Goal: Transaction & Acquisition: Purchase product/service

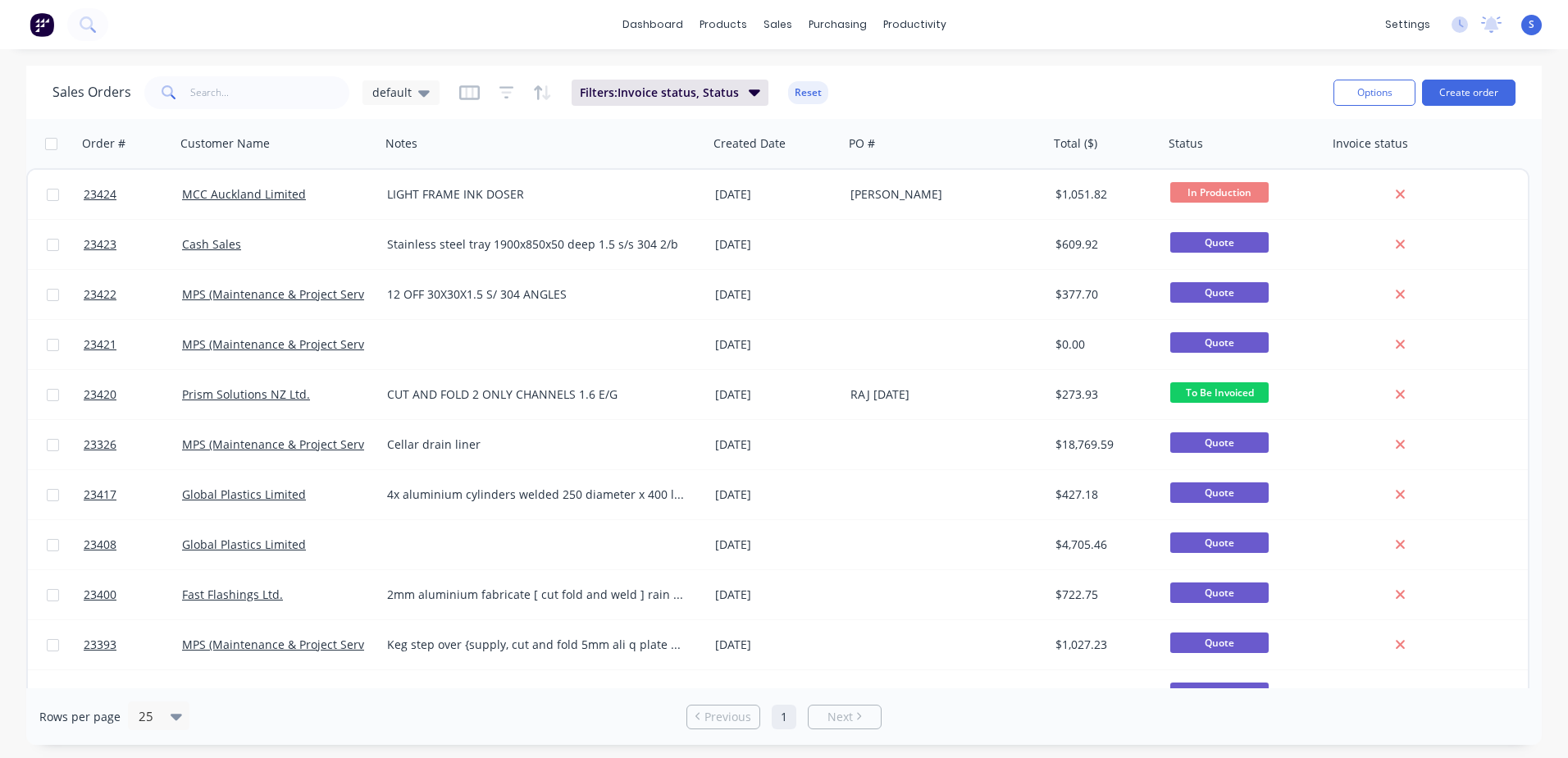
click at [1472, 92] on button "Create order" at bounding box center [1469, 93] width 94 height 26
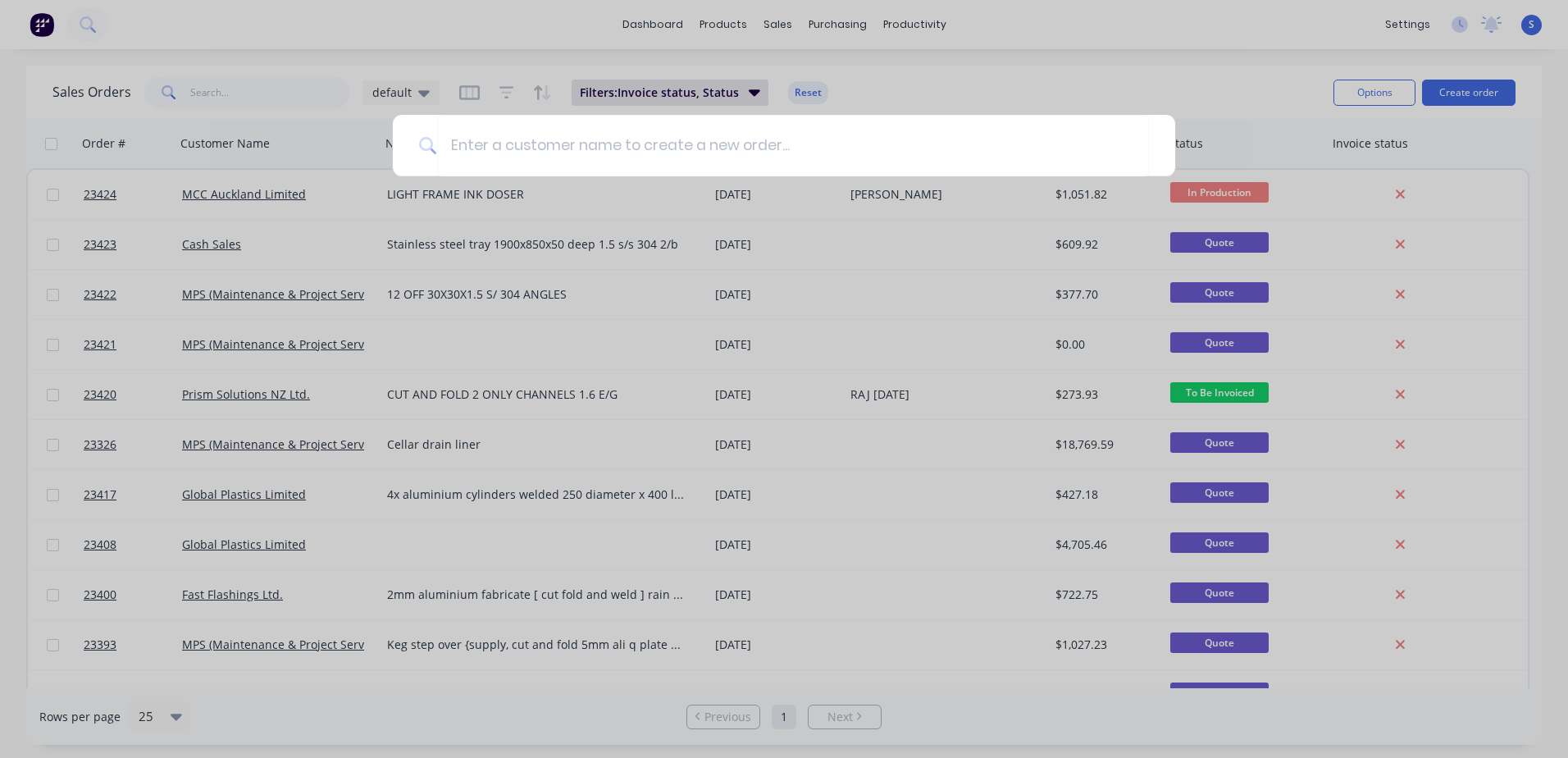
click at [456, 142] on input at bounding box center [793, 145] width 712 height 62
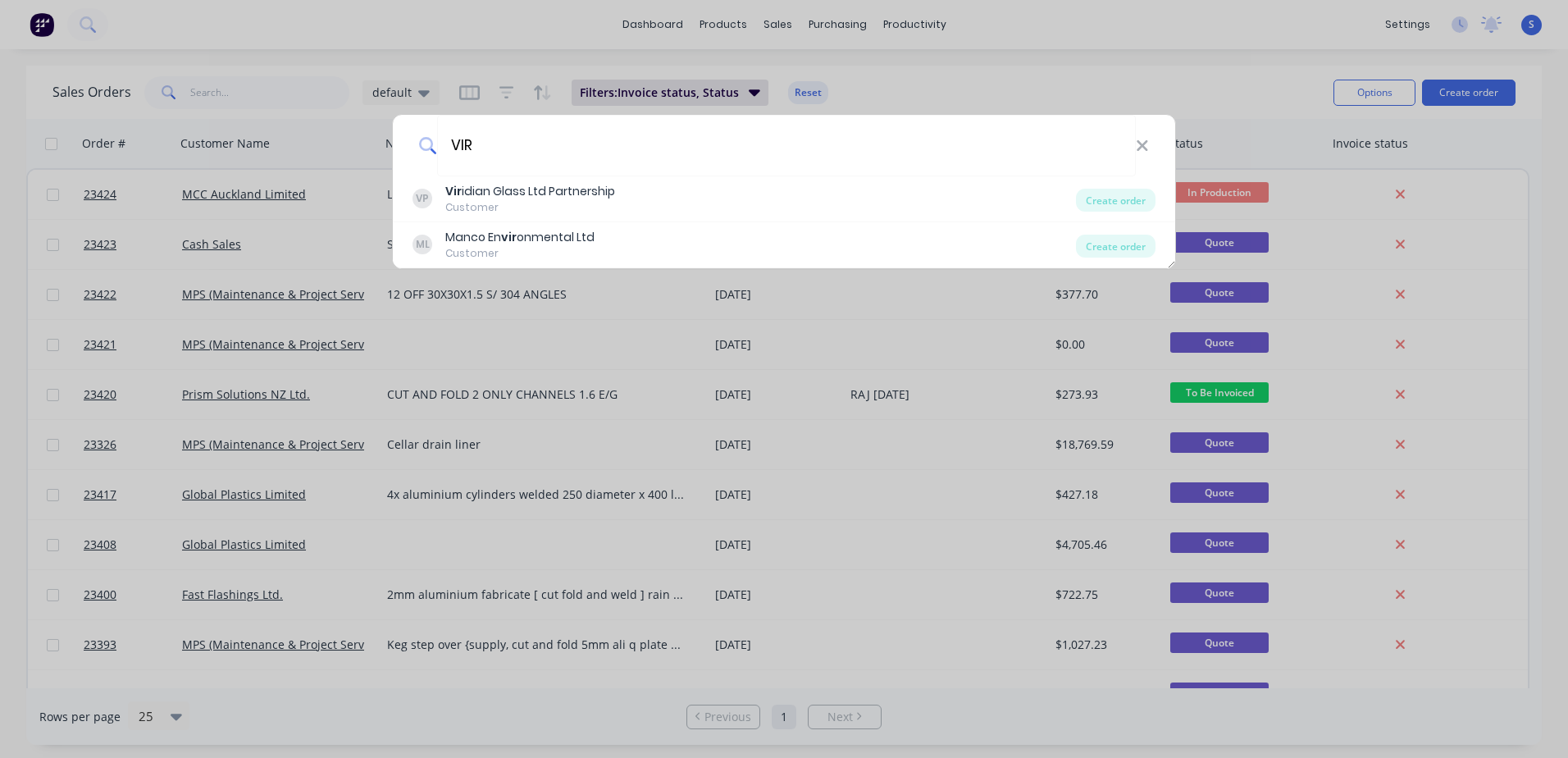
type input "VIR"
click at [504, 198] on div "Vir idian Glass Ltd Partnership" at bounding box center [530, 192] width 170 height 17
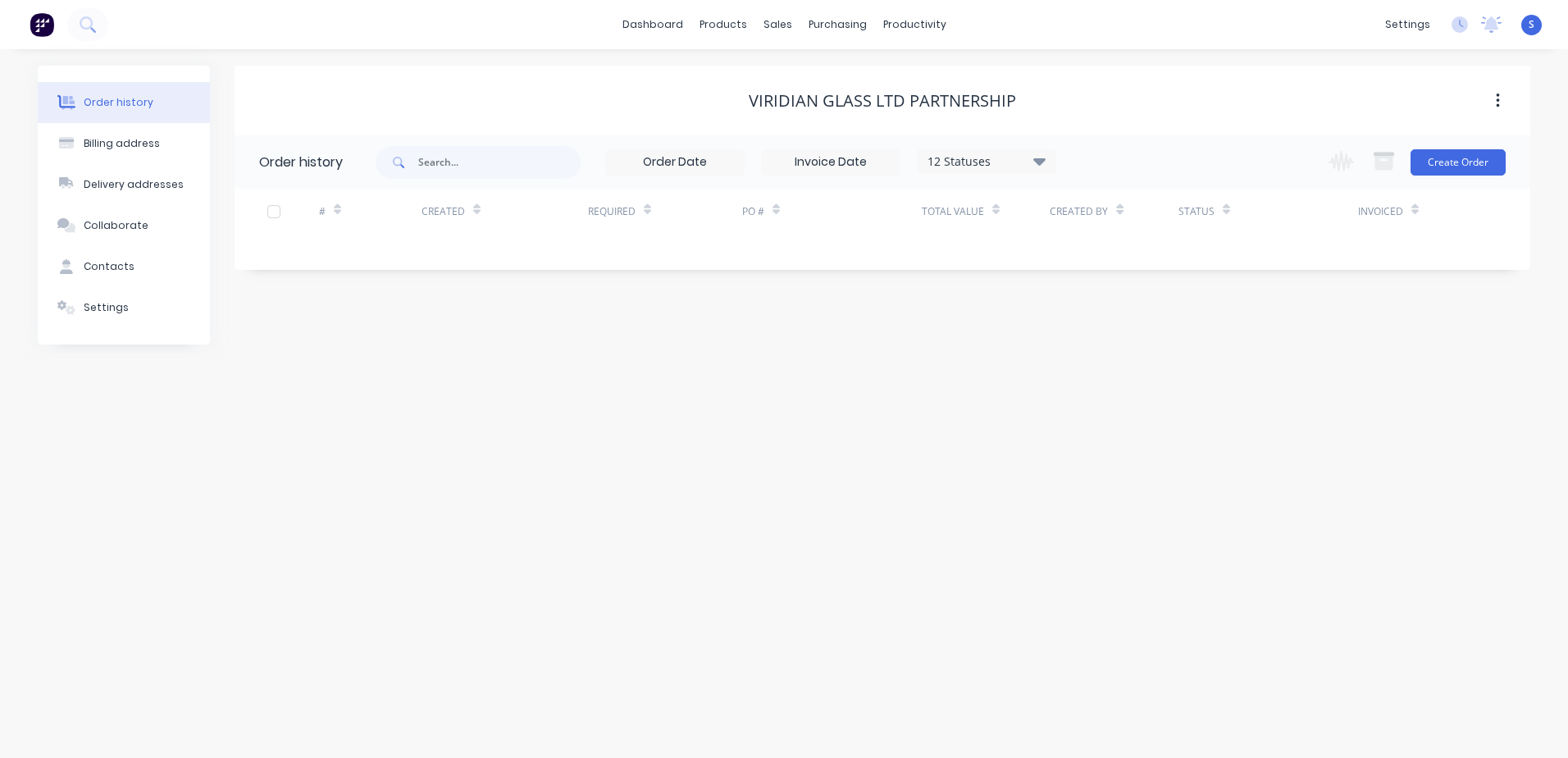
click at [1467, 163] on button "Create Order" at bounding box center [1459, 162] width 95 height 26
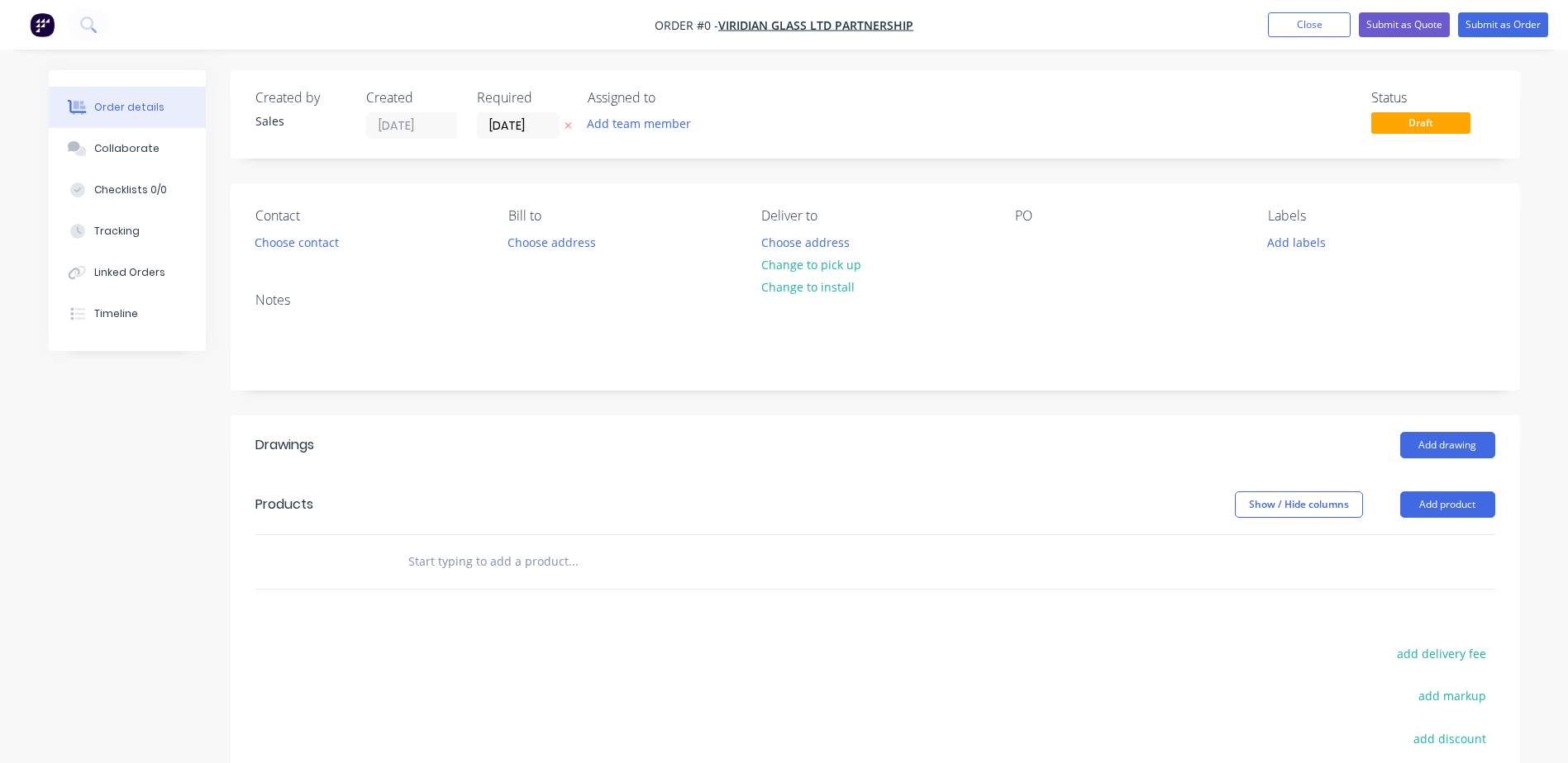
click at [308, 240] on button "Choose contact" at bounding box center [296, 242] width 101 height 23
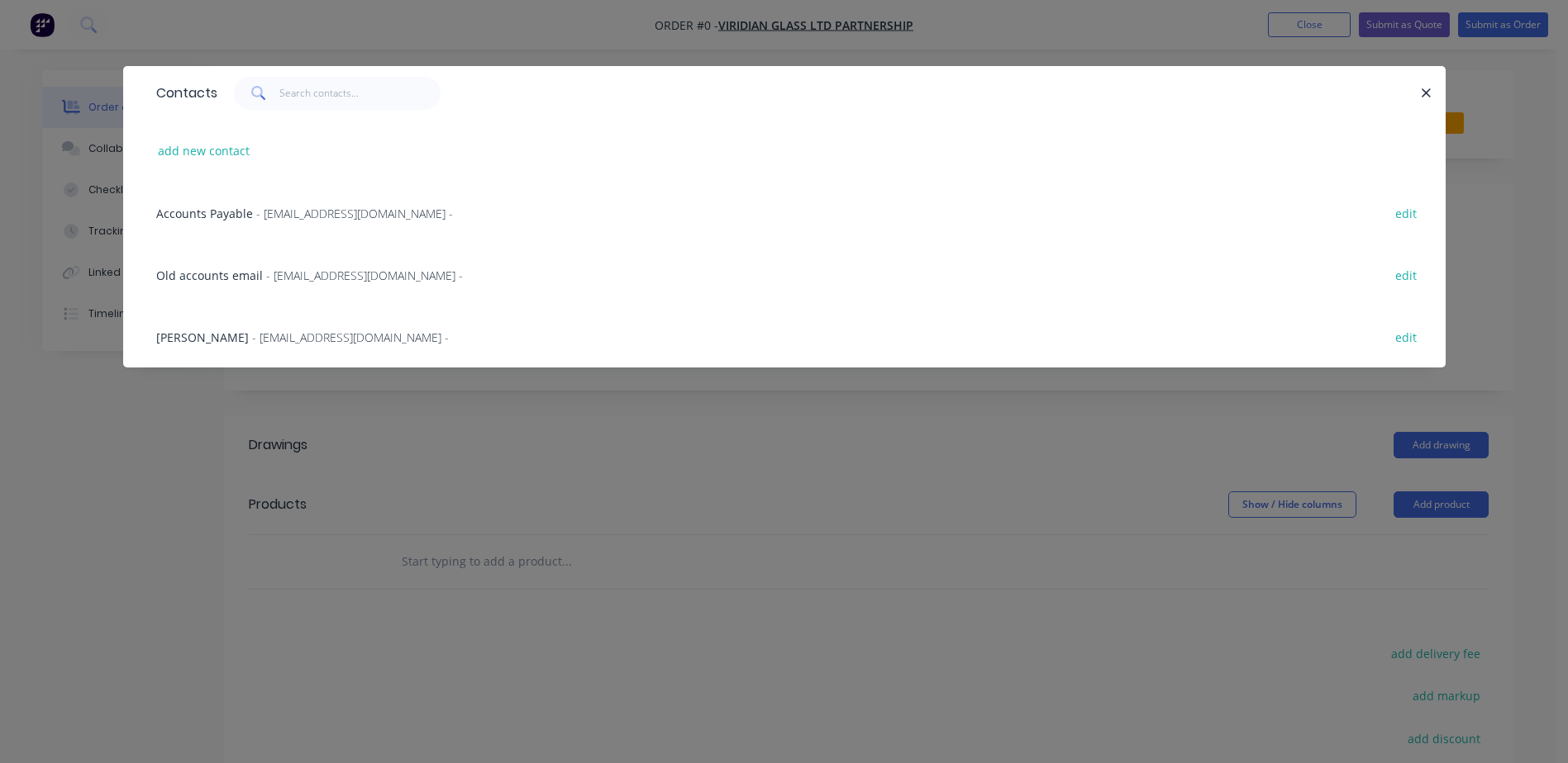
click at [216, 151] on button "add new contact" at bounding box center [204, 151] width 109 height 23
select select "AU"
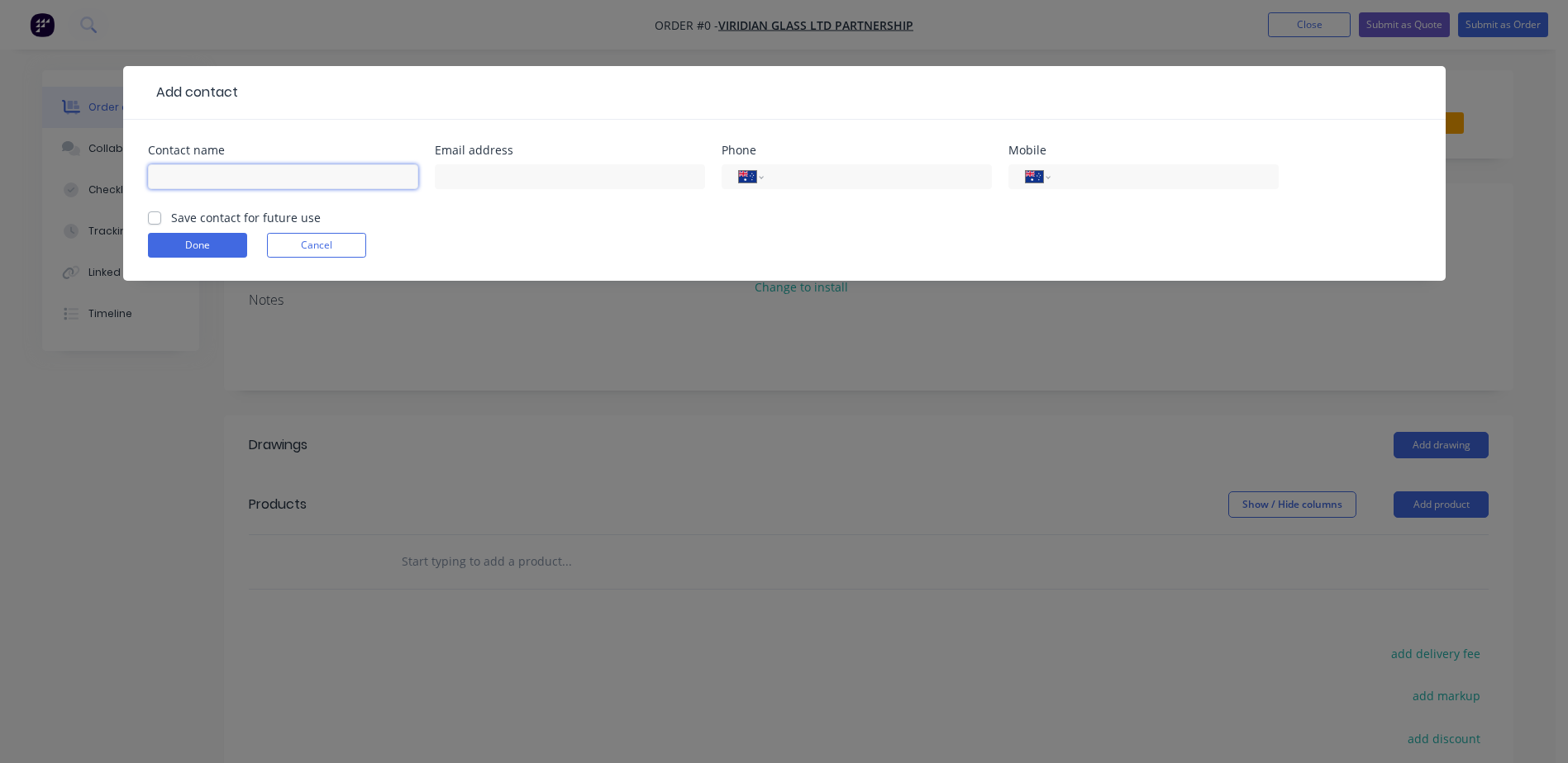
click at [169, 177] on input "text" at bounding box center [282, 177] width 270 height 24
type input "[PERSON_NAME]"
click at [448, 176] on input "text" at bounding box center [569, 177] width 270 height 24
type input "[EMAIL_ADDRESS][DOMAIN_NAME]"
click at [749, 174] on select "International [GEOGRAPHIC_DATA] [GEOGRAPHIC_DATA] [GEOGRAPHIC_DATA] [GEOGRAPHIC…" at bounding box center [751, 177] width 24 height 23
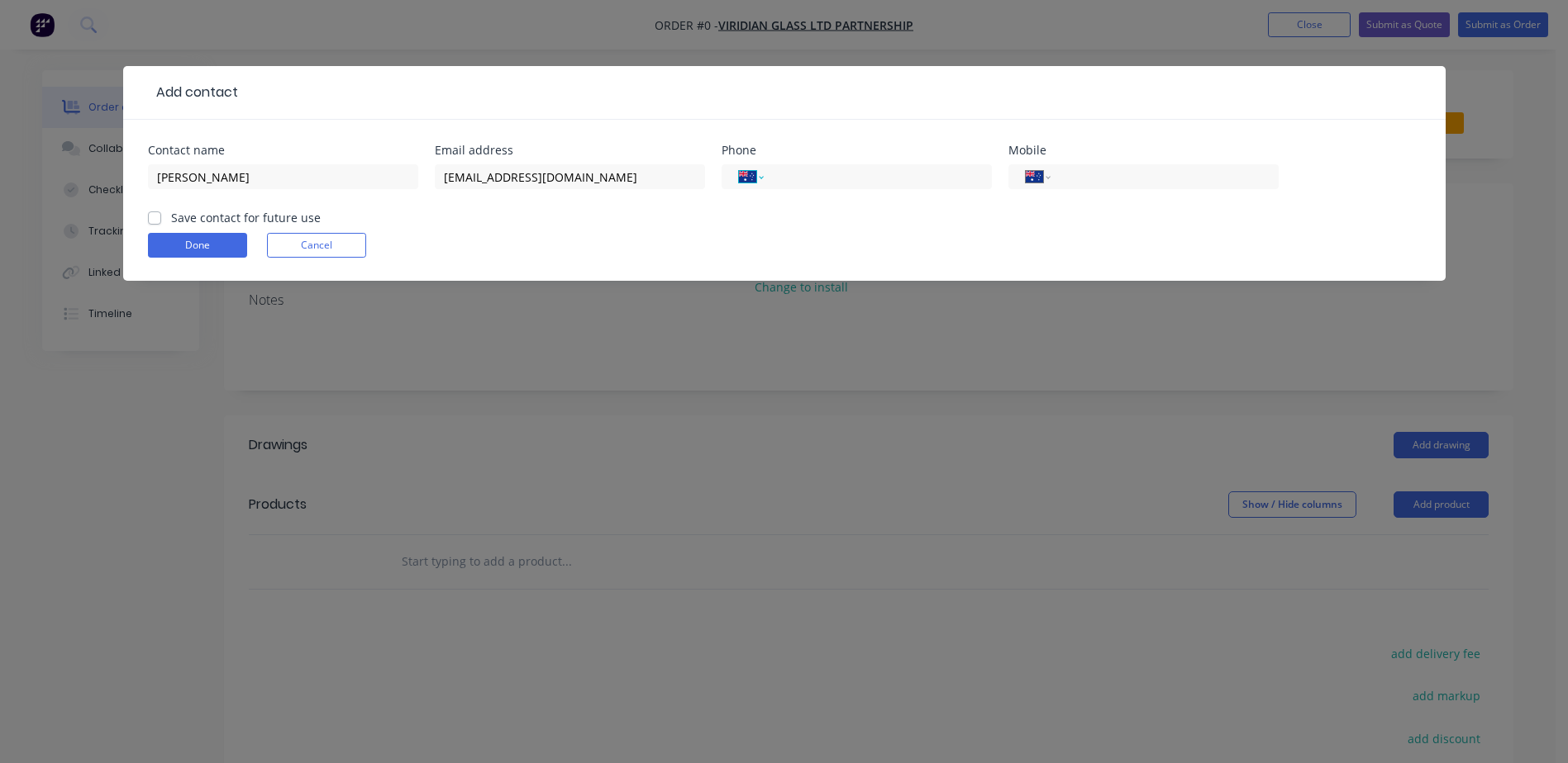
select select "NZ"
click at [739, 165] on select "International [GEOGRAPHIC_DATA] [GEOGRAPHIC_DATA] [GEOGRAPHIC_DATA] [GEOGRAPHIC…" at bounding box center [751, 177] width 24 height 23
click at [801, 176] on input "tel" at bounding box center [875, 177] width 199 height 19
type input "09 869 6028"
click at [1037, 172] on select "International [GEOGRAPHIC_DATA] [GEOGRAPHIC_DATA] [GEOGRAPHIC_DATA] [GEOGRAPHIC…" at bounding box center [1038, 177] width 24 height 23
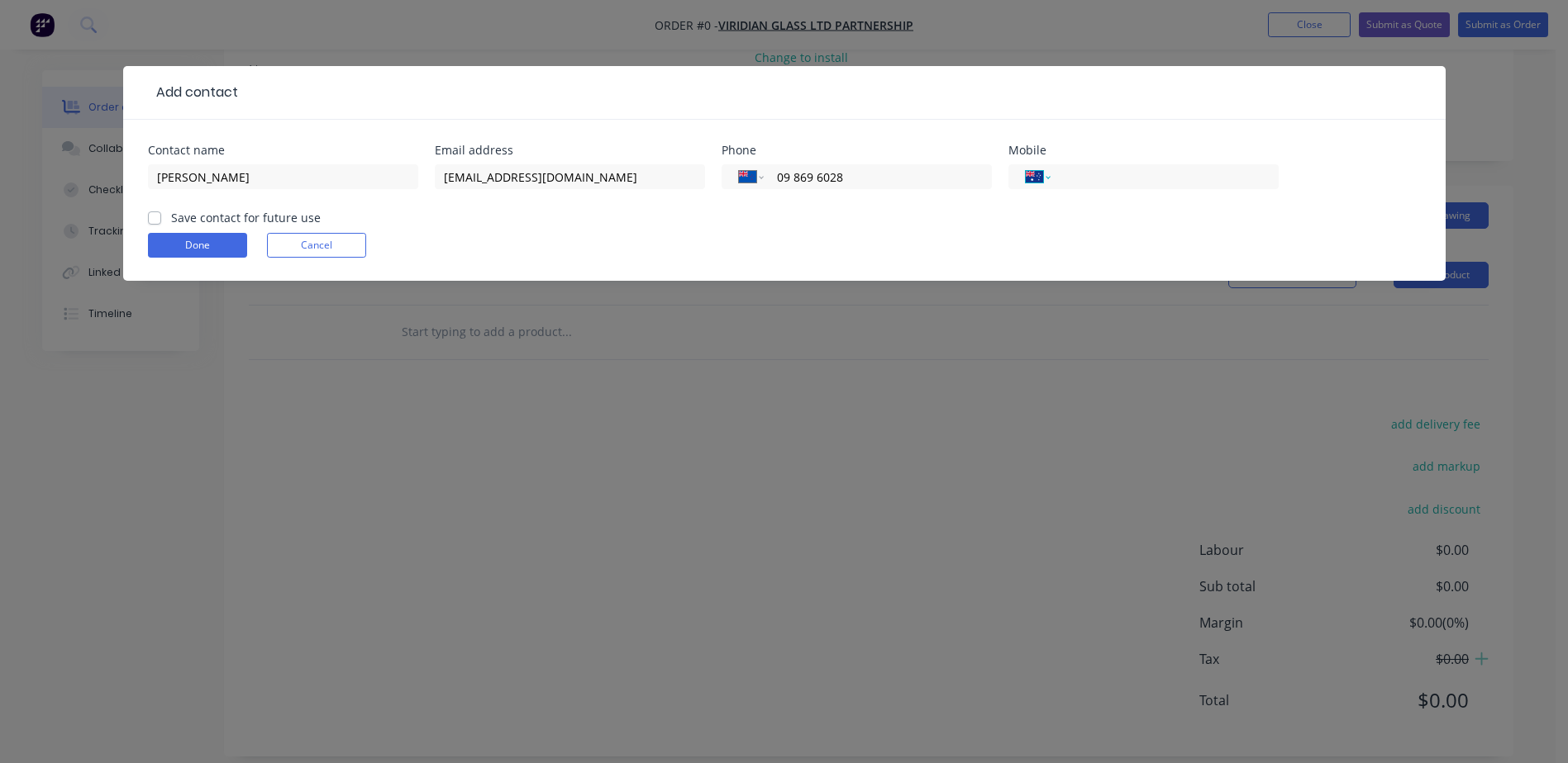
scroll to position [248, 0]
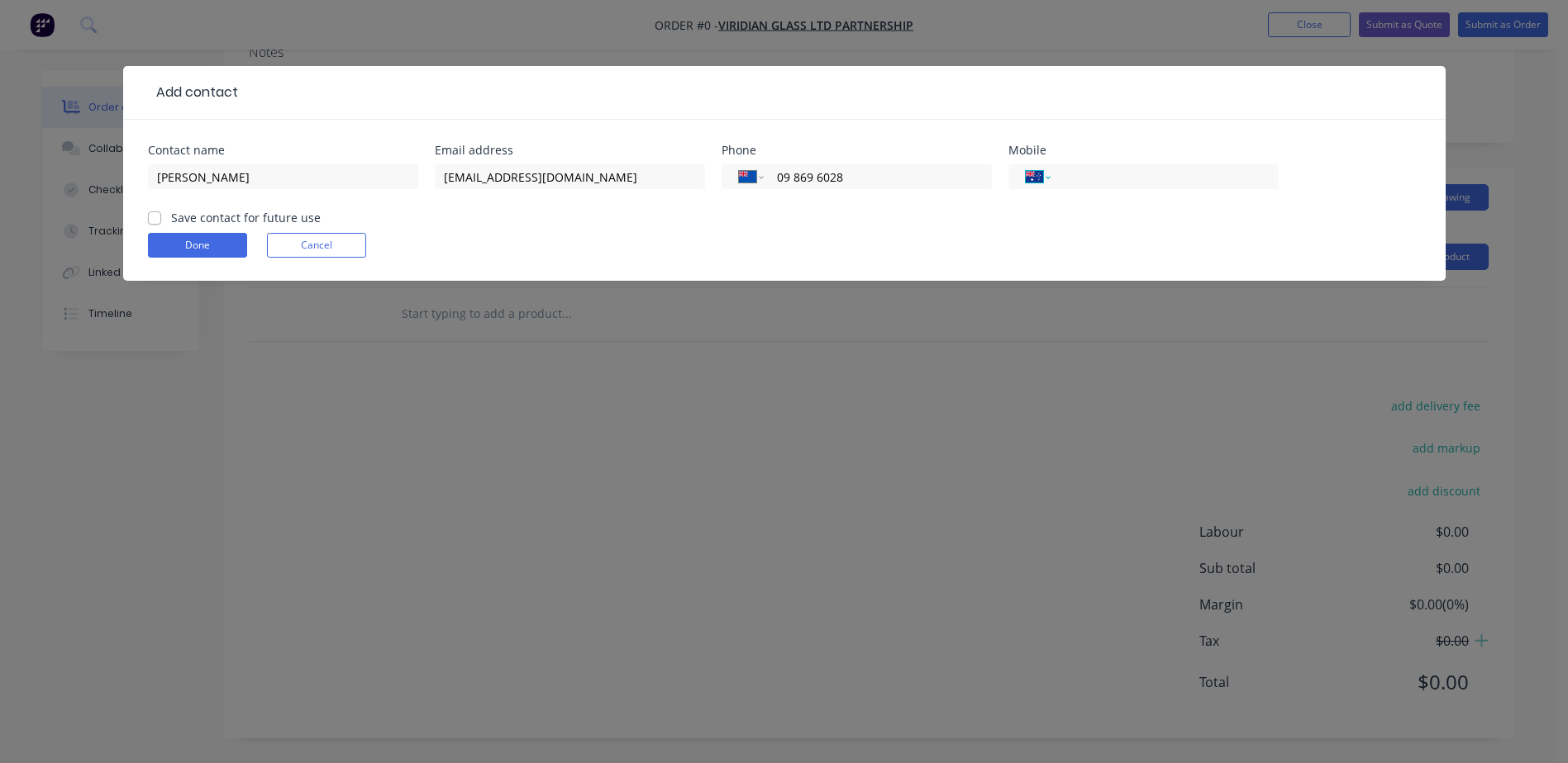
click at [1034, 174] on select "International [GEOGRAPHIC_DATA] [GEOGRAPHIC_DATA] [GEOGRAPHIC_DATA] [GEOGRAPHIC…" at bounding box center [1038, 177] width 24 height 23
click at [1037, 178] on select "International [GEOGRAPHIC_DATA] [GEOGRAPHIC_DATA] [GEOGRAPHIC_DATA] [GEOGRAPHIC…" at bounding box center [1038, 177] width 24 height 23
select select "NZ"
click at [1026, 165] on select "International [GEOGRAPHIC_DATA] [GEOGRAPHIC_DATA] [GEOGRAPHIC_DATA] [GEOGRAPHIC…" at bounding box center [1038, 177] width 24 height 23
click at [1072, 177] on input "tel" at bounding box center [1160, 177] width 199 height 19
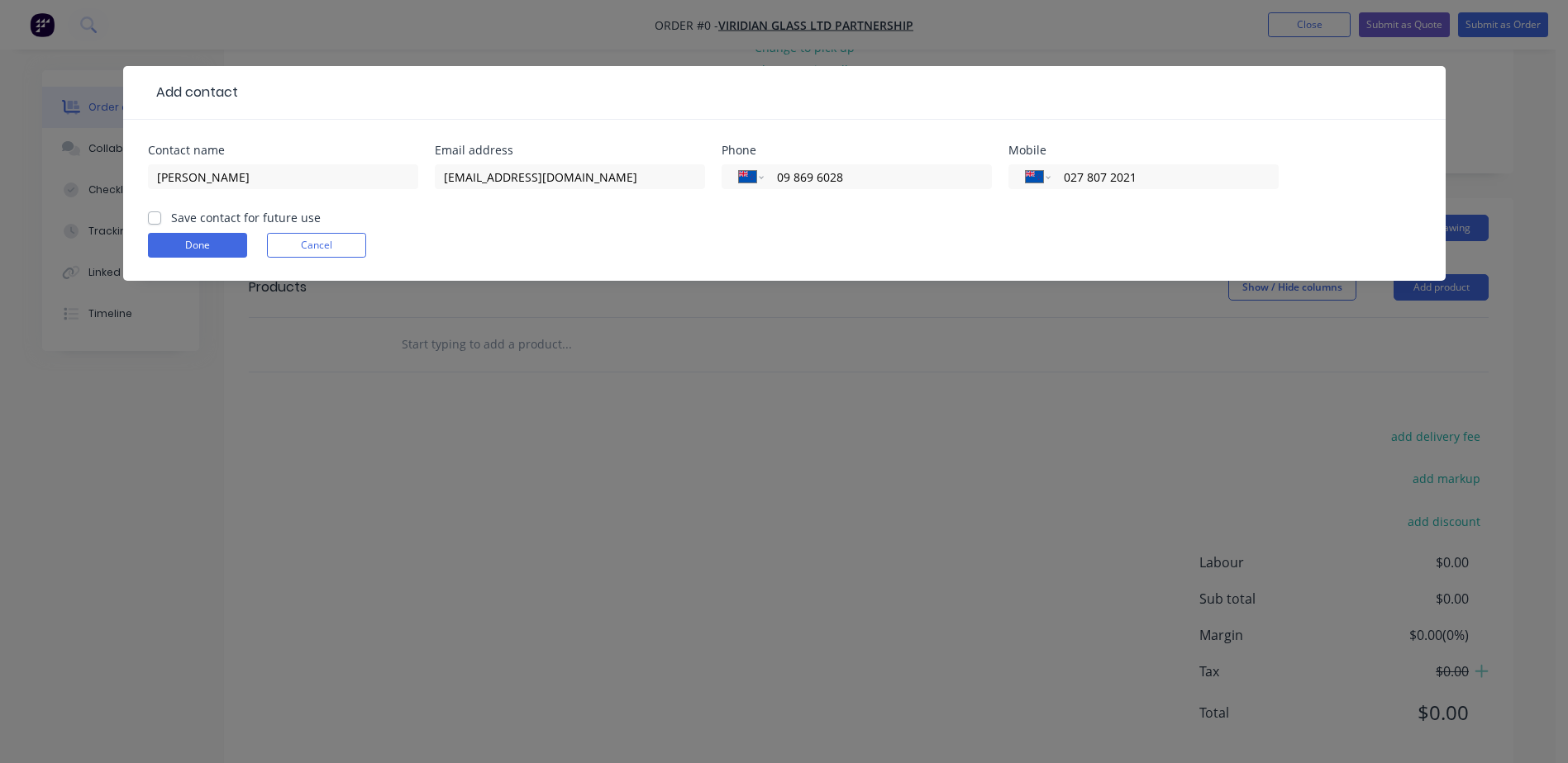
scroll to position [214, 0]
type input "027 807 2021"
click at [171, 214] on label "Save contact for future use" at bounding box center [246, 218] width 150 height 17
click at [151, 214] on input "Save contact for future use" at bounding box center [154, 217] width 13 height 16
checkbox input "true"
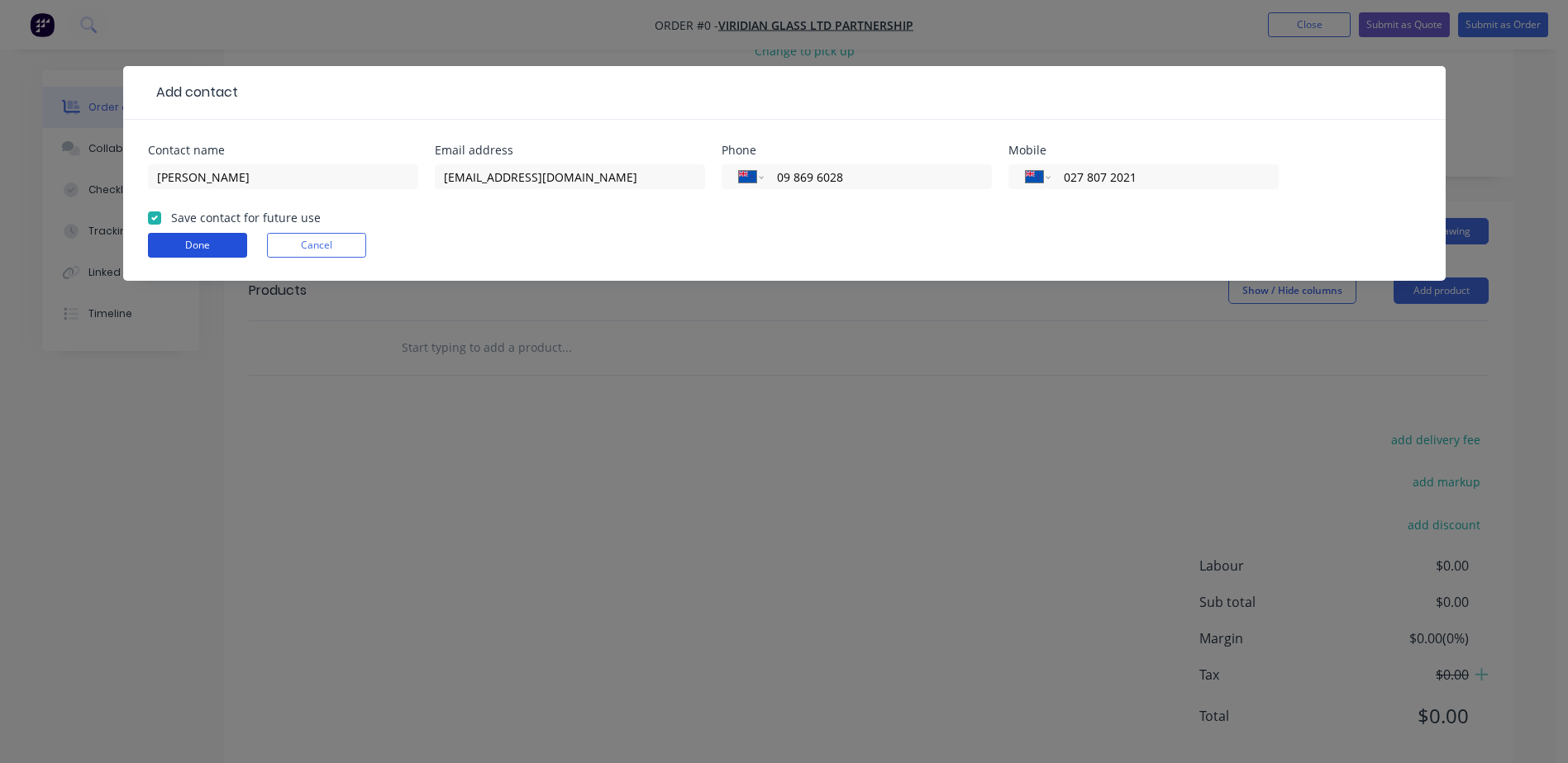
click at [170, 241] on button "Done" at bounding box center [197, 246] width 99 height 24
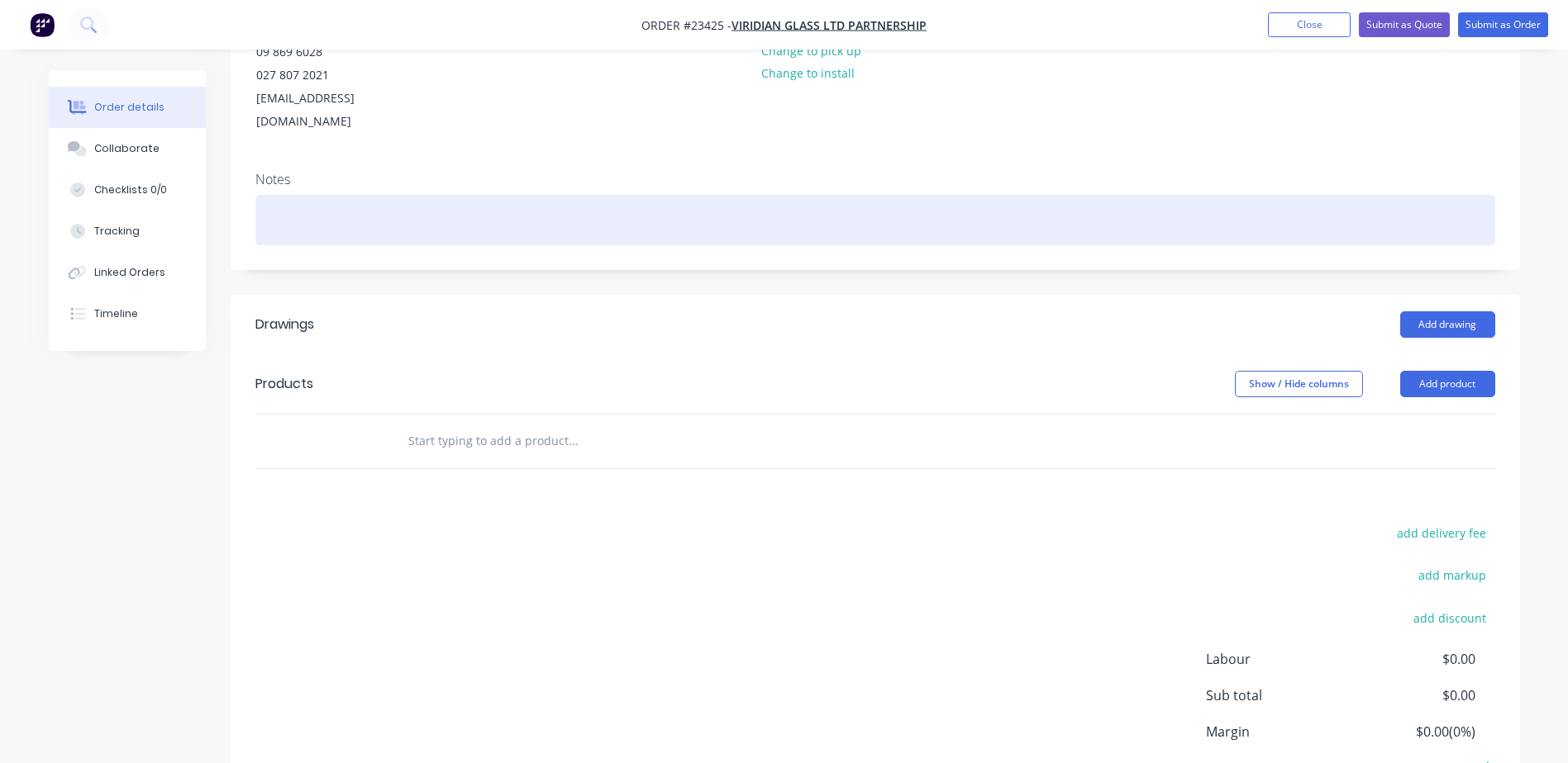
click at [275, 195] on div at bounding box center [875, 220] width 1240 height 51
click at [272, 195] on div at bounding box center [875, 220] width 1240 height 51
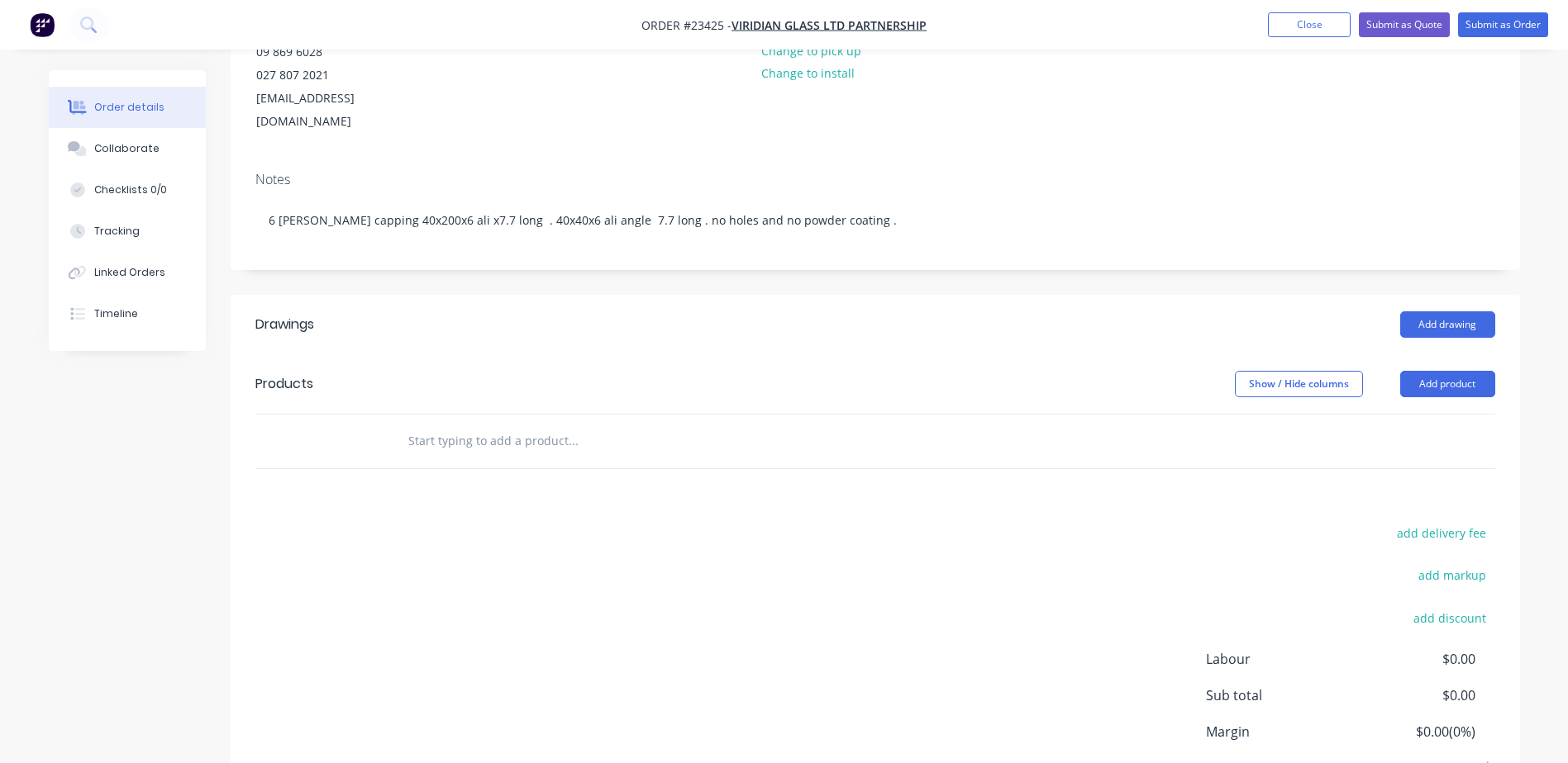
click at [1436, 371] on button "Add product" at bounding box center [1447, 384] width 95 height 26
click at [1436, 413] on div "Product catalogue" at bounding box center [1417, 425] width 128 height 24
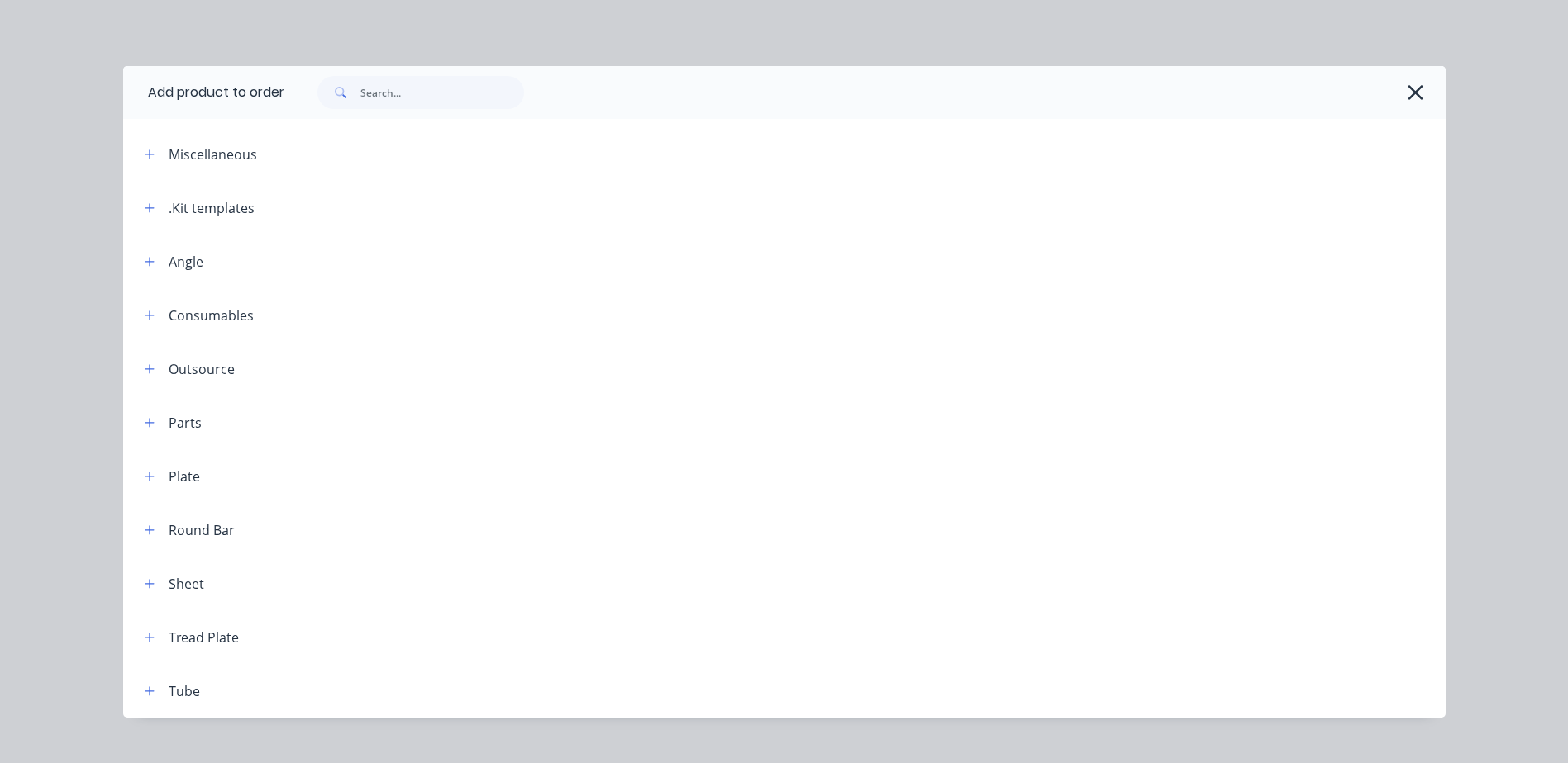
click at [149, 205] on button "button" at bounding box center [150, 208] width 21 height 21
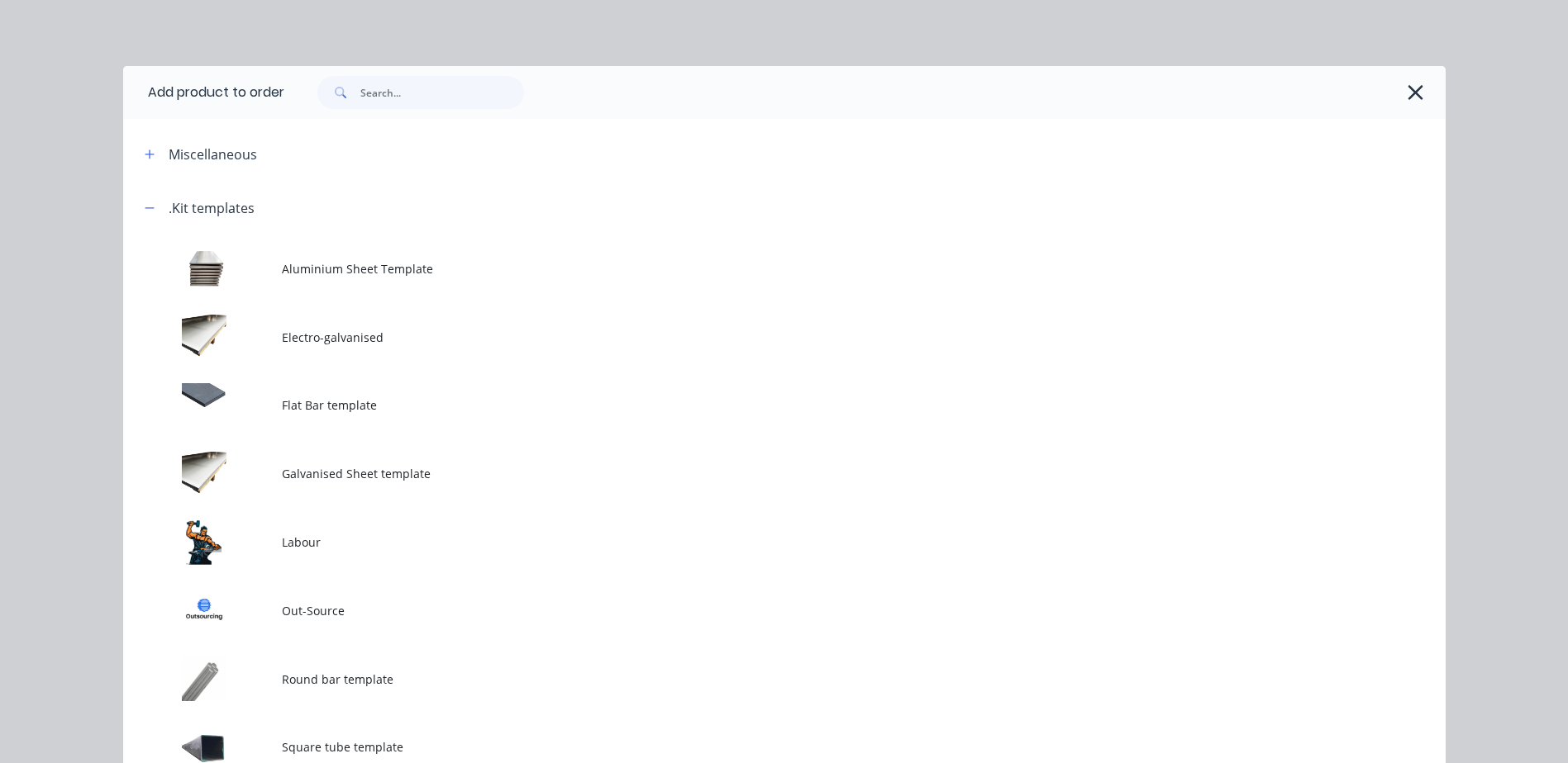
click at [199, 537] on td at bounding box center [202, 542] width 158 height 68
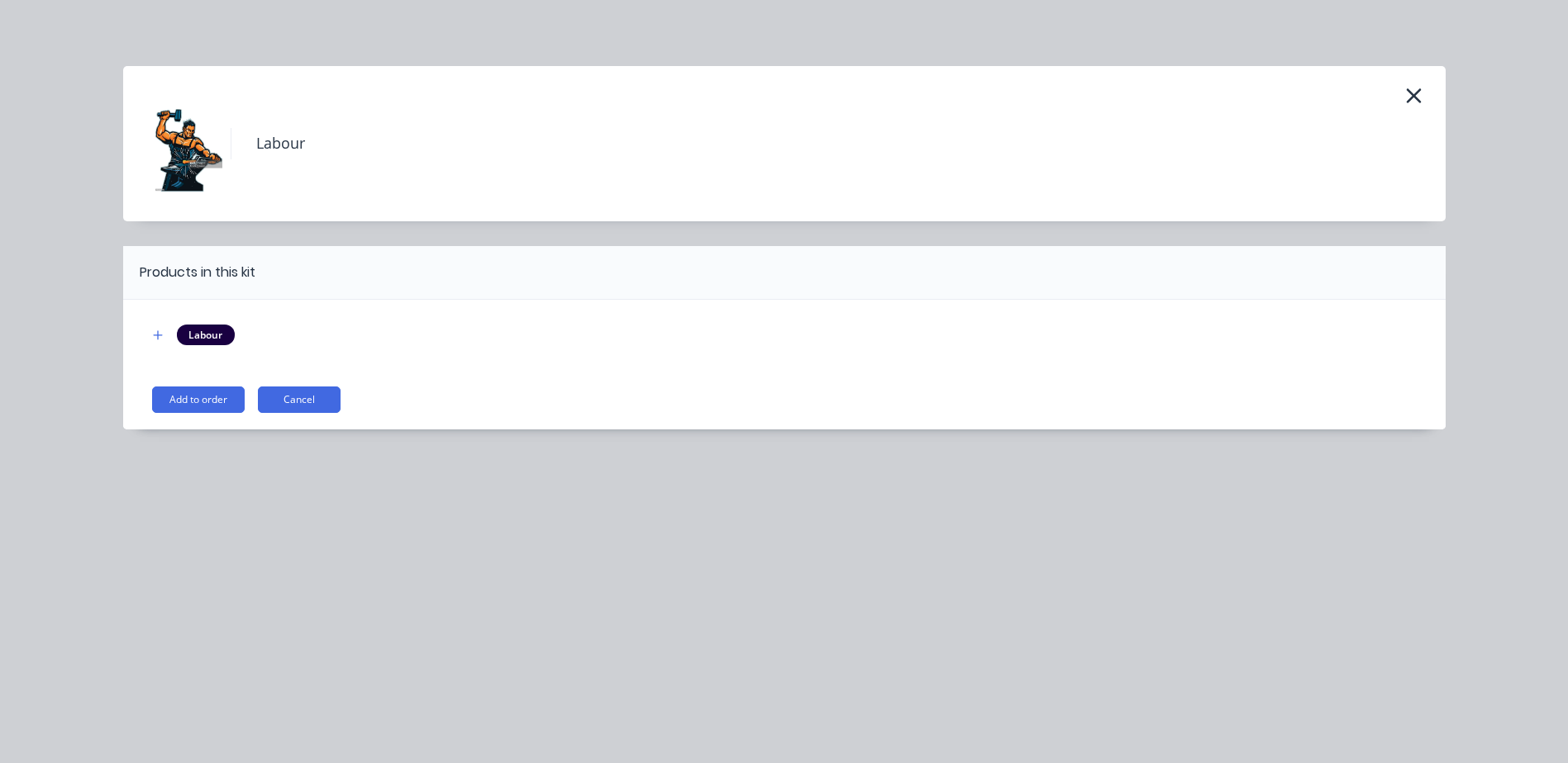
click at [200, 394] on button "Add to order" at bounding box center [199, 399] width 93 height 26
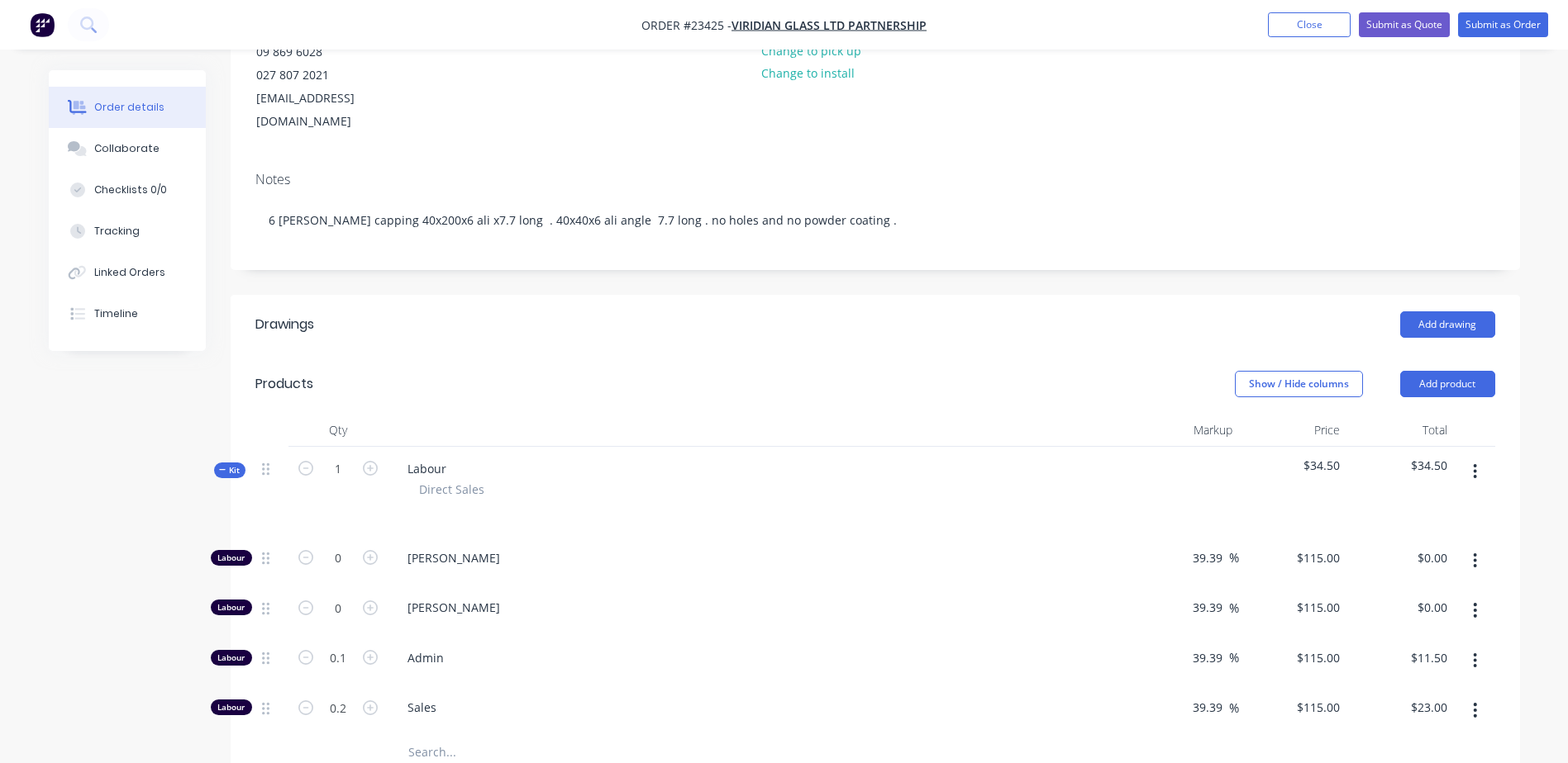
click at [369, 600] on icon "button" at bounding box center [370, 607] width 15 height 15
type input "1"
type input "$115.00"
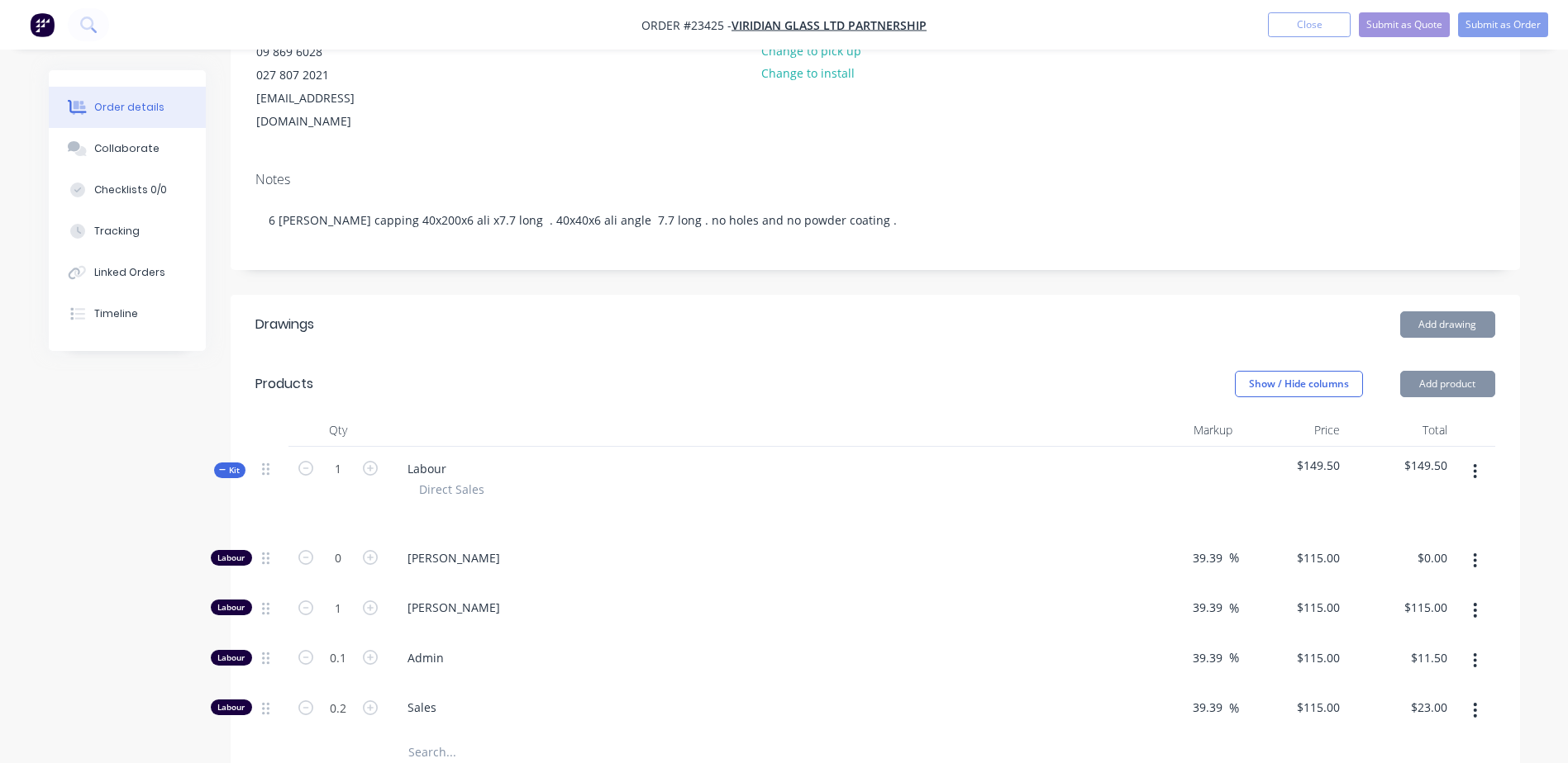
click at [369, 600] on icon "button" at bounding box center [370, 607] width 15 height 15
type input "2"
type input "$230.00"
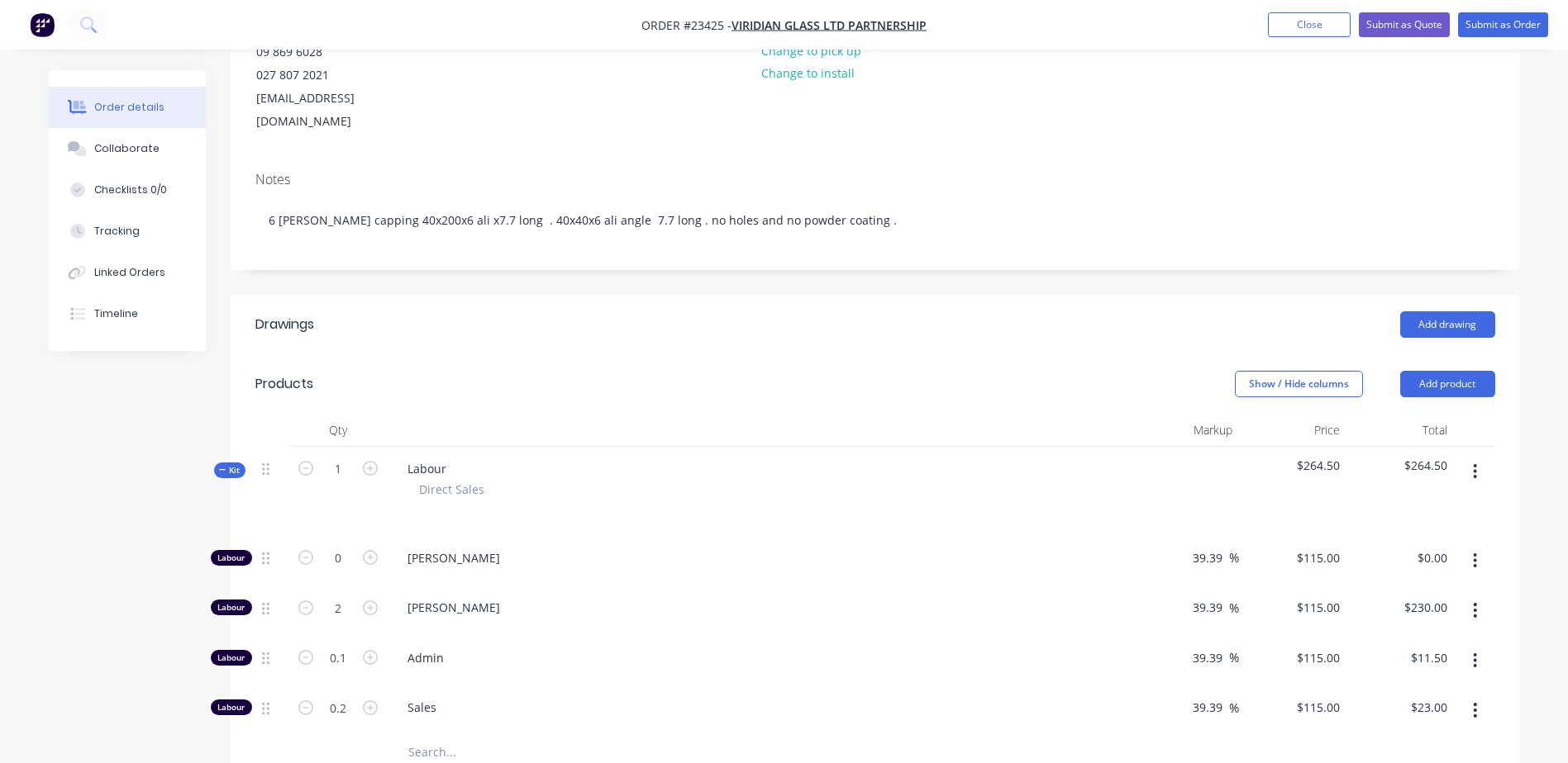
click at [369, 600] on icon "button" at bounding box center [370, 607] width 15 height 15
type input "3"
type input "$345.00"
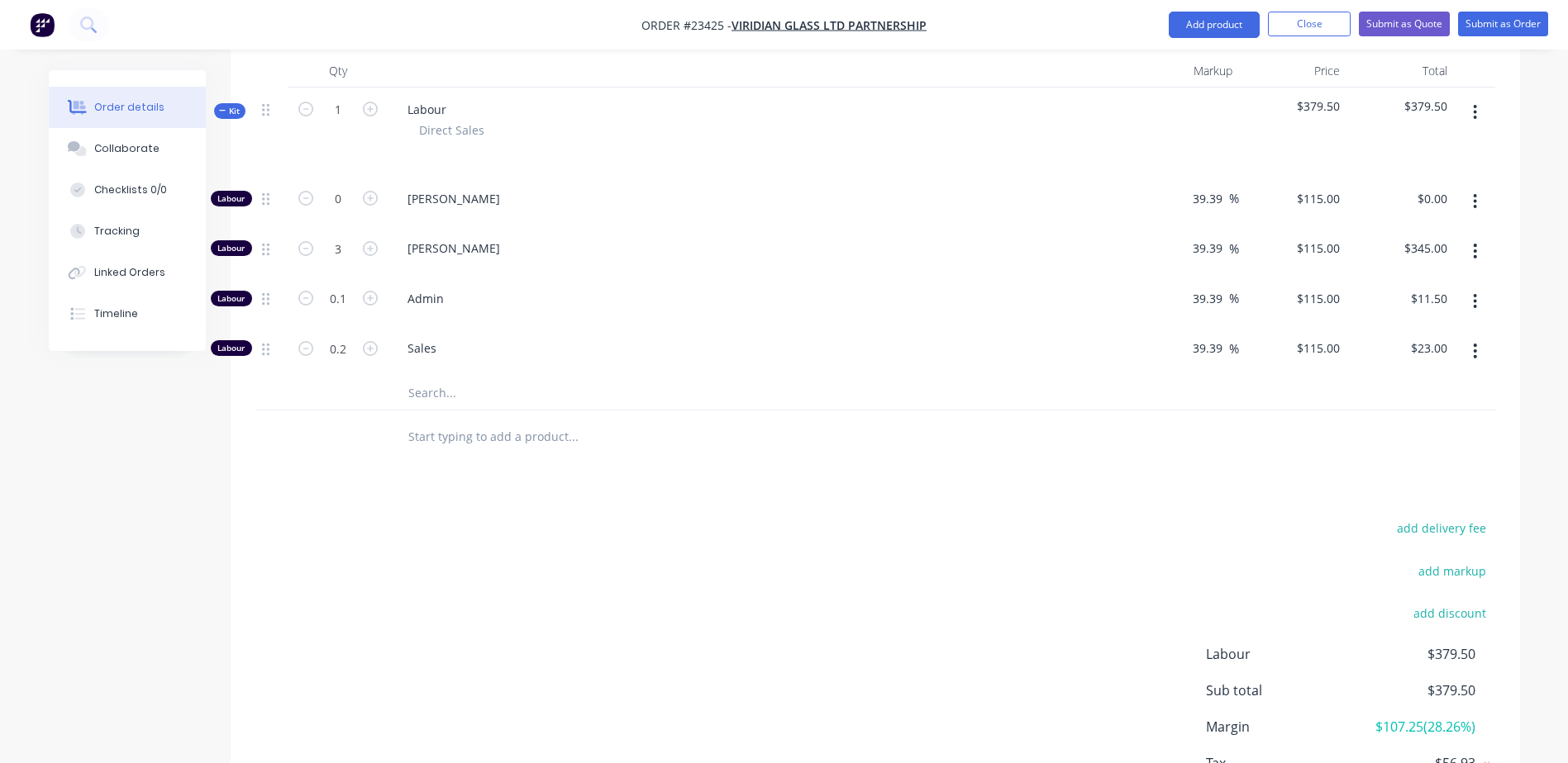
scroll to position [566, 0]
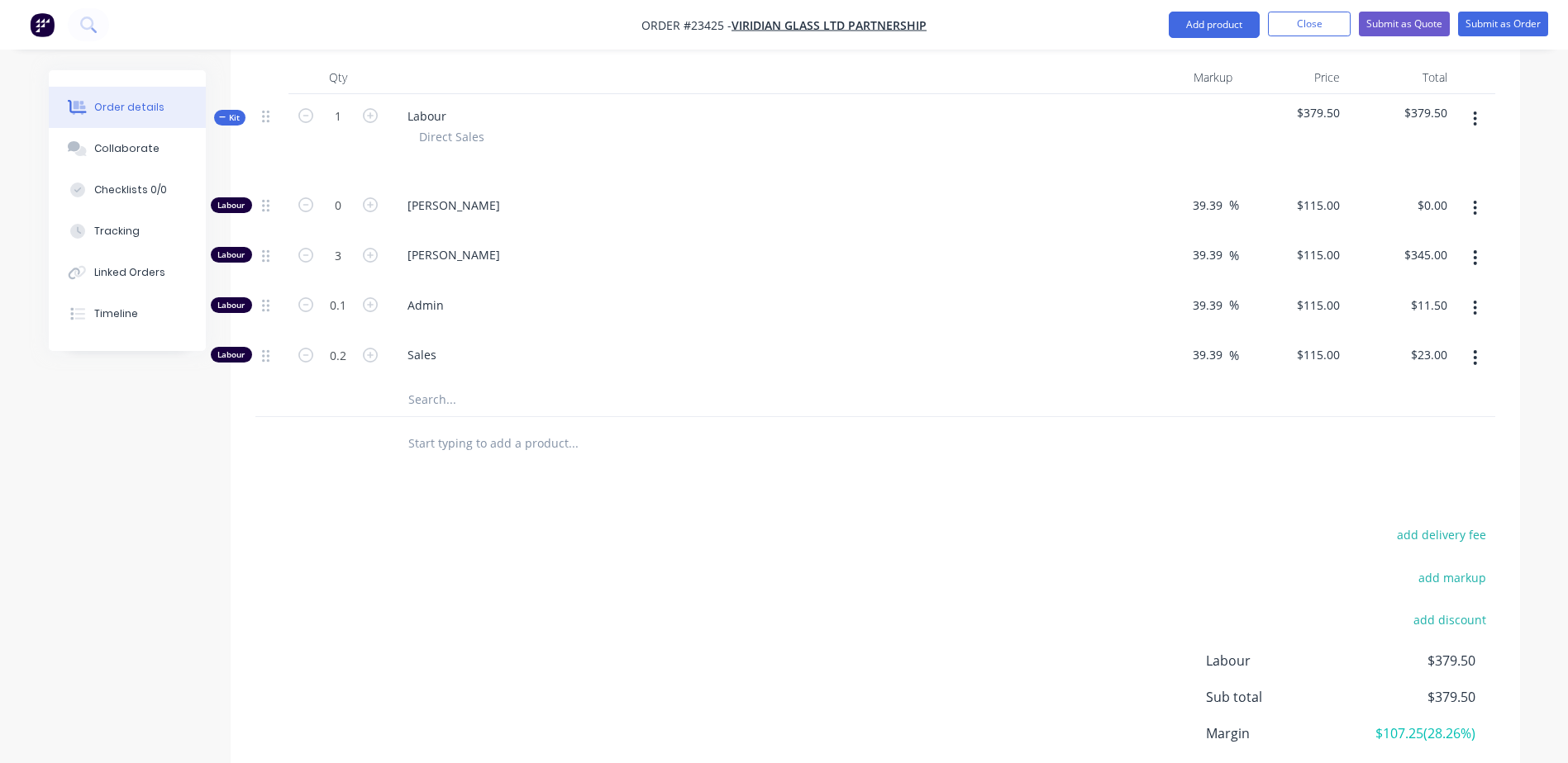
click at [1473, 299] on icon "button" at bounding box center [1474, 308] width 4 height 18
click at [1431, 406] on div "Delete" at bounding box center [1417, 417] width 128 height 24
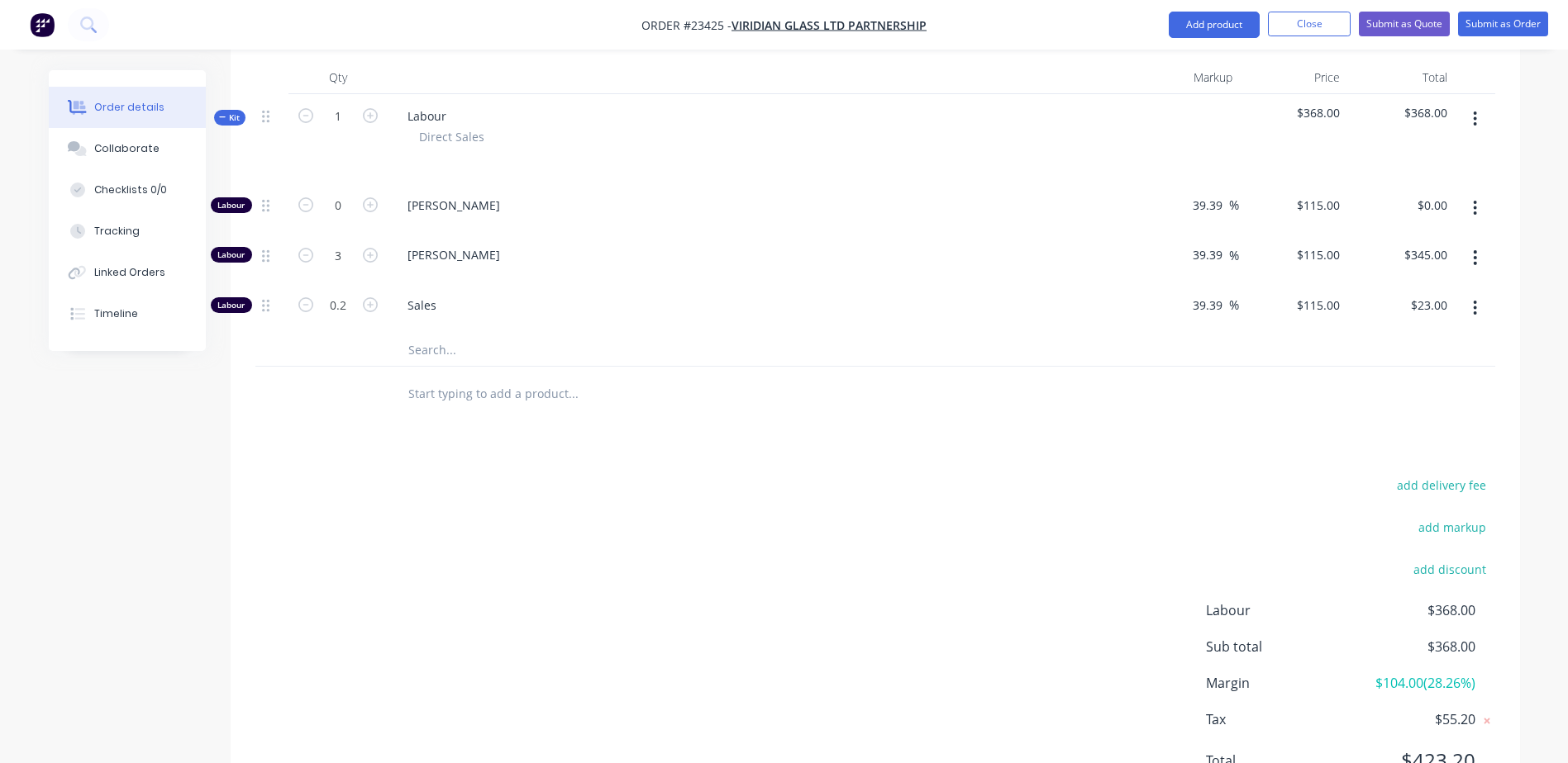
click at [1475, 299] on icon "button" at bounding box center [1474, 308] width 4 height 18
click at [1404, 406] on div "Delete" at bounding box center [1417, 417] width 128 height 24
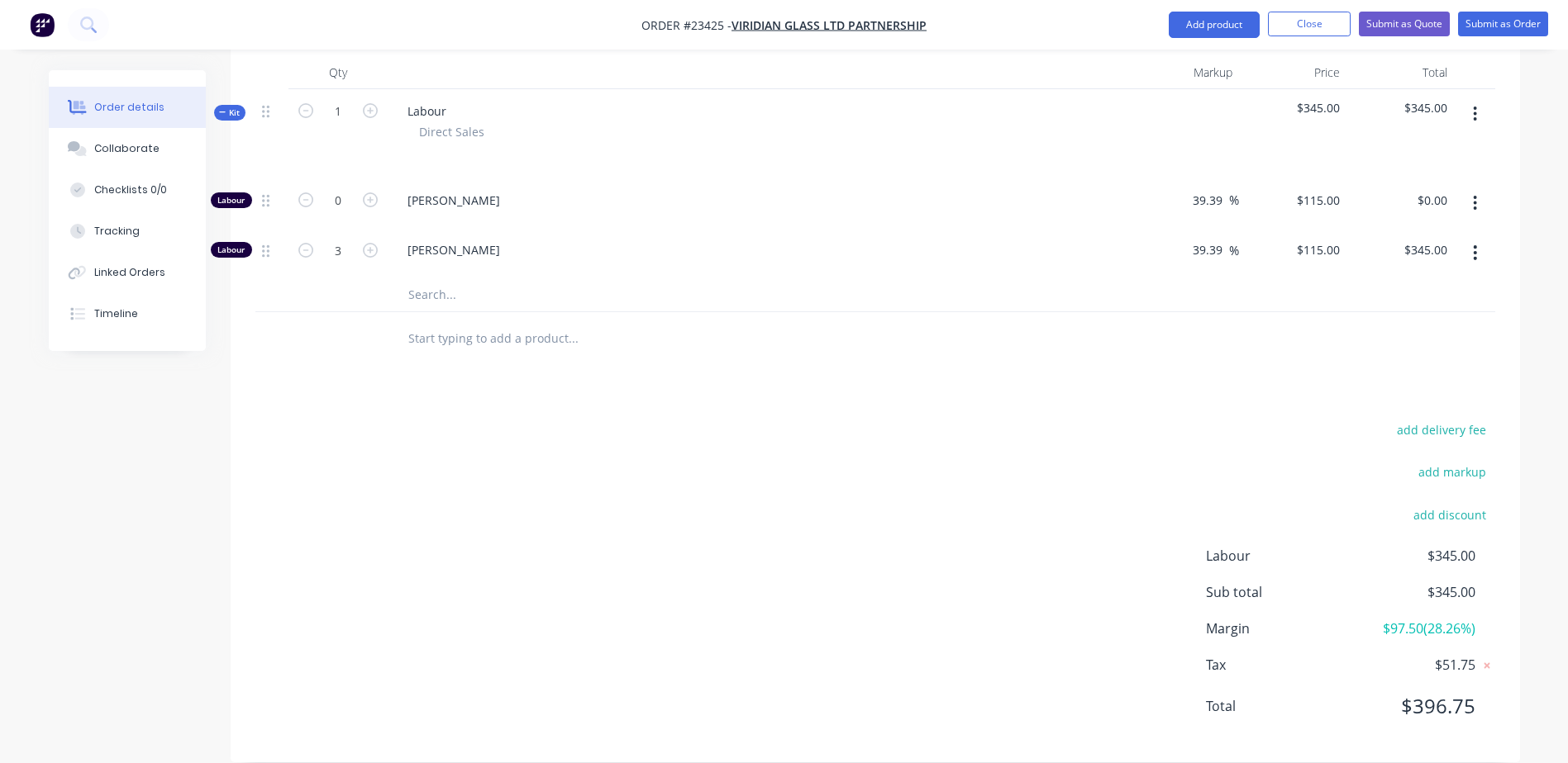
scroll to position [572, 0]
click at [491, 322] on input "text" at bounding box center [573, 338] width 331 height 33
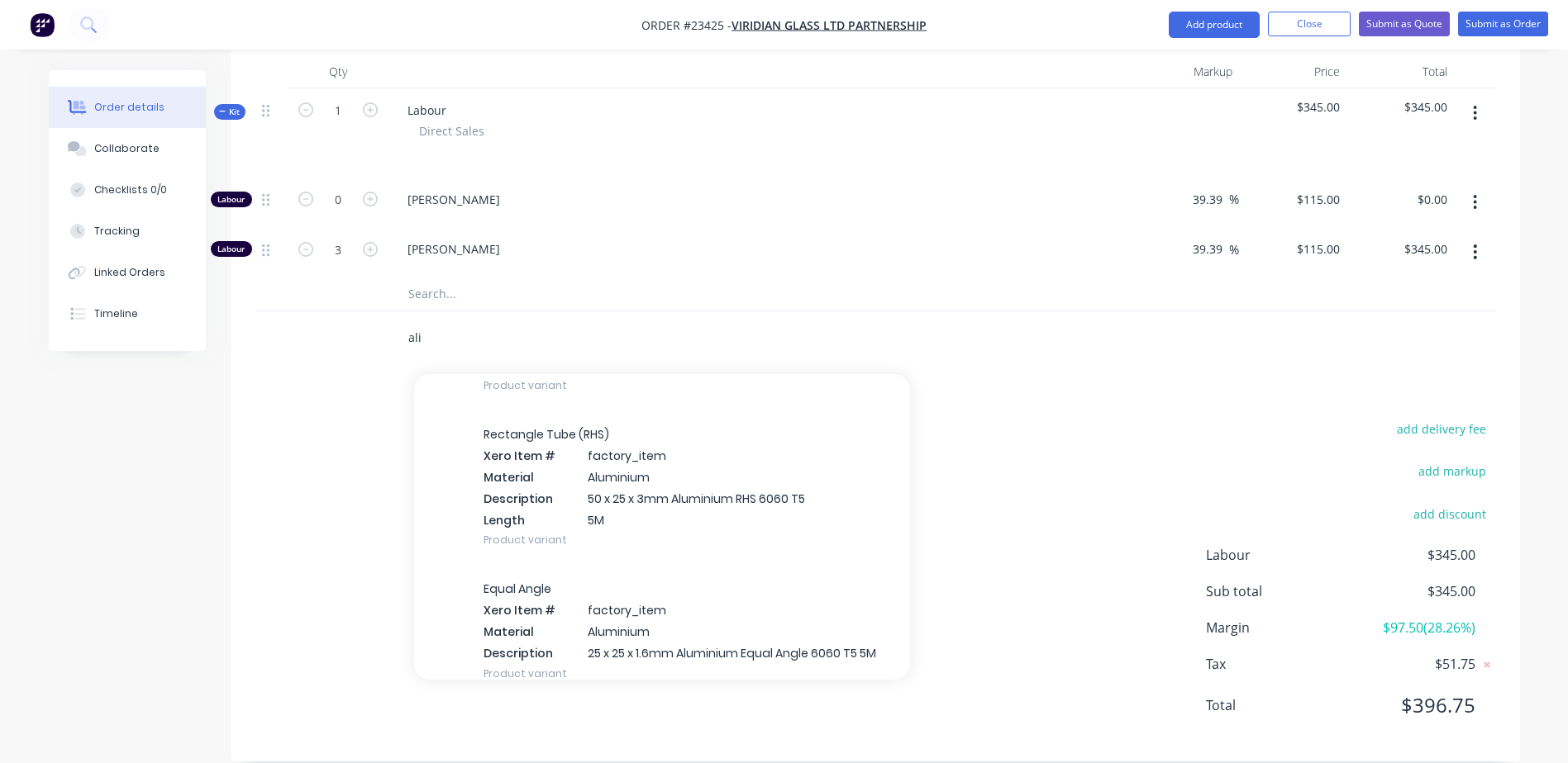
scroll to position [4415, 0]
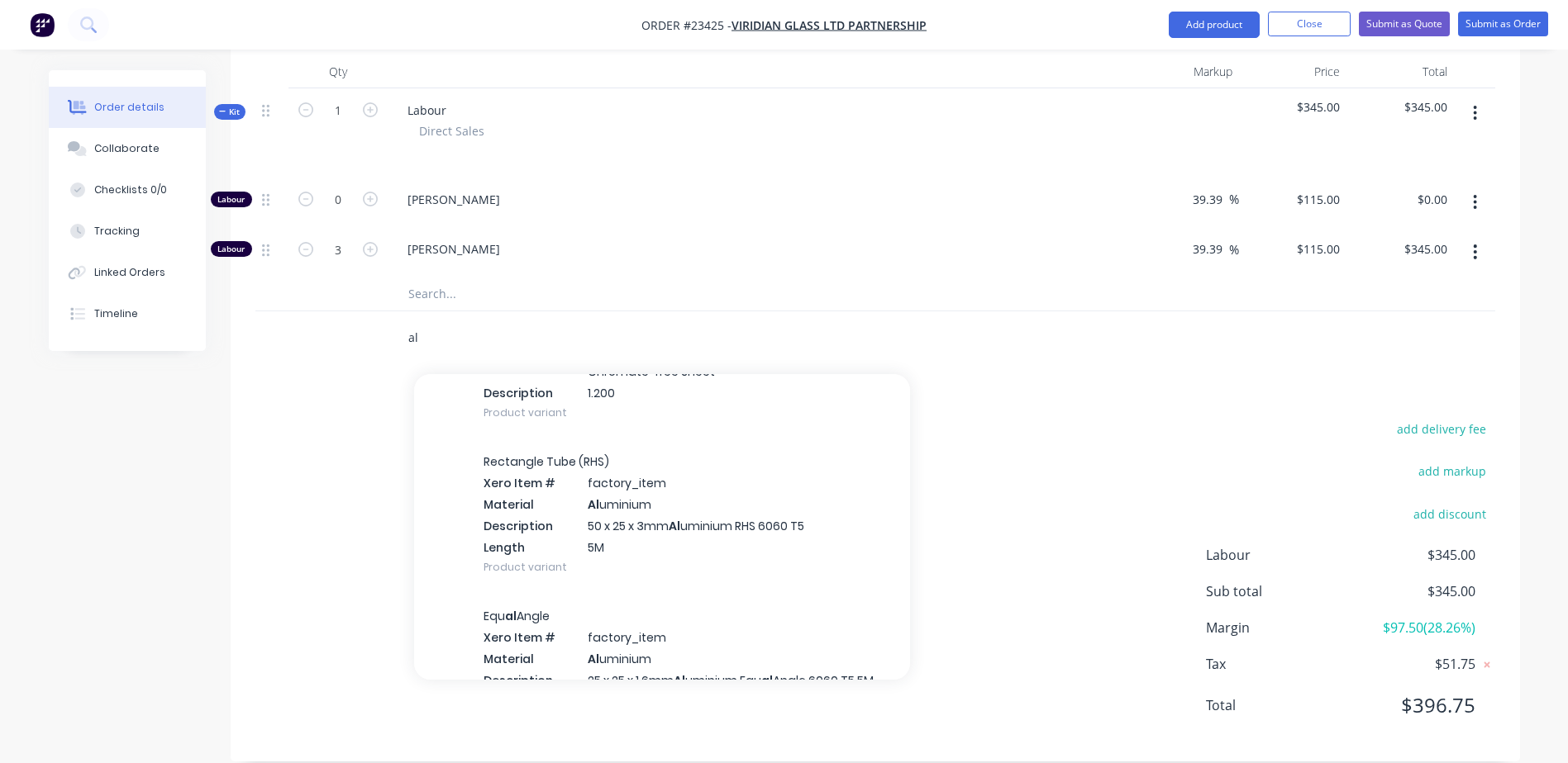
type input "a"
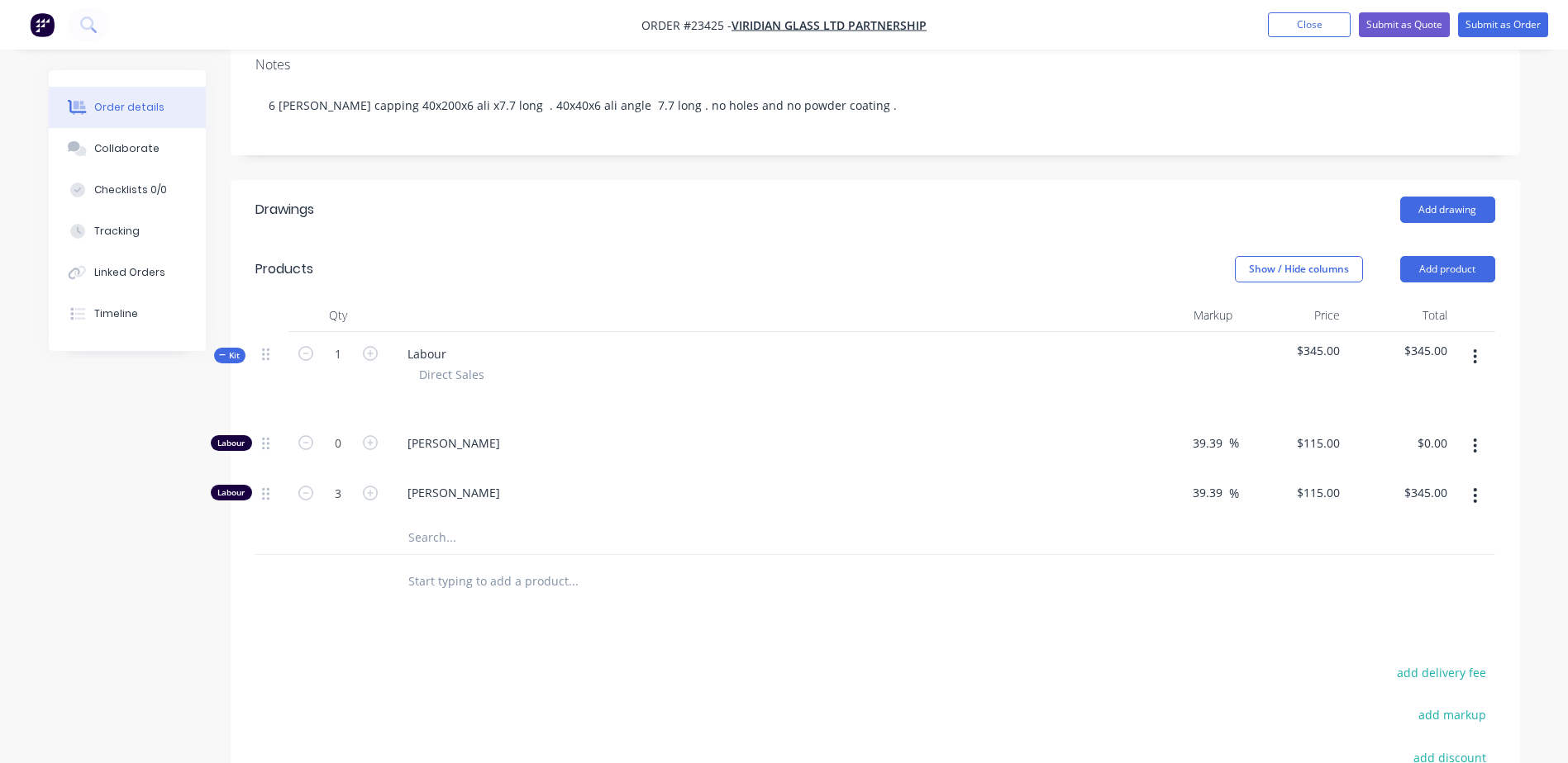
scroll to position [328, 0]
click at [1442, 257] on button "Add product" at bounding box center [1447, 270] width 95 height 26
click at [1396, 333] on div "Basic product" at bounding box center [1417, 344] width 128 height 24
click at [1447, 257] on button "Add product" at bounding box center [1447, 270] width 95 height 26
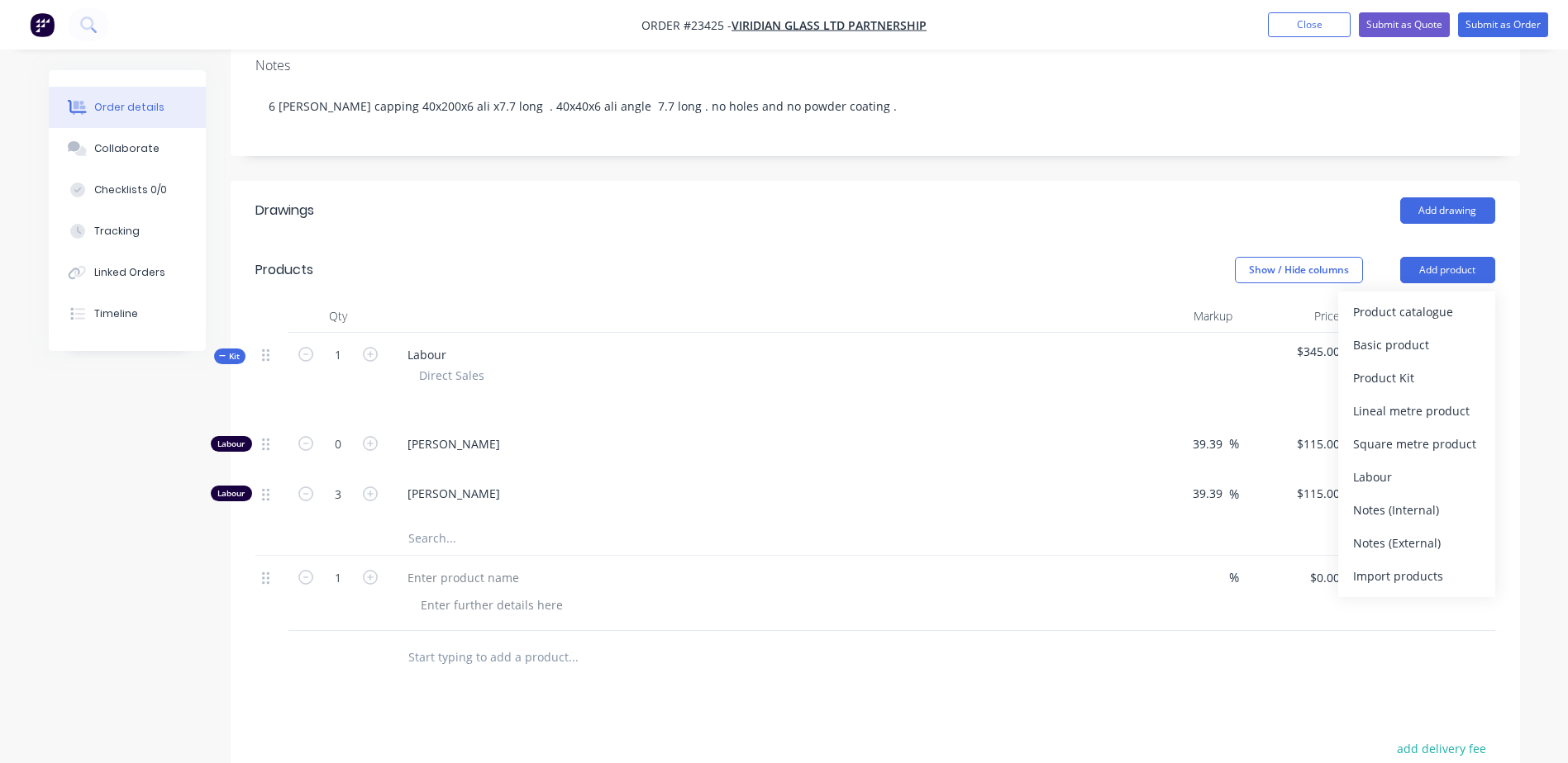
click at [1435, 300] on div "Product catalogue" at bounding box center [1417, 311] width 128 height 24
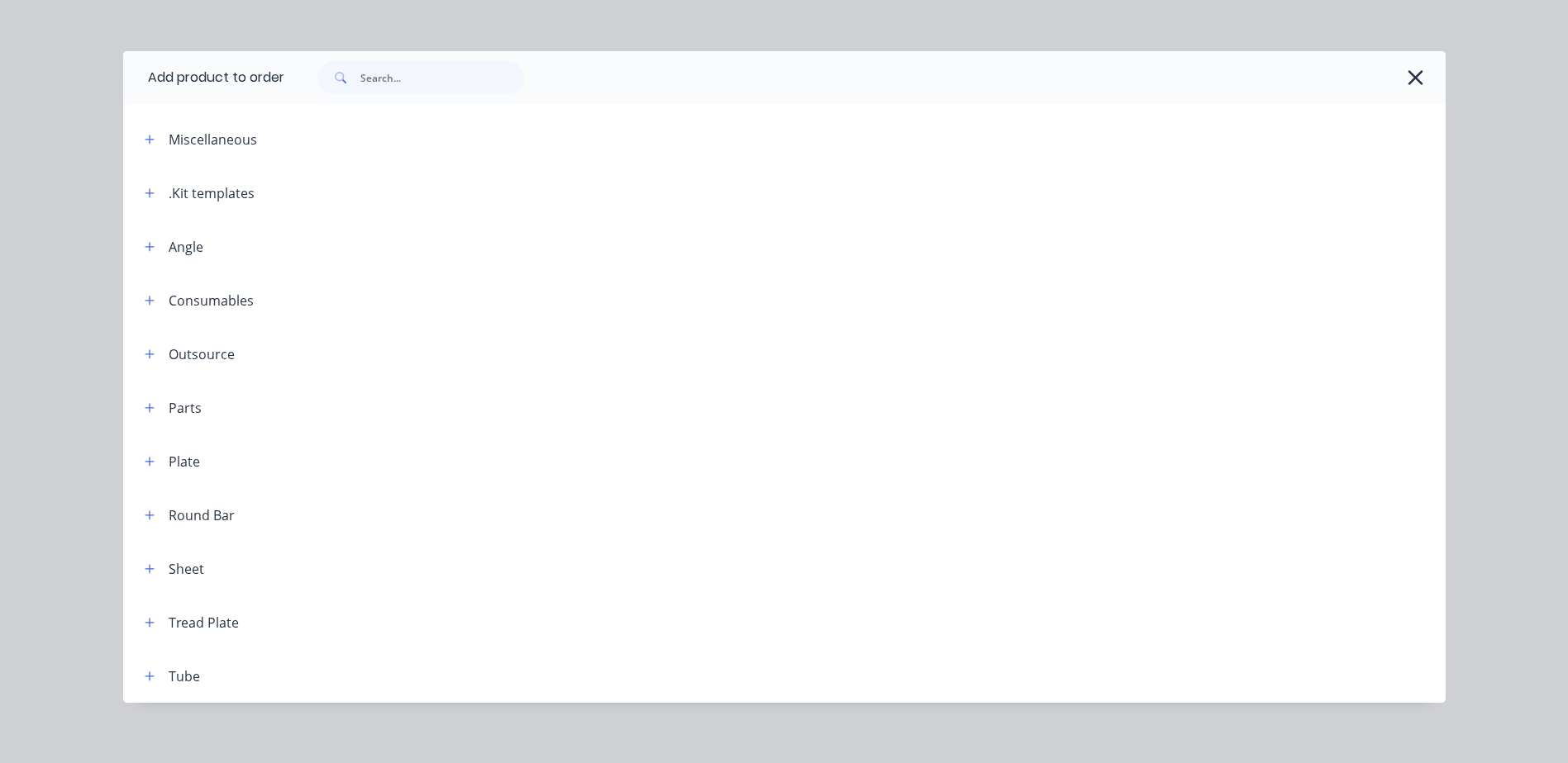
scroll to position [27, 0]
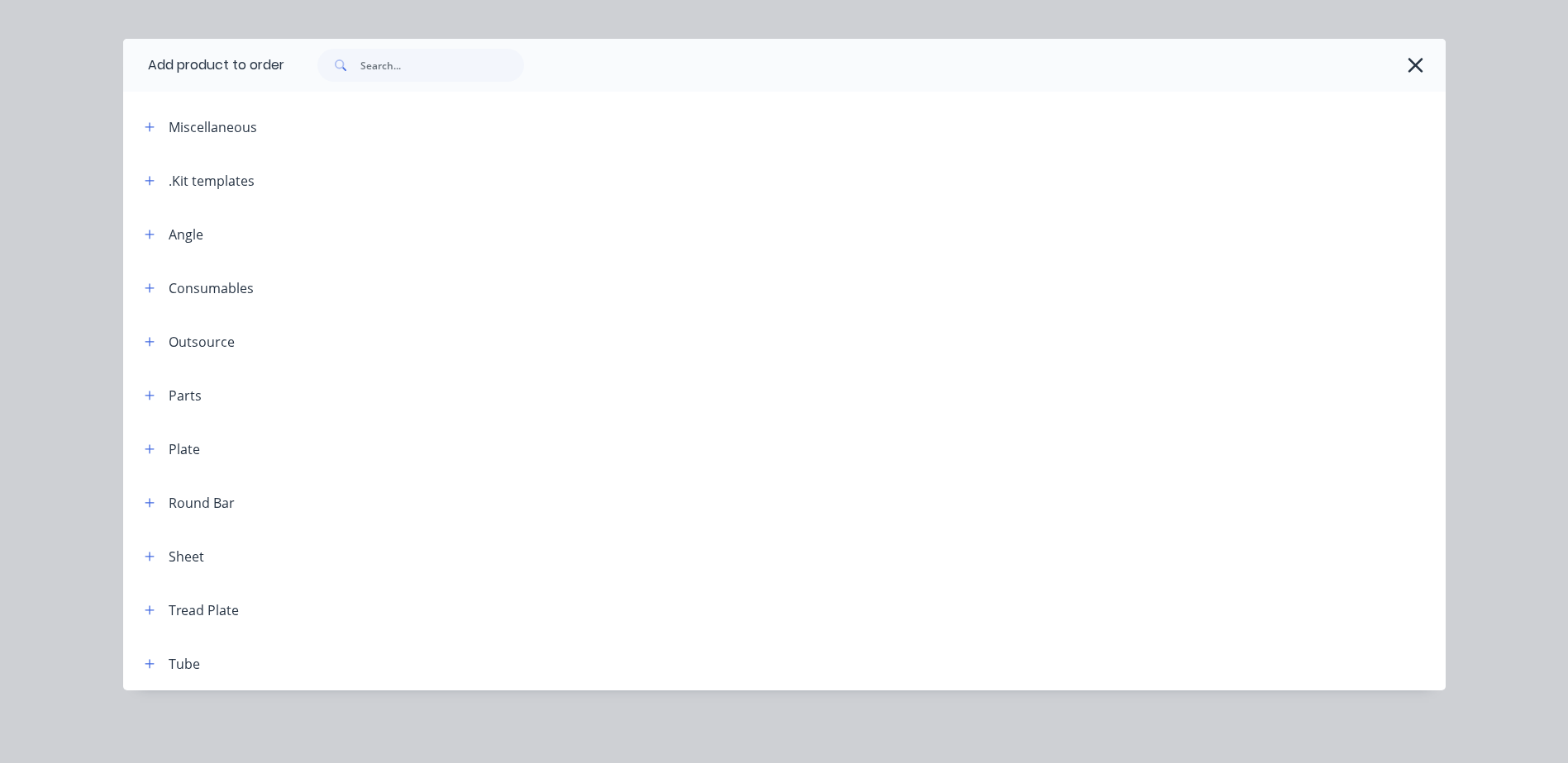
click at [150, 557] on button "button" at bounding box center [150, 557] width 21 height 21
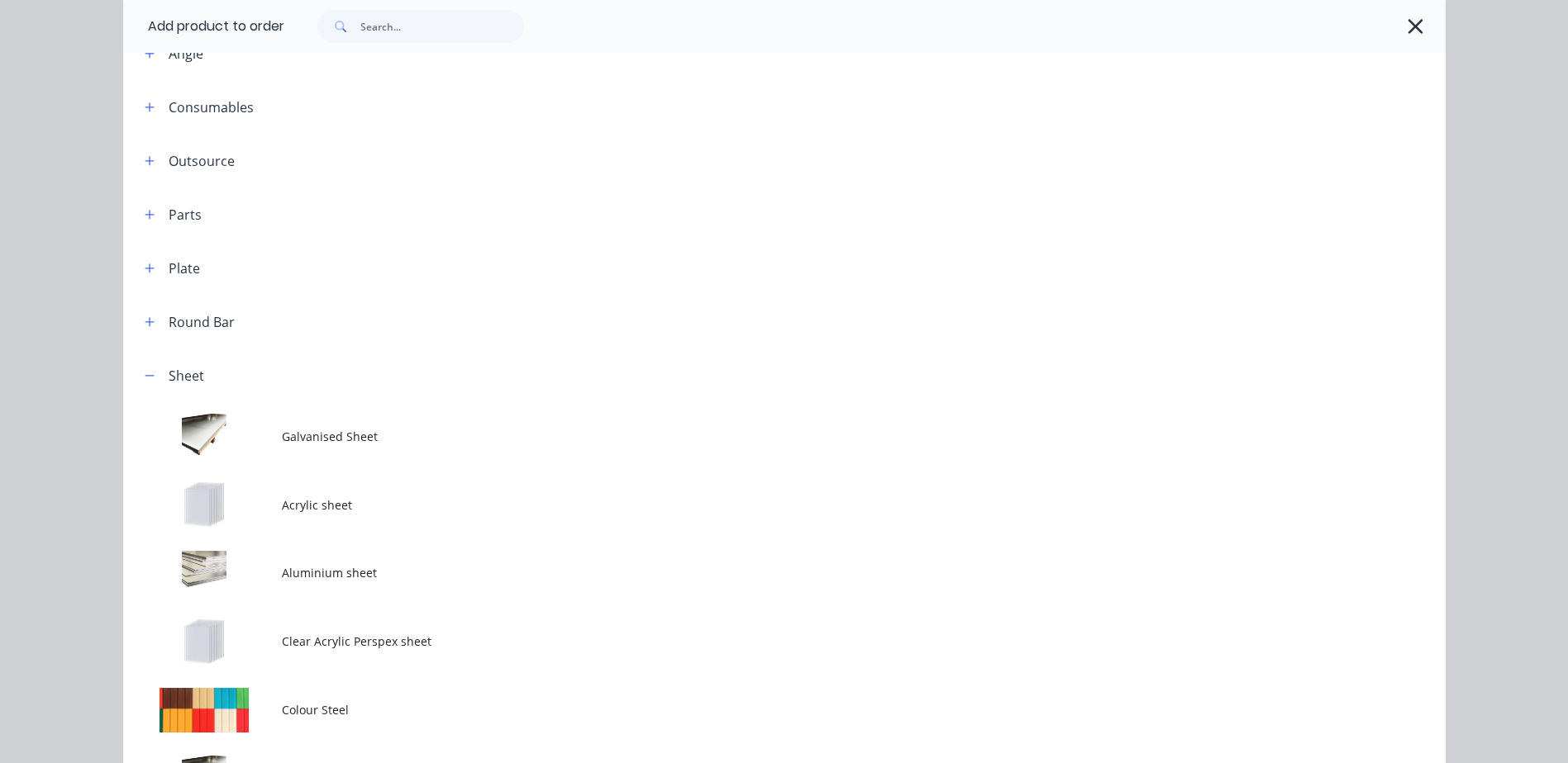
scroll to position [251, 0]
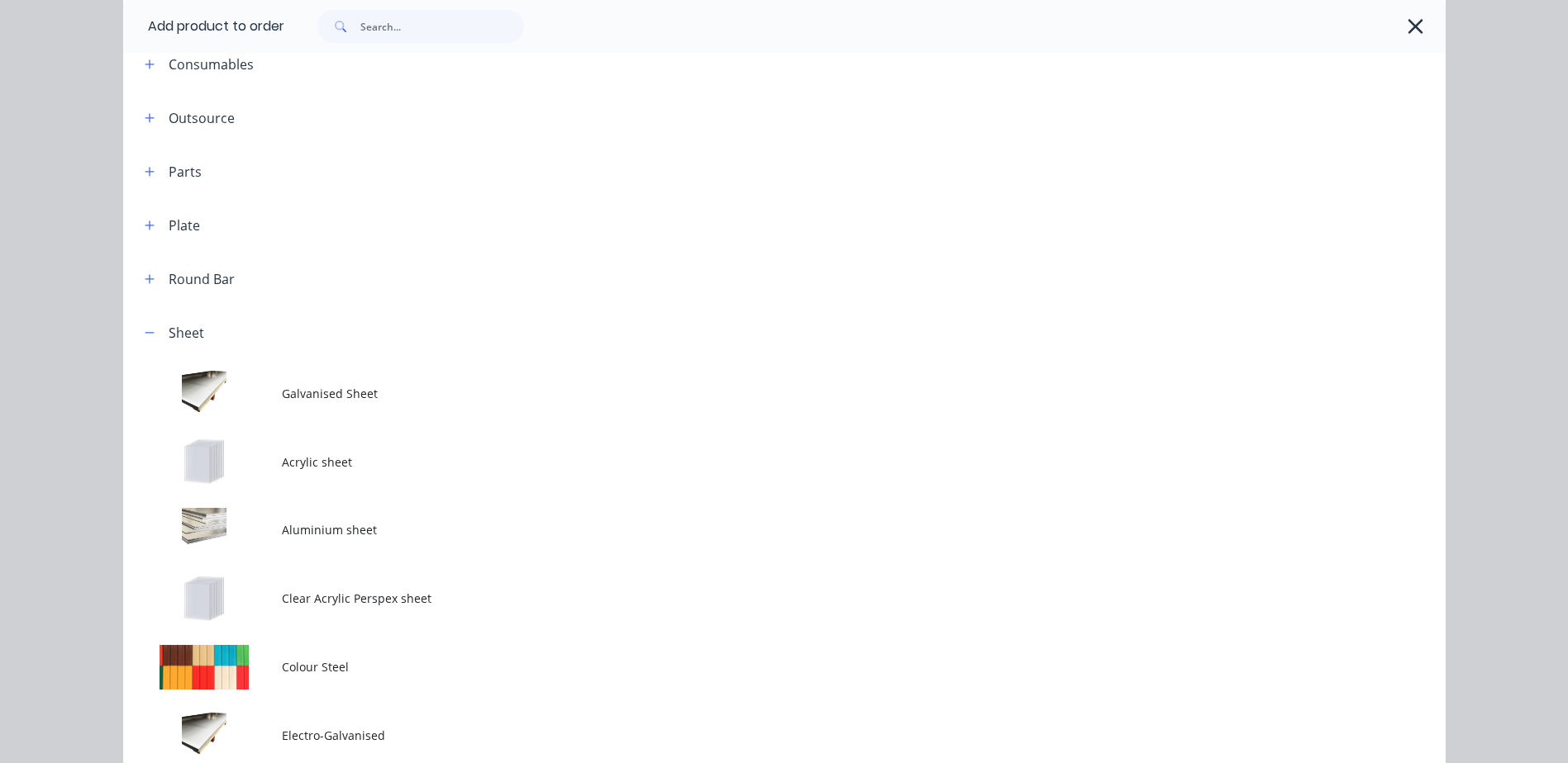
click at [252, 538] on td at bounding box center [202, 531] width 158 height 68
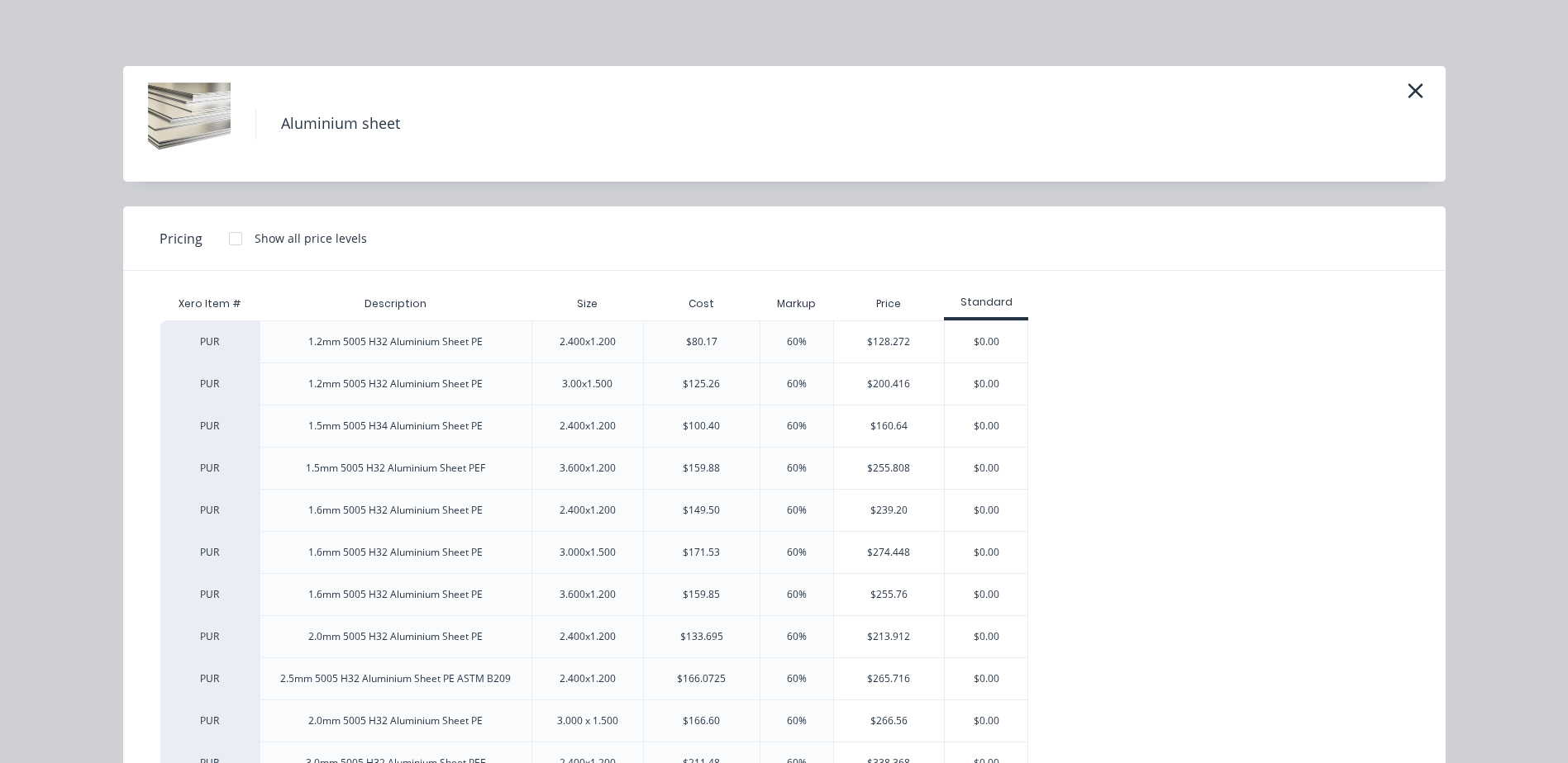
scroll to position [344, 0]
click at [226, 237] on div at bounding box center [235, 239] width 33 height 33
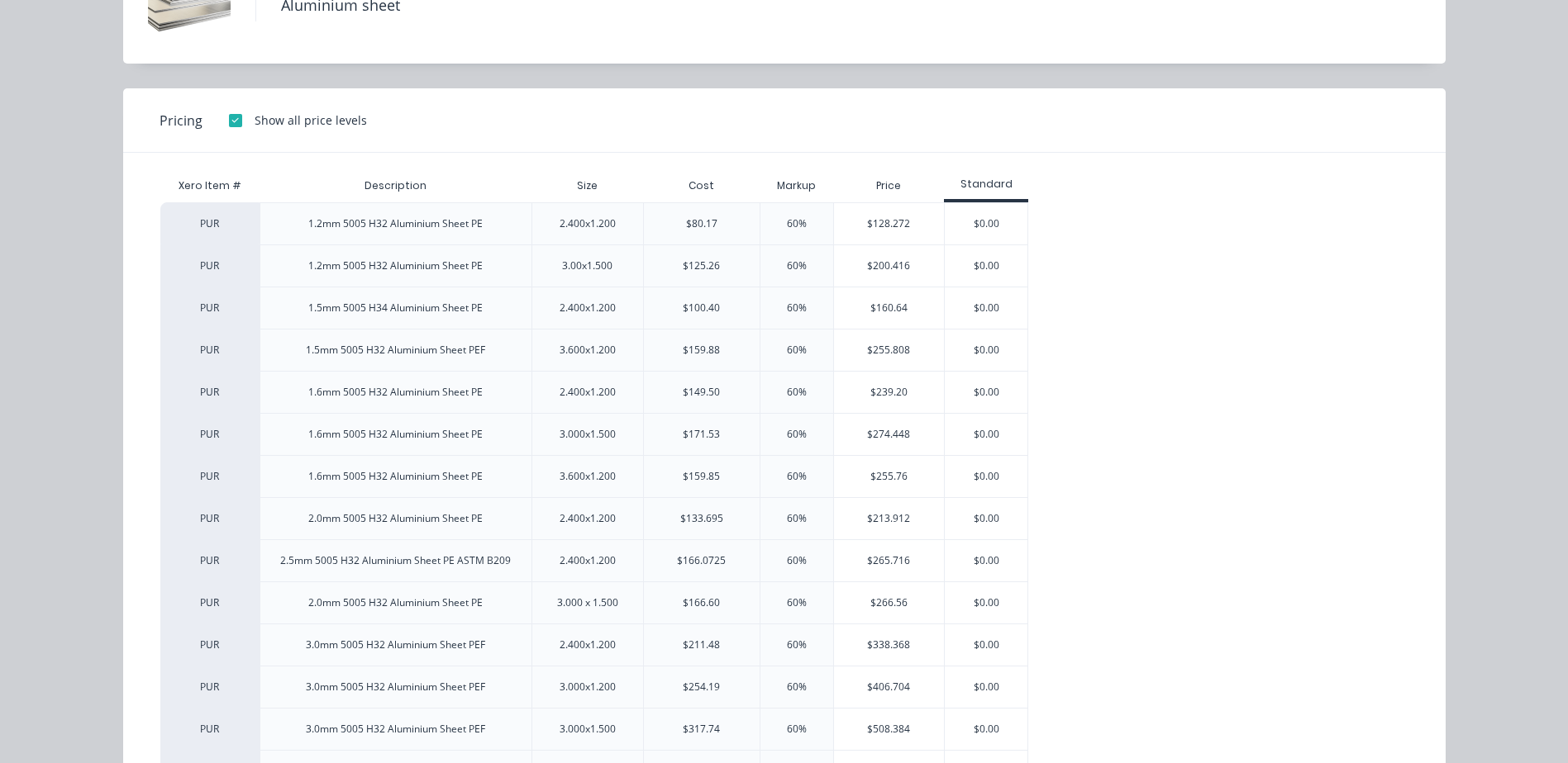
scroll to position [39, 0]
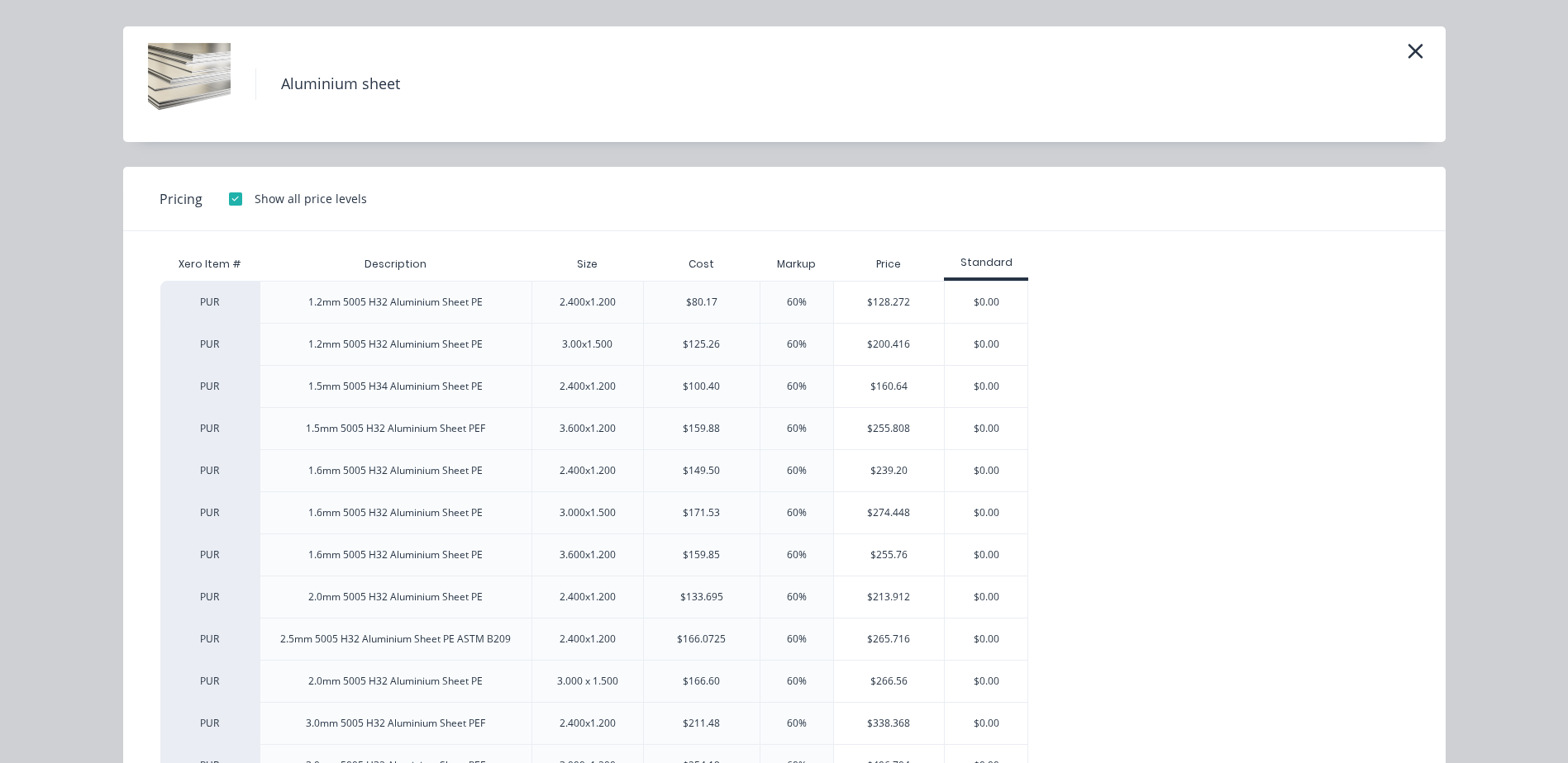
click at [1411, 45] on icon "button" at bounding box center [1416, 51] width 17 height 23
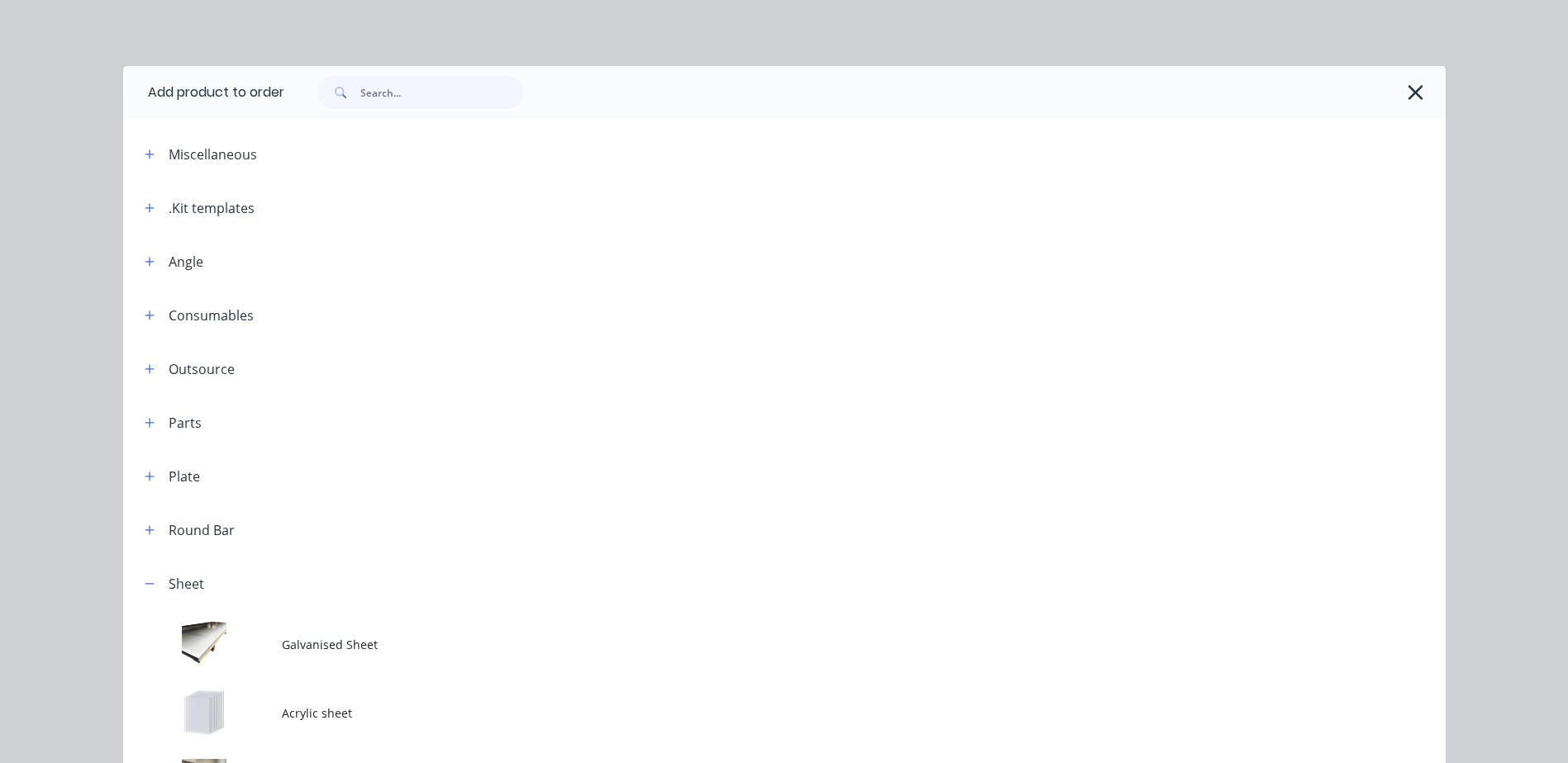
scroll to position [505, 0]
click at [1407, 92] on icon "button" at bounding box center [1416, 93] width 17 height 23
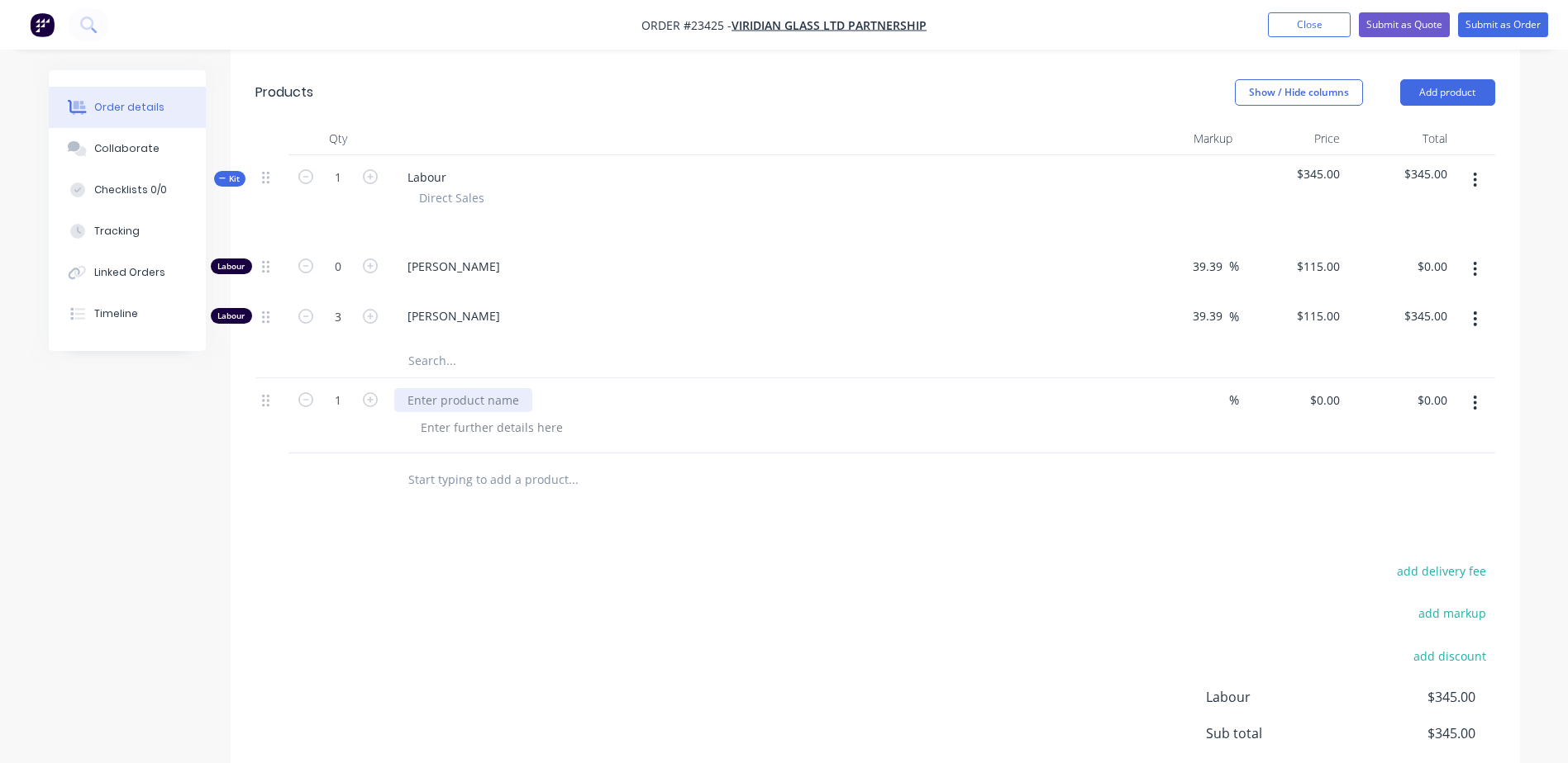
click at [440, 388] on div at bounding box center [463, 399] width 138 height 24
click at [473, 415] on div at bounding box center [491, 427] width 169 height 24
click at [446, 415] on div at bounding box center [491, 427] width 169 height 24
click at [440, 344] on input "text" at bounding box center [573, 361] width 331 height 33
type input "a"
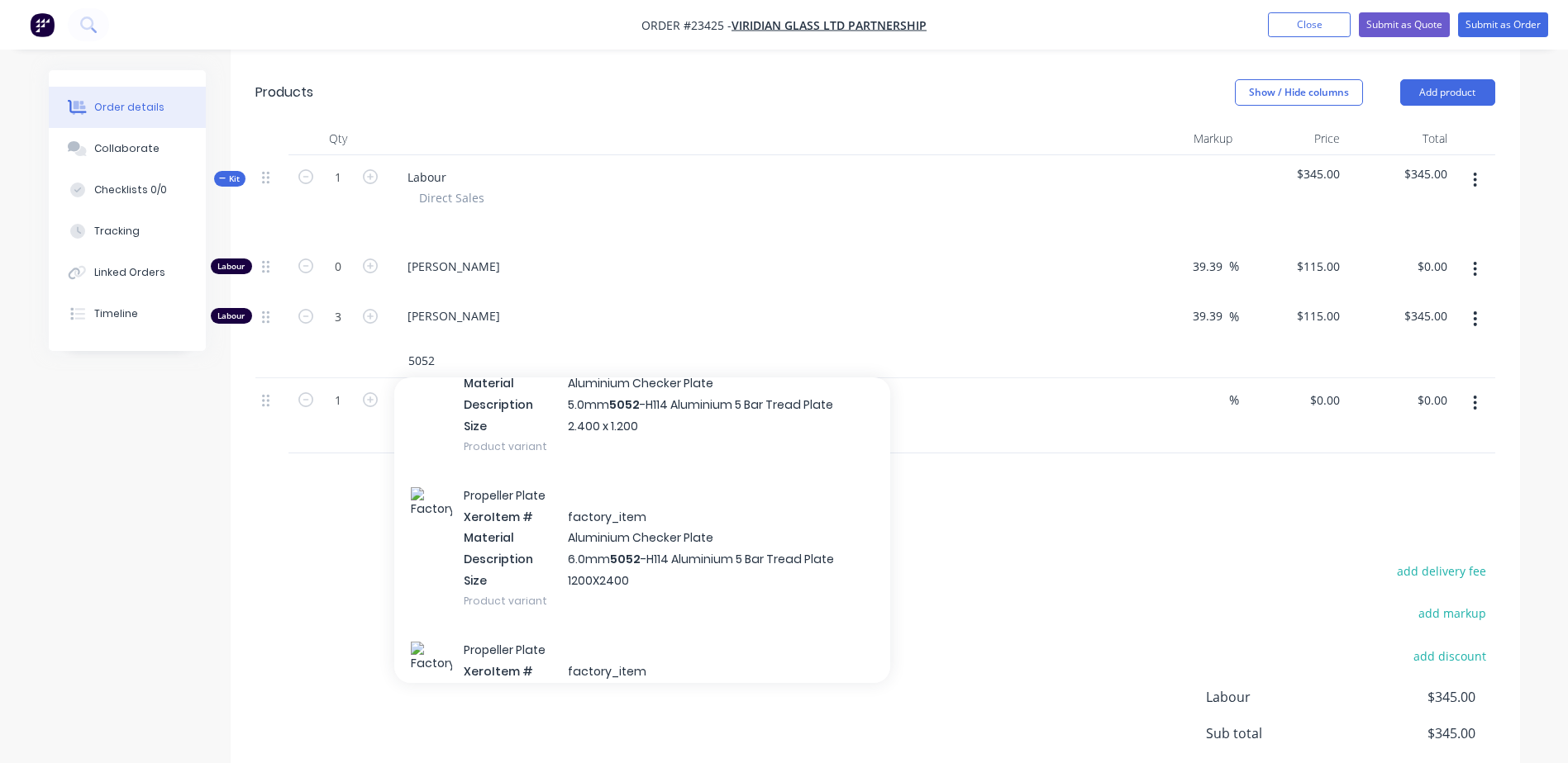
scroll to position [113, 0]
type input "5052"
click at [606, 534] on div "Propeller Plate Xero Item # factory_item Material Aluminium Checker Plate Descr…" at bounding box center [642, 550] width 496 height 155
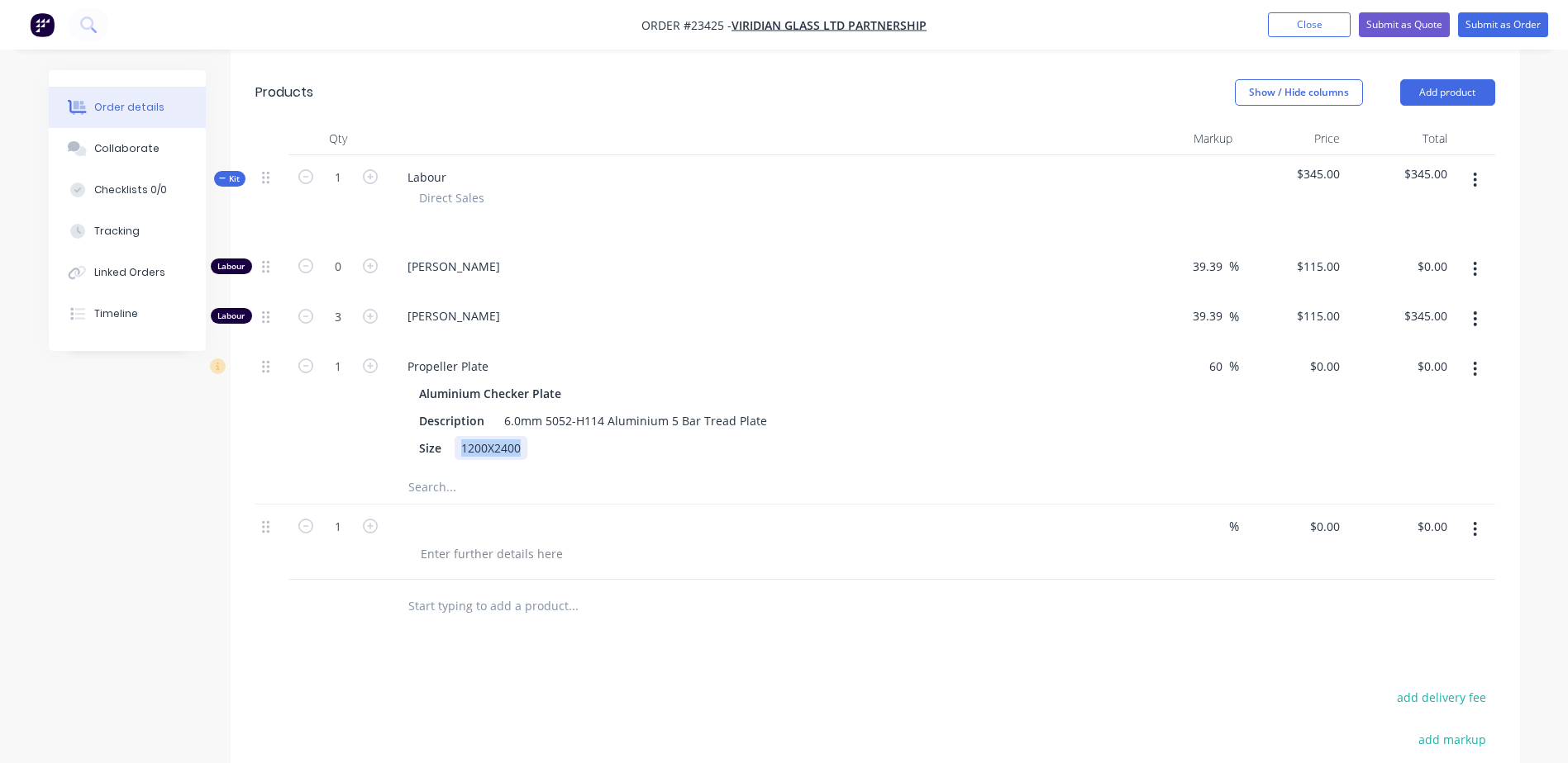
drag, startPoint x: 455, startPoint y: 424, endPoint x: 529, endPoint y: 423, distance: 74.0
click at [529, 436] on div "Size 1200X2400" at bounding box center [756, 447] width 687 height 24
click at [679, 471] on input "text" at bounding box center [573, 488] width 331 height 33
drag, startPoint x: 410, startPoint y: 367, endPoint x: 448, endPoint y: 371, distance: 38.2
click at [448, 382] on div "Aluminium Checker Plate Description 6.0mm 5052-H114 Aluminium 5 Bar Tread Plate…" at bounding box center [759, 421] width 730 height 79
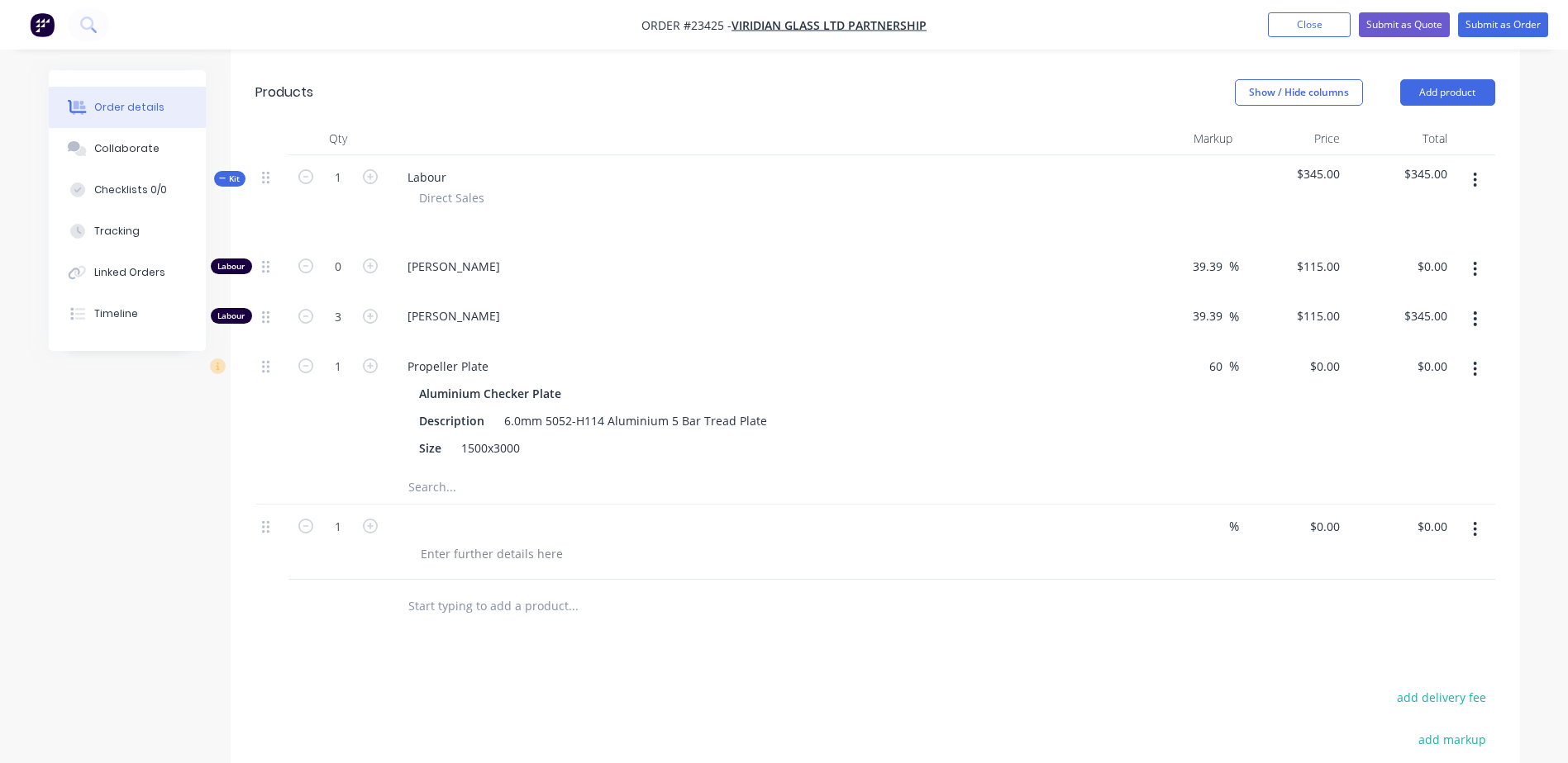
drag, startPoint x: 448, startPoint y: 371, endPoint x: 380, endPoint y: 370, distance: 68.0
click at [380, 370] on div "1" at bounding box center [338, 407] width 99 height 127
drag, startPoint x: 483, startPoint y: 371, endPoint x: 569, endPoint y: 376, distance: 86.1
click at [569, 382] on div "Aluminium Checker Plate" at bounding box center [759, 393] width 681 height 24
drag, startPoint x: 569, startPoint y: 376, endPoint x: 550, endPoint y: 371, distance: 19.6
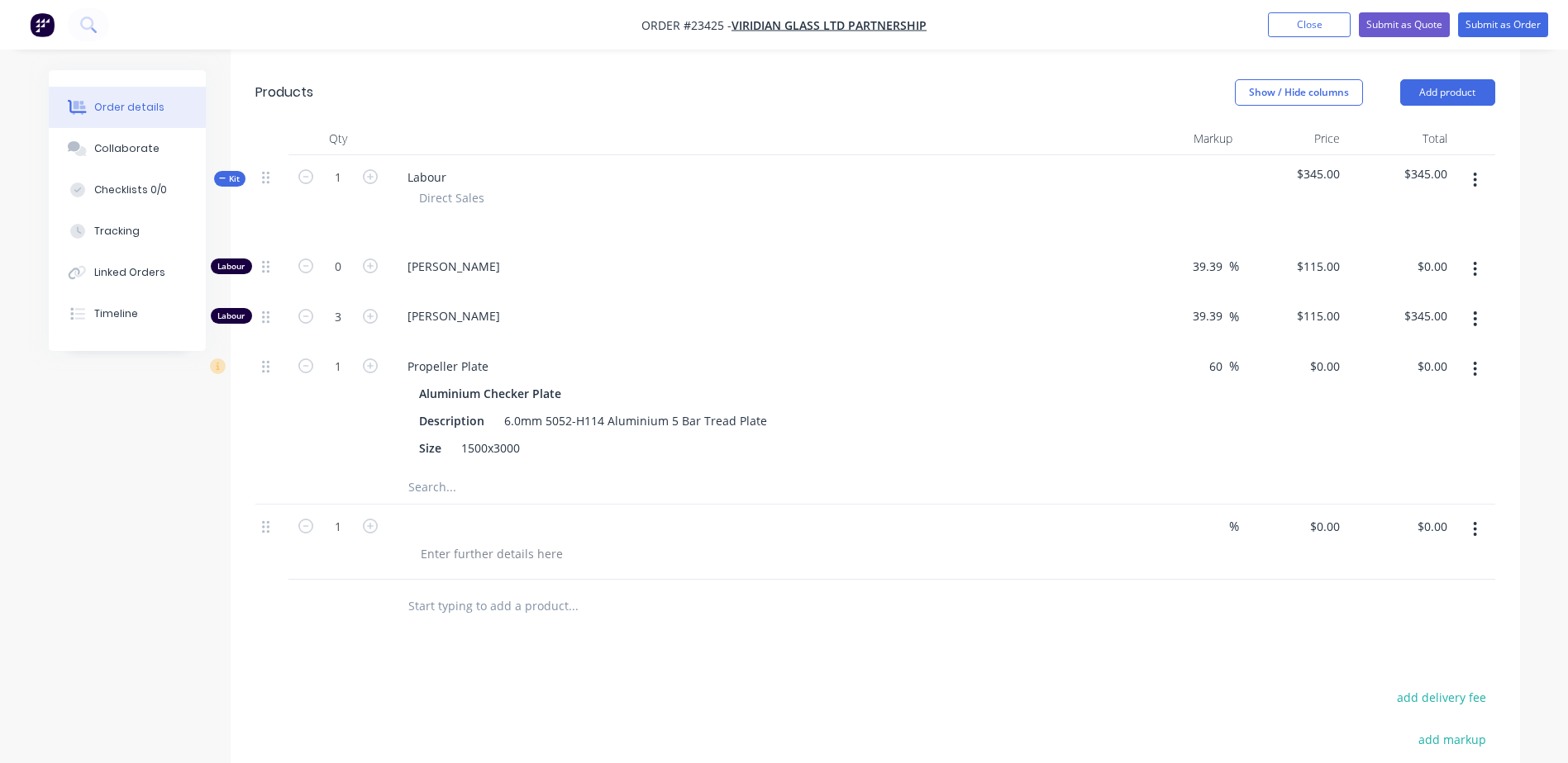
drag, startPoint x: 550, startPoint y: 371, endPoint x: 339, endPoint y: 441, distance: 222.3
click at [339, 441] on div "1" at bounding box center [338, 407] width 99 height 127
drag, startPoint x: 457, startPoint y: 427, endPoint x: 526, endPoint y: 427, distance: 69.0
click at [526, 436] on div "1500x3000" at bounding box center [491, 447] width 72 height 24
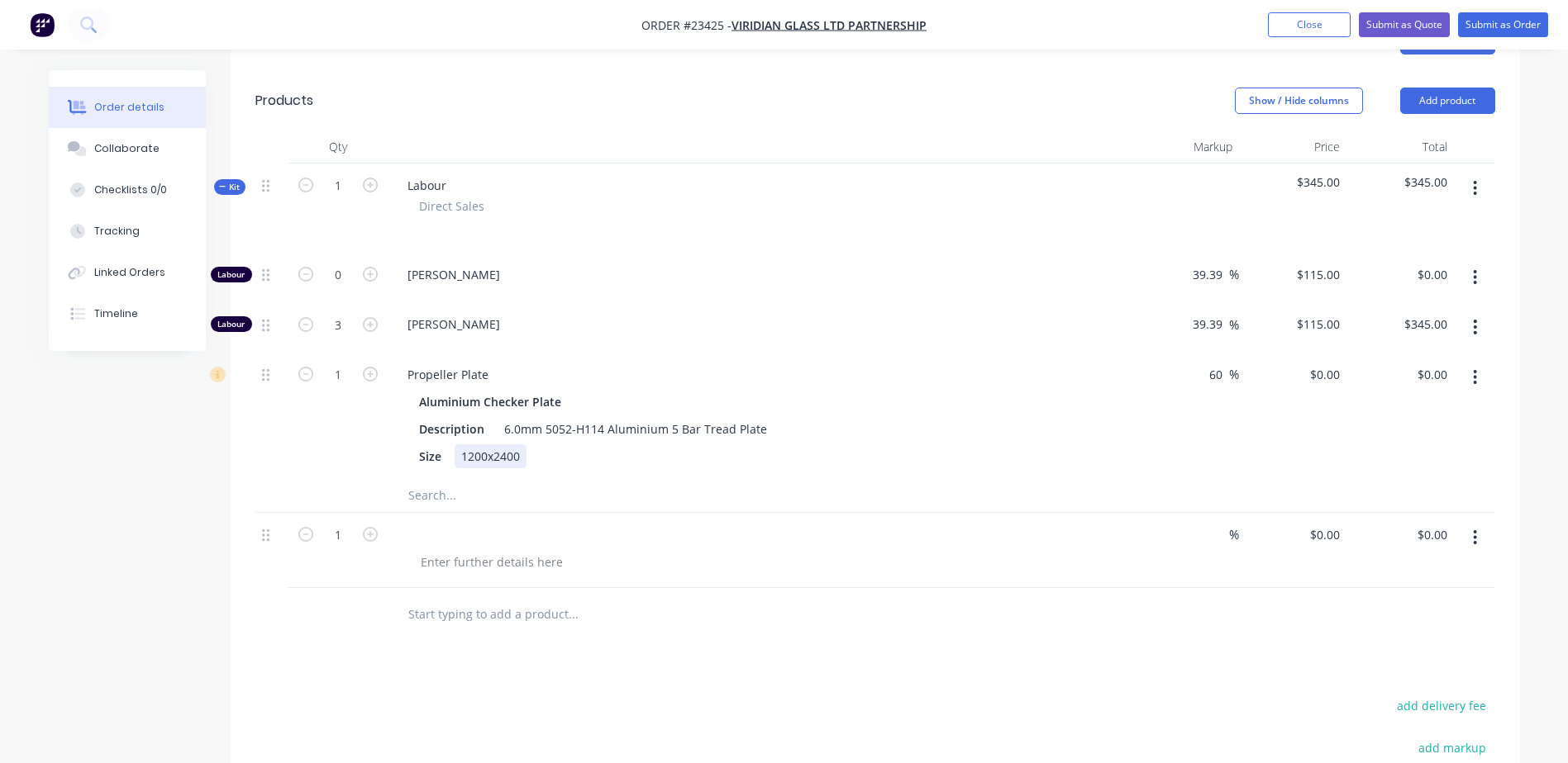
scroll to position [488, 0]
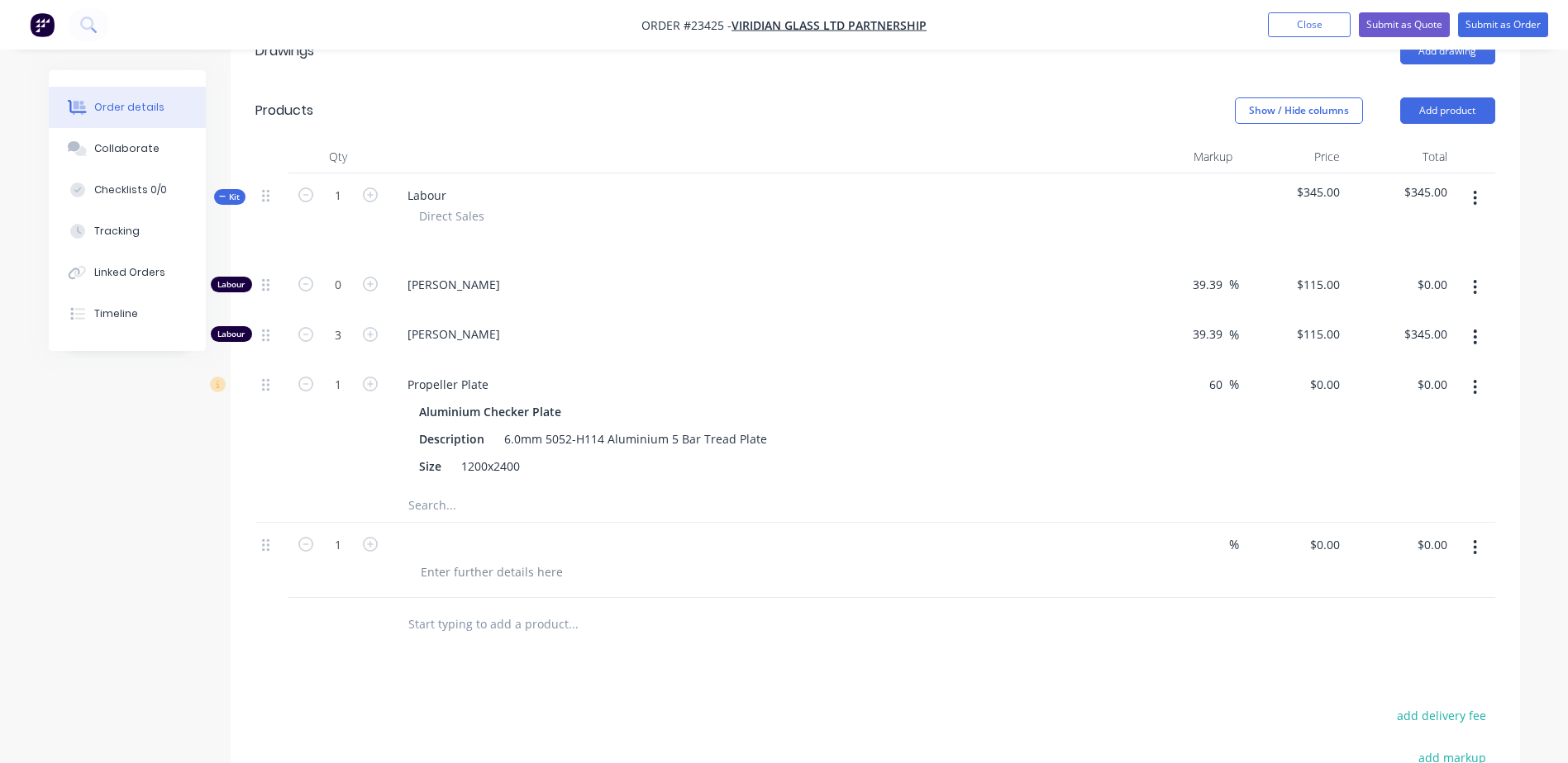
click at [480, 533] on div at bounding box center [759, 545] width 730 height 24
click at [363, 446] on div "1" at bounding box center [338, 426] width 99 height 127
drag, startPoint x: 543, startPoint y: 375, endPoint x: 430, endPoint y: 371, distance: 113.1
click at [430, 371] on div "Propeller Plate Aluminium Checker Plate Description 6.0mm 5052-H114 Aluminium 5…" at bounding box center [759, 426] width 744 height 127
click at [380, 421] on div "1" at bounding box center [338, 426] width 99 height 127
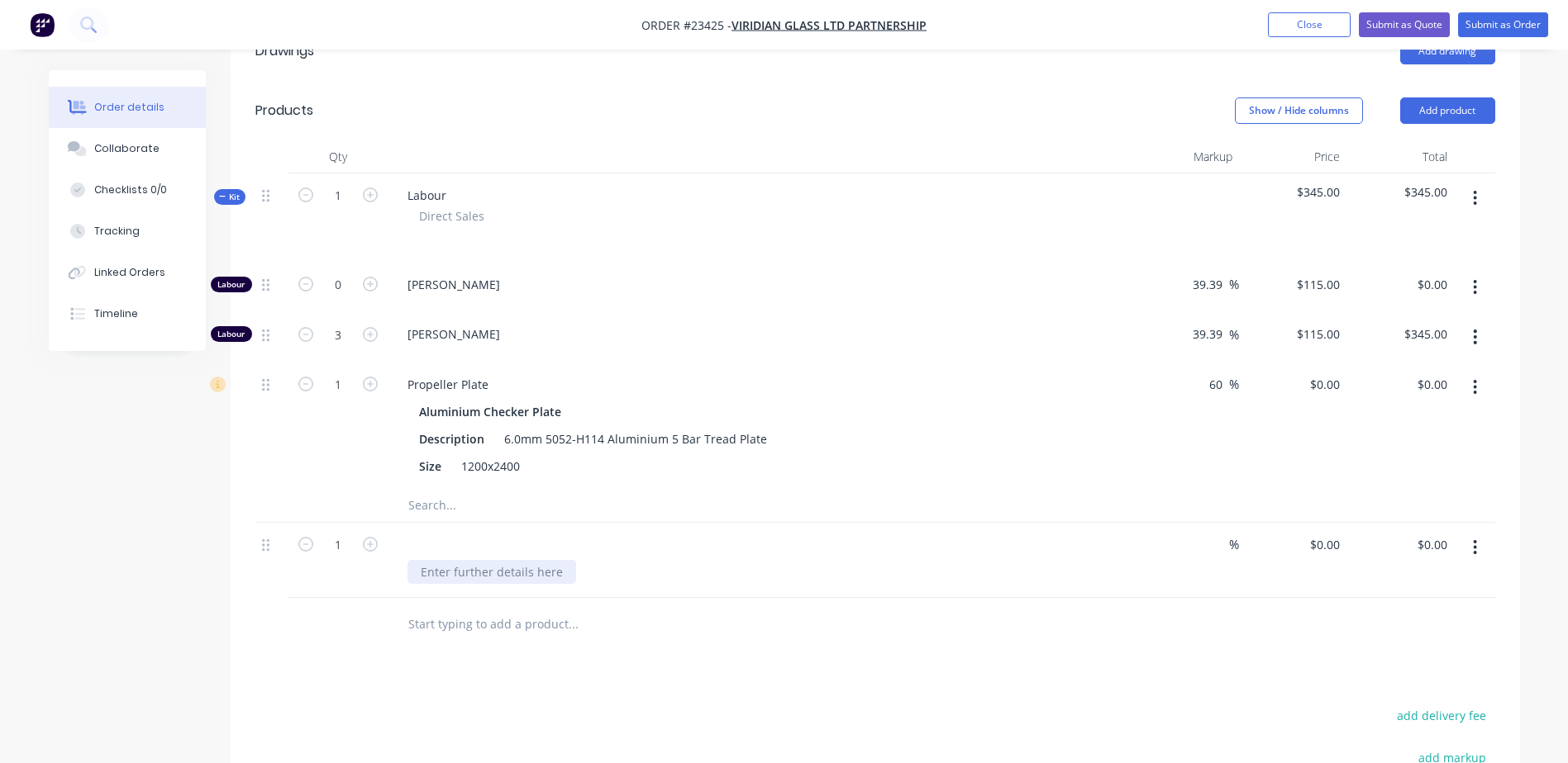
click at [435, 560] on div at bounding box center [491, 572] width 169 height 24
click at [482, 560] on div "5052" at bounding box center [766, 572] width 717 height 24
click at [454, 489] on input "text" at bounding box center [573, 505] width 331 height 33
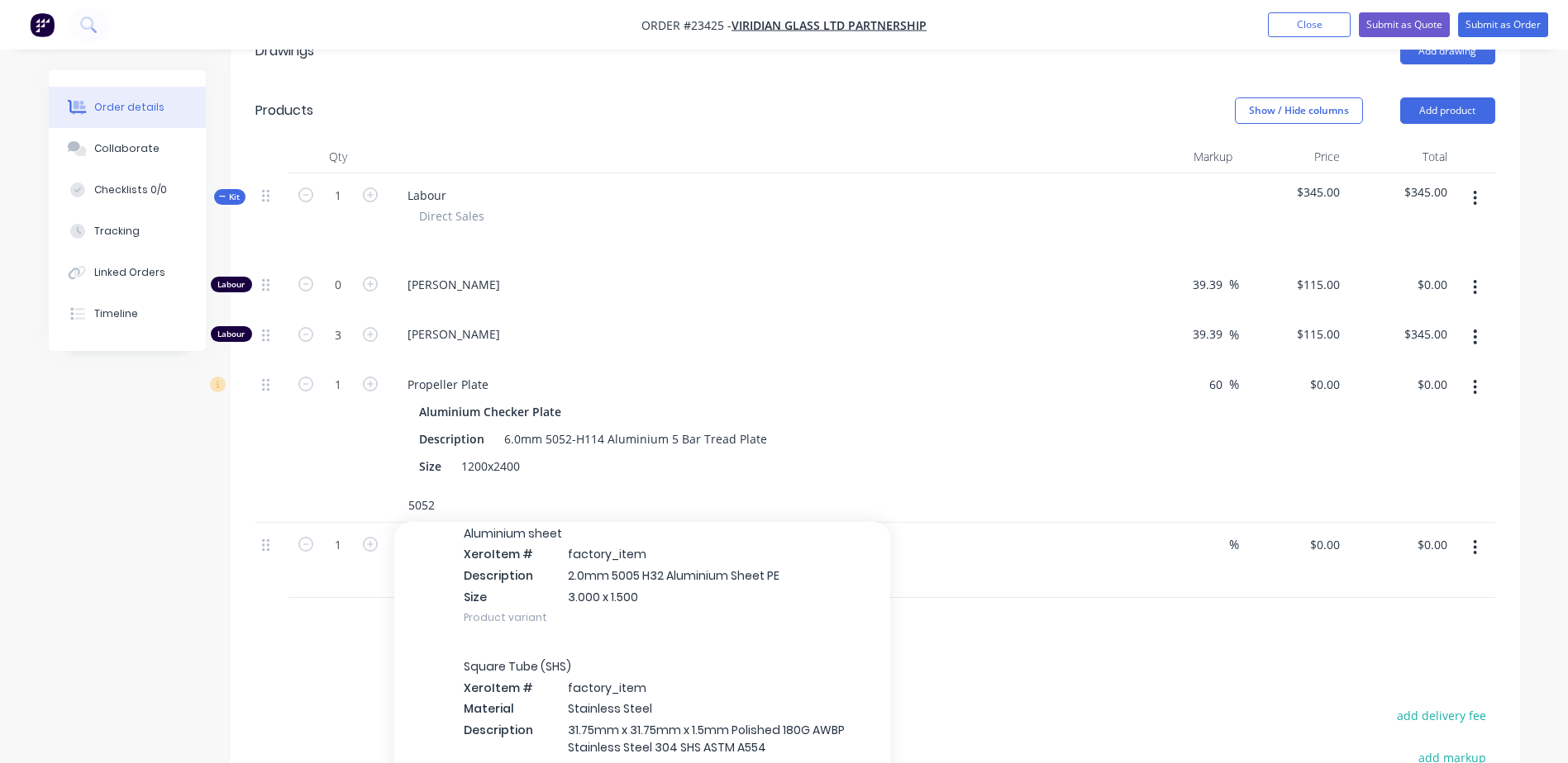
scroll to position [2924, 0]
type input "5052"
click at [543, 551] on div "Aluminium sheet Xero Item # factory_item Description 2.0mm 5005 H32 Aluminium S…" at bounding box center [642, 571] width 496 height 133
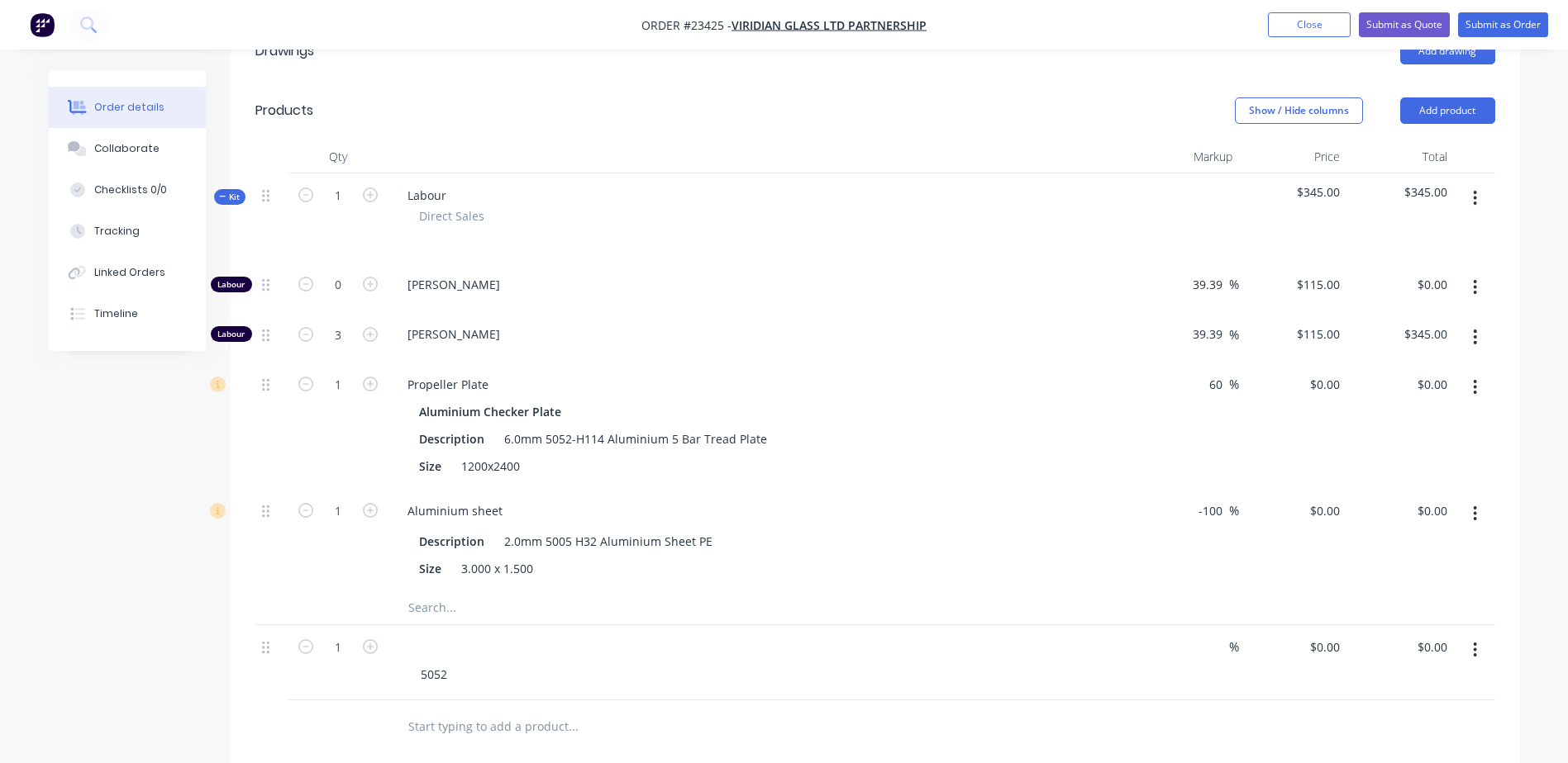
drag, startPoint x: 1226, startPoint y: 484, endPoint x: 1188, endPoint y: 489, distance: 38.3
click at [1188, 489] on div "-100 -100 %" at bounding box center [1185, 539] width 108 height 102
type input "60"
type input "$266.56"
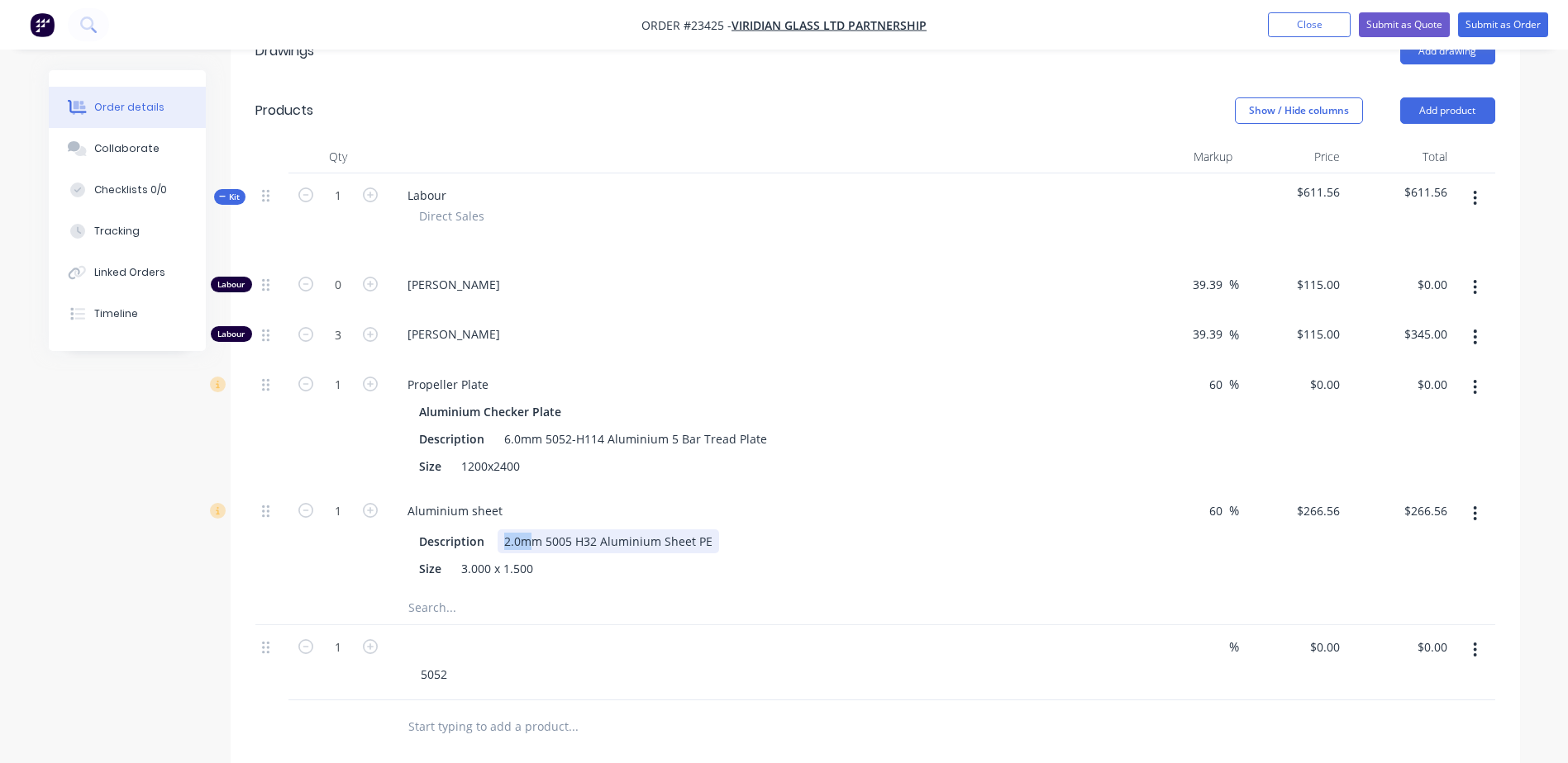
drag, startPoint x: 498, startPoint y: 515, endPoint x: 528, endPoint y: 515, distance: 30.0
click at [528, 530] on div "2.0mm 5005 H32 Aluminium Sheet PE" at bounding box center [608, 541] width 221 height 24
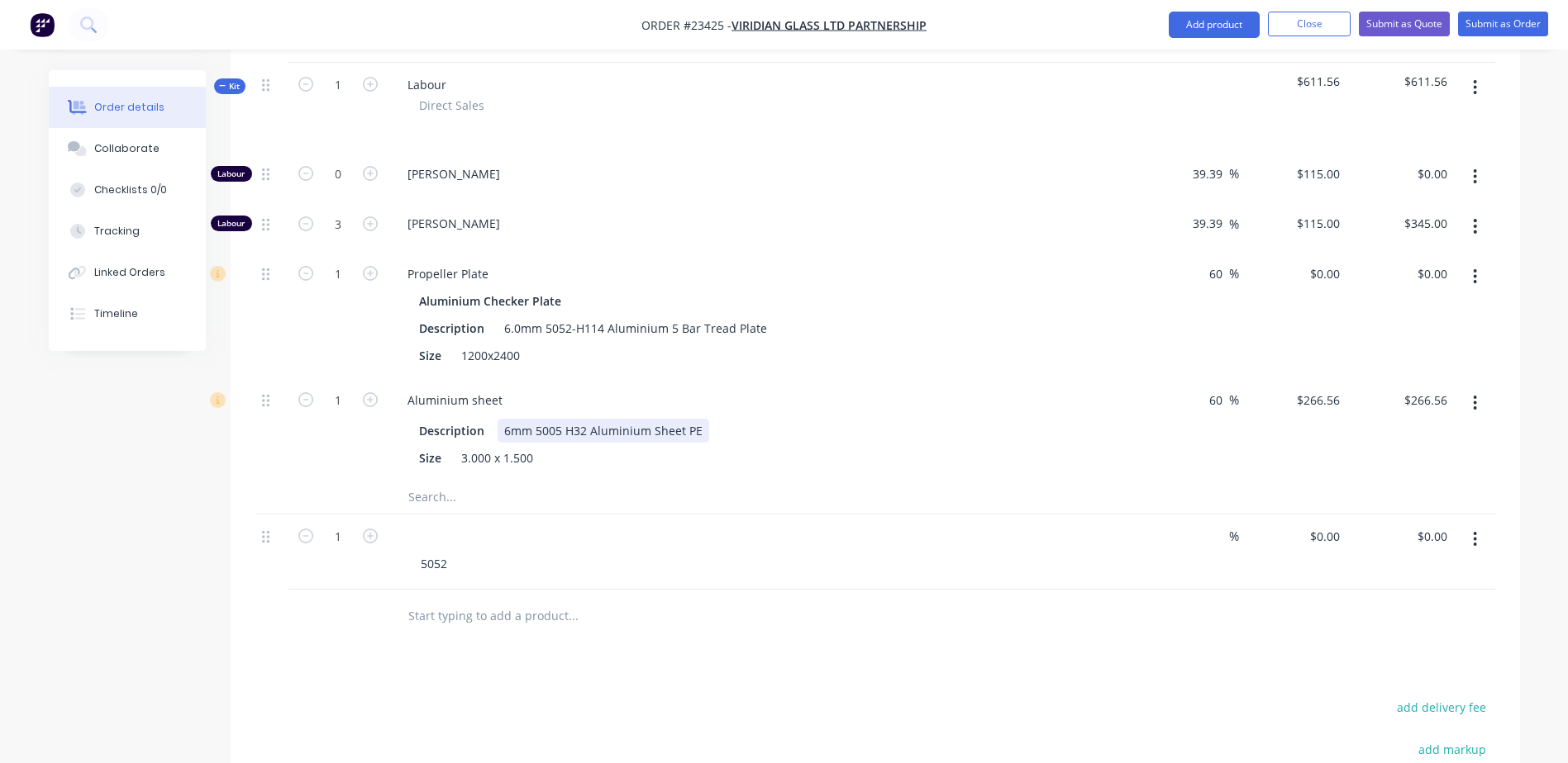
scroll to position [599, 0]
click at [569, 480] on input "text" at bounding box center [573, 496] width 331 height 33
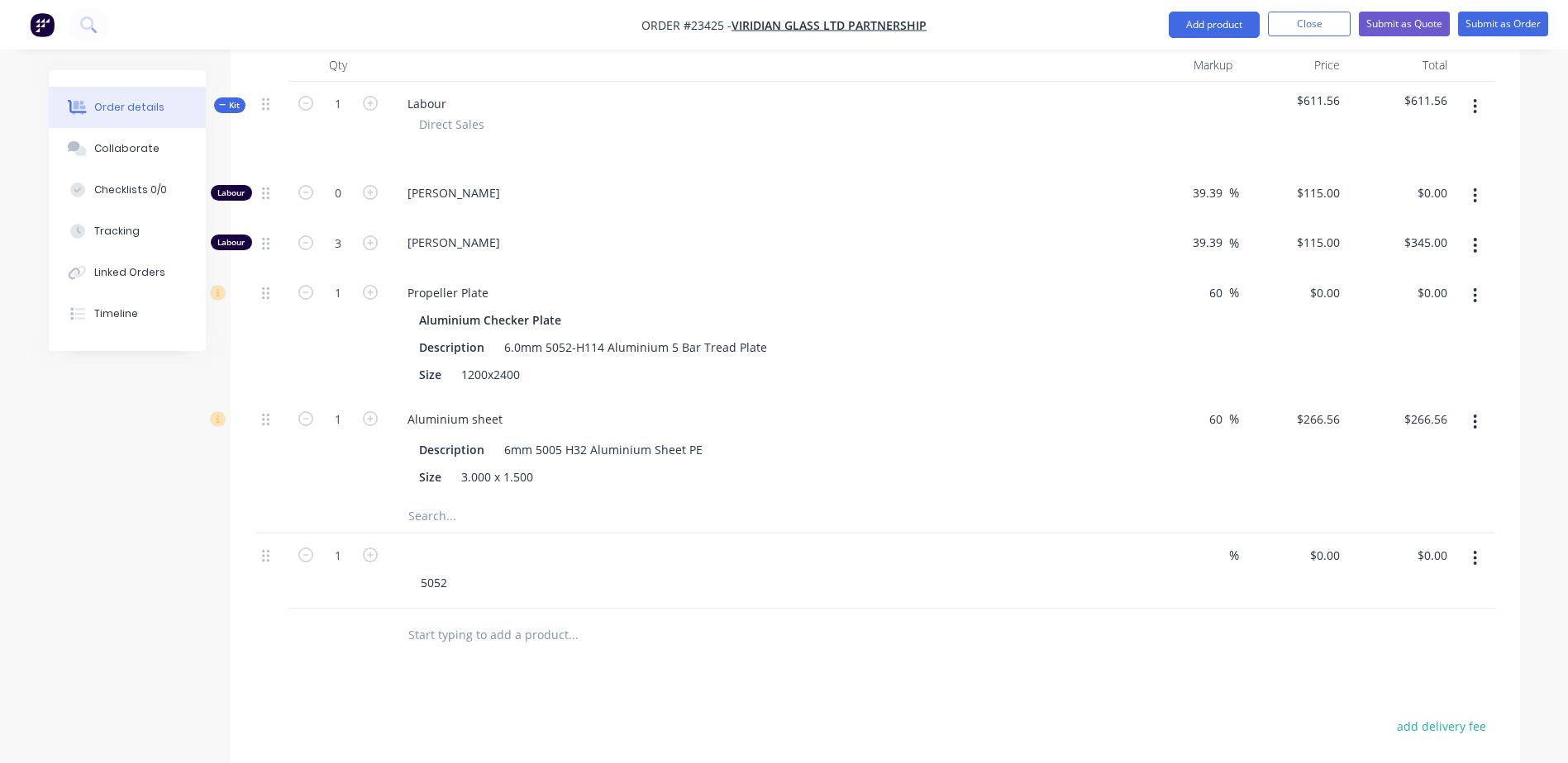
scroll to position [584, 0]
drag, startPoint x: 1279, startPoint y: 384, endPoint x: 1341, endPoint y: 384, distance: 62.0
click at [1341, 392] on div "$266.56 $266.56" at bounding box center [1293, 443] width 108 height 102
drag, startPoint x: 1346, startPoint y: 384, endPoint x: 1295, endPoint y: 385, distance: 51.0
click at [1295, 392] on div "1 Aluminium sheet Description 6mm 5005 H32 Aluminium Sheet PE Size 3.000 x 1.50…" at bounding box center [875, 443] width 1240 height 102
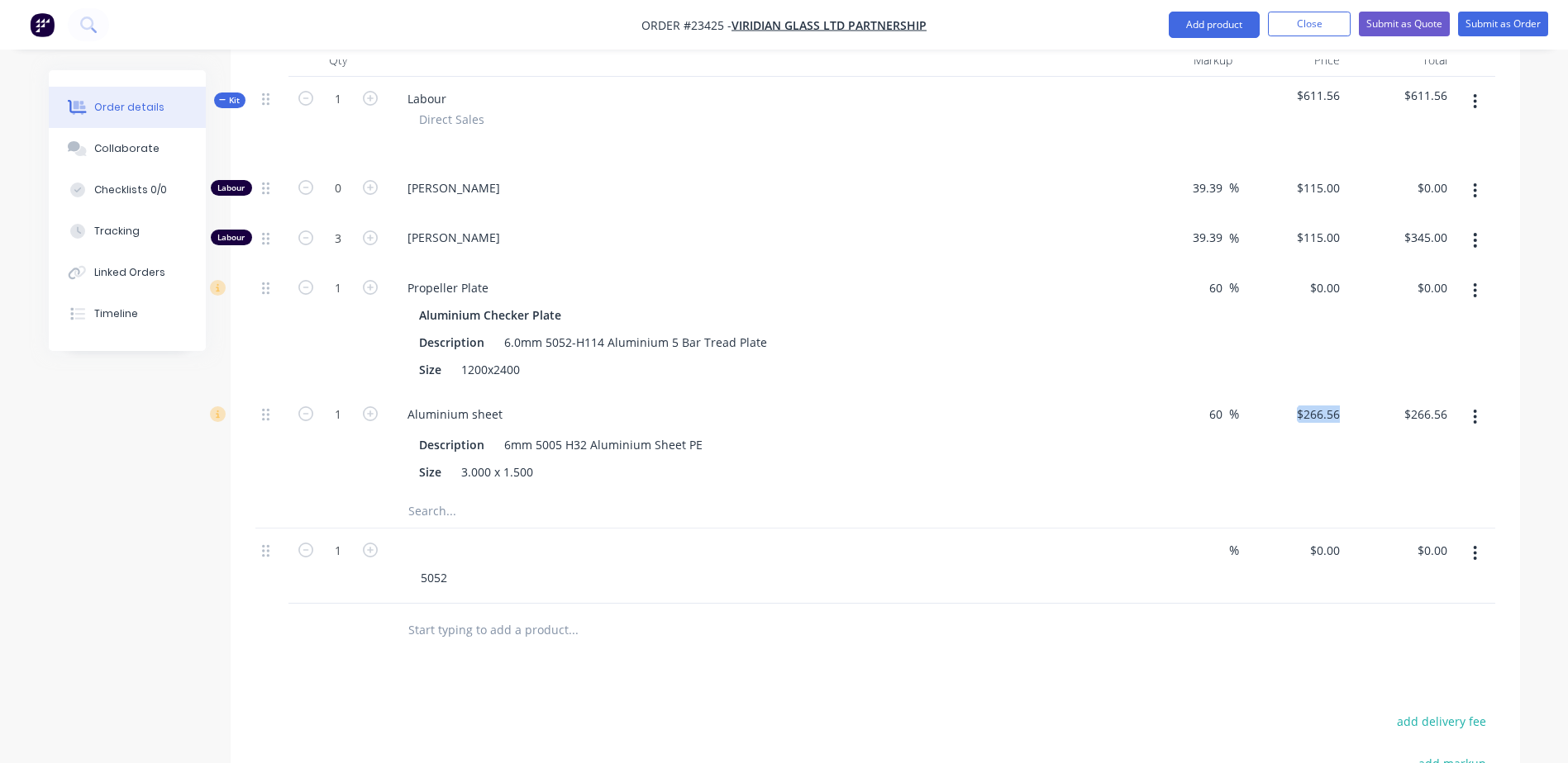
drag, startPoint x: 1295, startPoint y: 385, endPoint x: 1304, endPoint y: 392, distance: 11.4
click at [1304, 402] on input "$266.56" at bounding box center [1321, 413] width 52 height 24
type input "$266.56"
click at [1474, 408] on icon "button" at bounding box center [1474, 417] width 4 height 18
click at [1417, 515] on div "Delete" at bounding box center [1417, 526] width 128 height 24
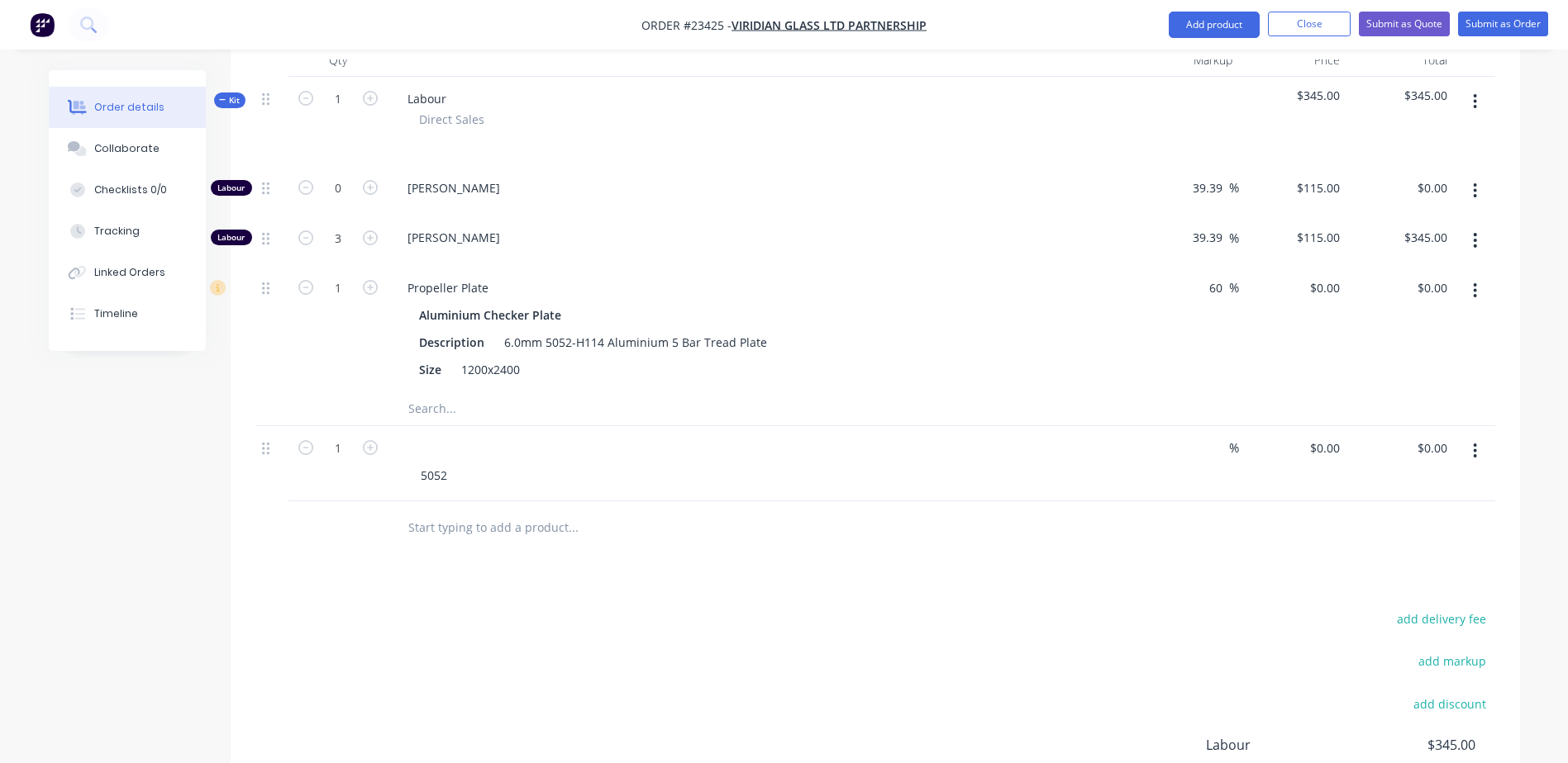
click at [1473, 281] on icon "button" at bounding box center [1474, 290] width 4 height 18
click at [1418, 388] on div "Delete" at bounding box center [1417, 399] width 128 height 24
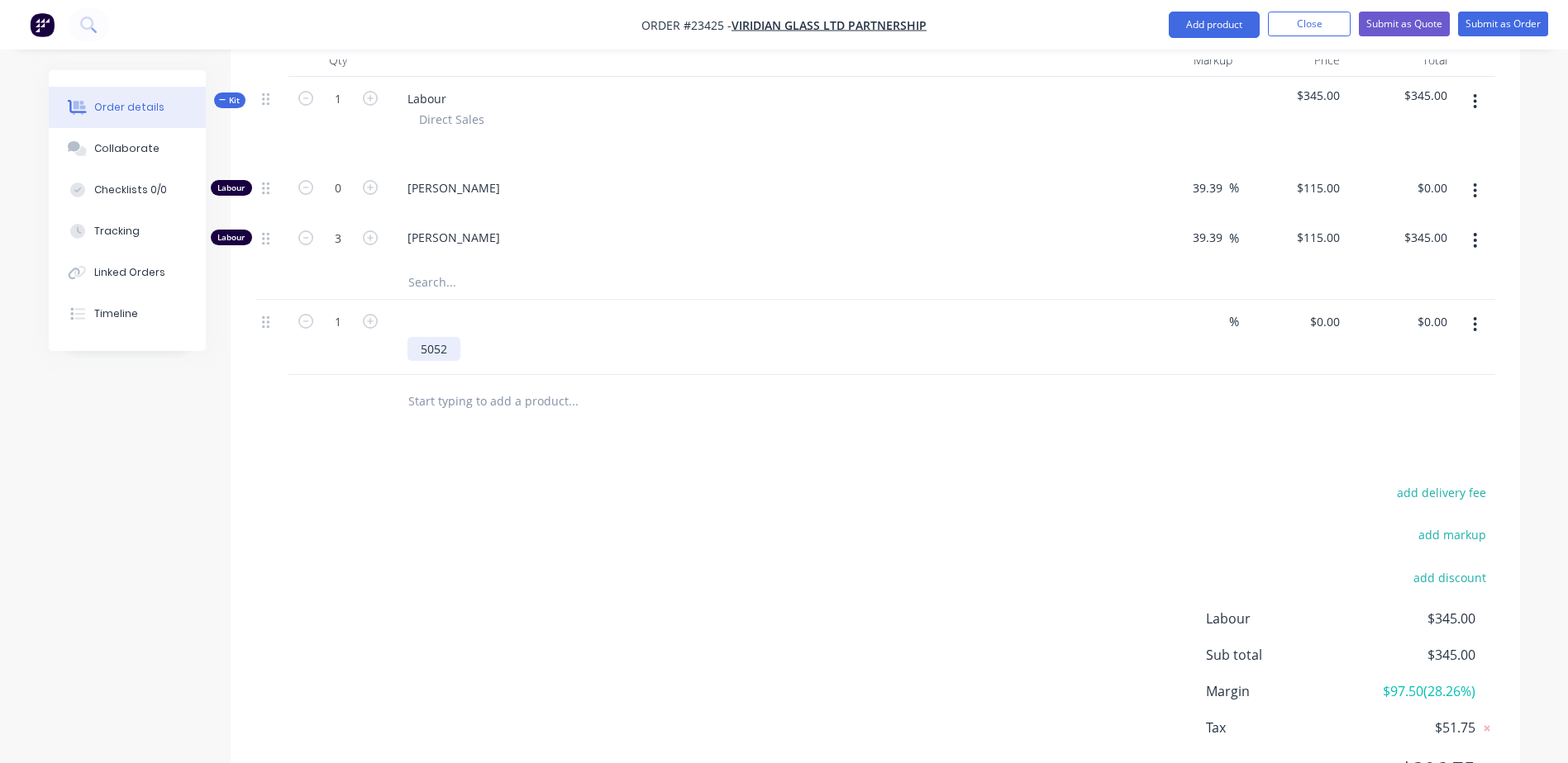
click at [456, 337] on div "5052" at bounding box center [434, 349] width 52 height 24
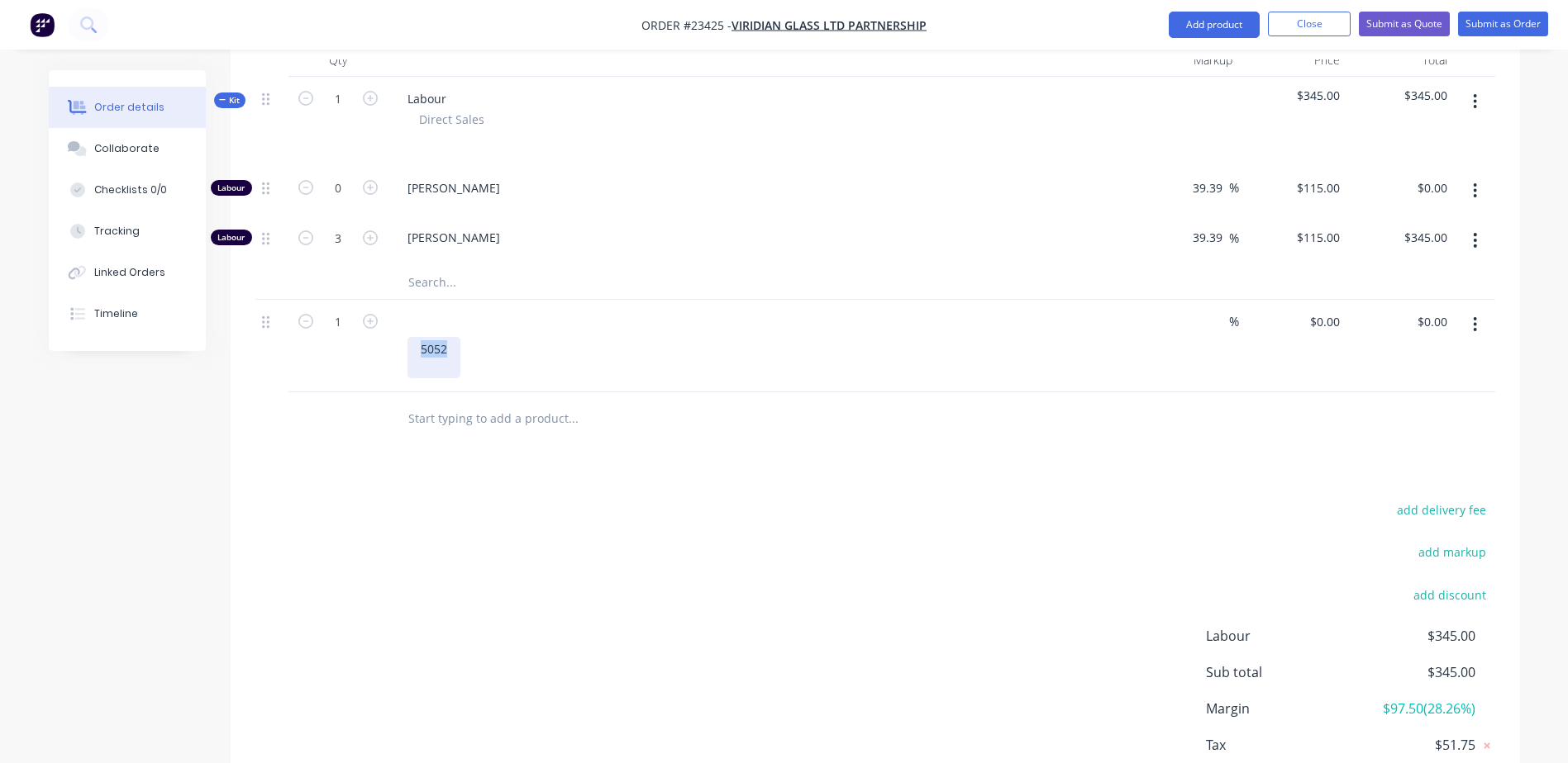
drag, startPoint x: 447, startPoint y: 321, endPoint x: 414, endPoint y: 323, distance: 33.1
click at [414, 337] on div "5052" at bounding box center [434, 357] width 52 height 41
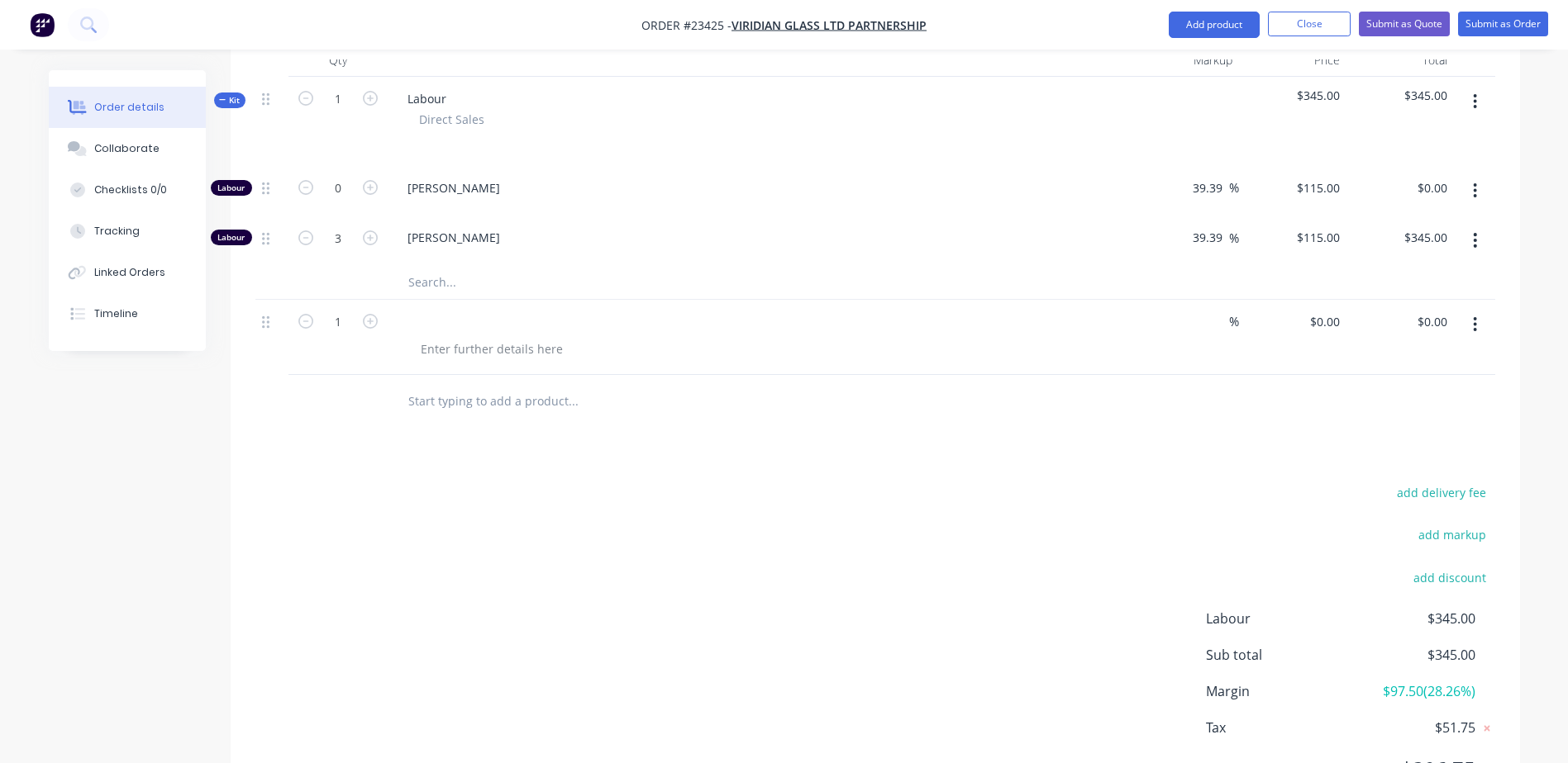
click at [383, 300] on div "1" at bounding box center [338, 337] width 99 height 75
click at [436, 337] on div at bounding box center [491, 349] width 169 height 24
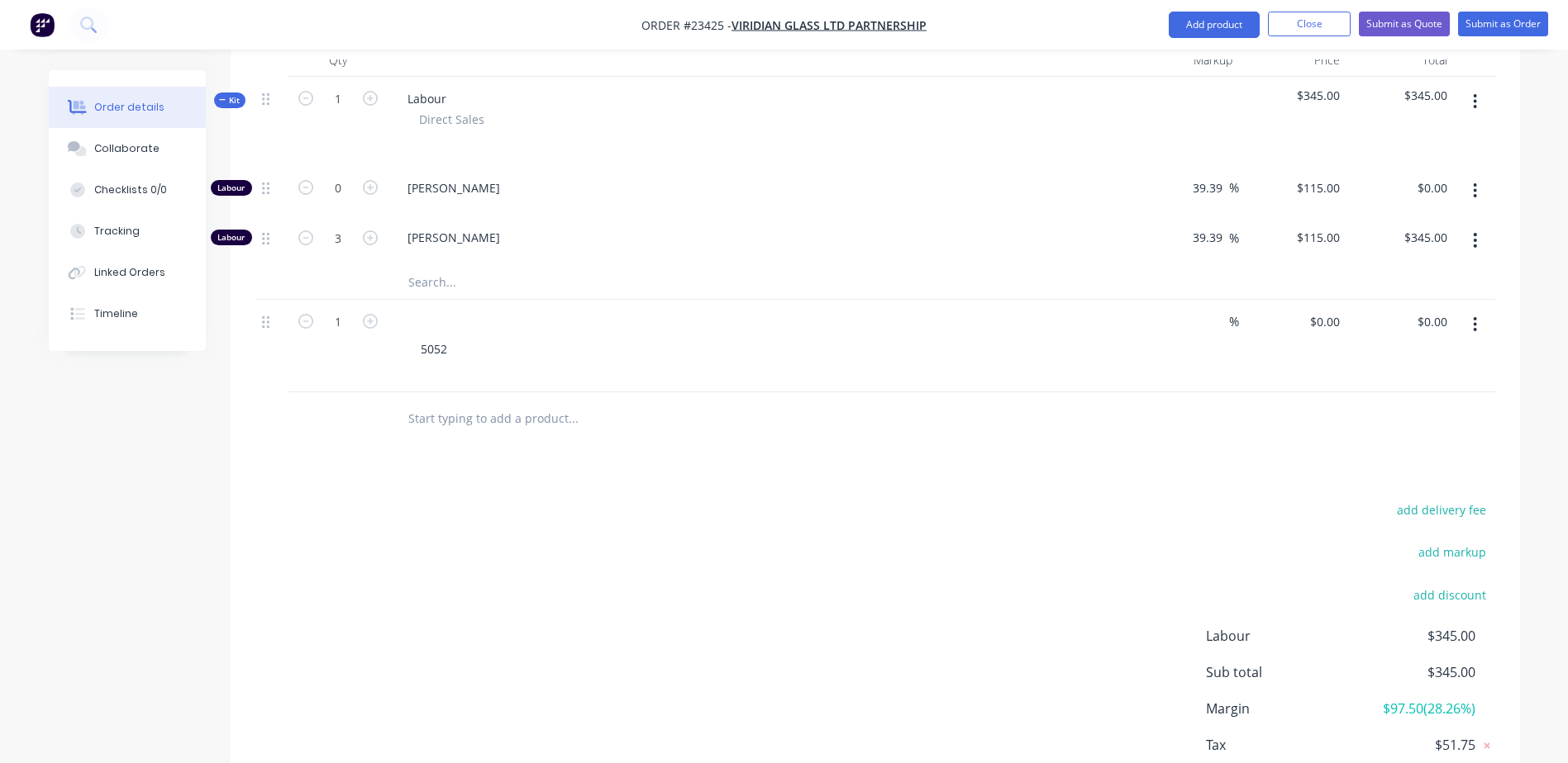
click at [437, 403] on div at bounding box center [685, 419] width 595 height 53
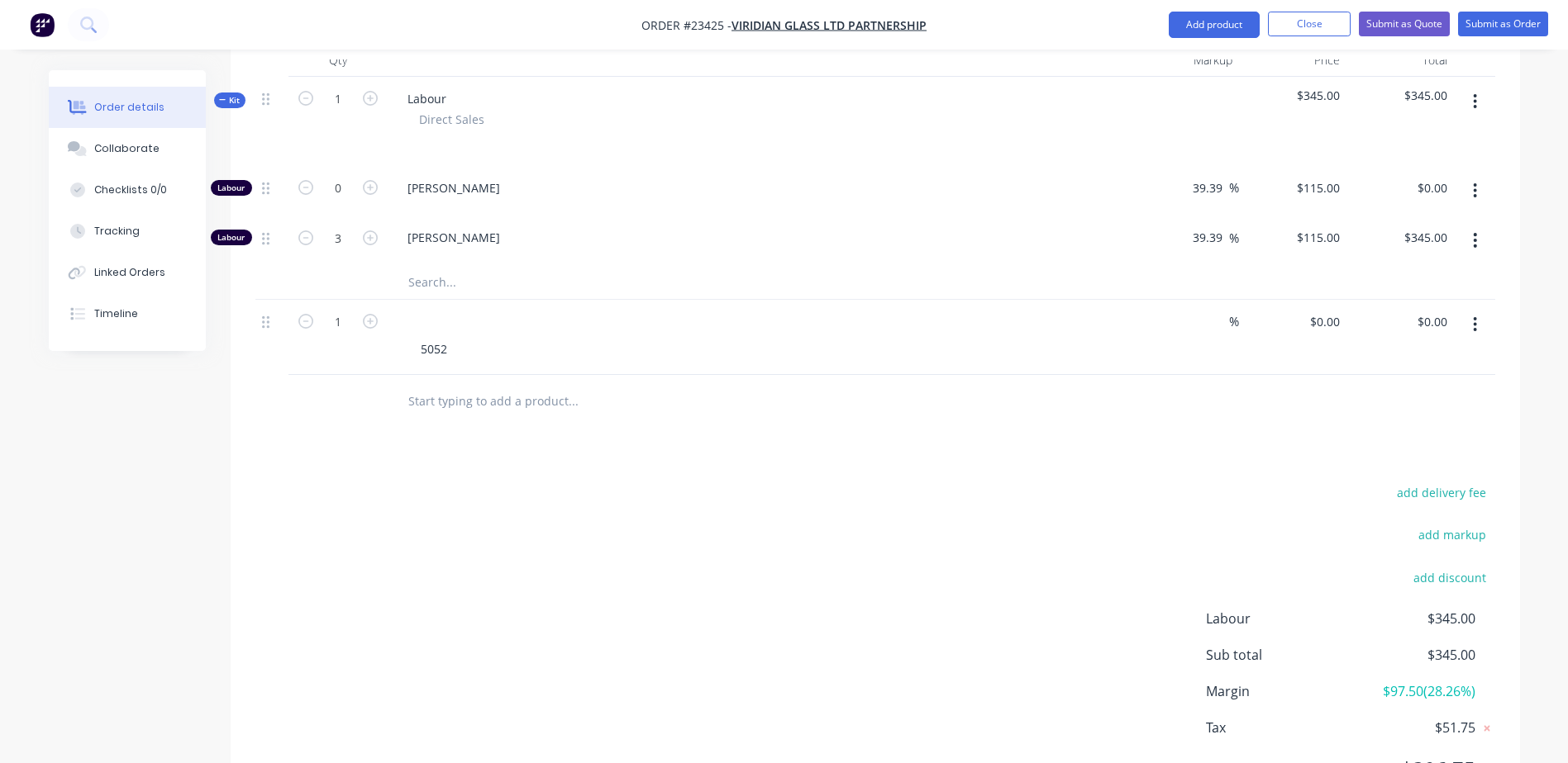
click at [441, 385] on input "text" at bounding box center [573, 401] width 331 height 33
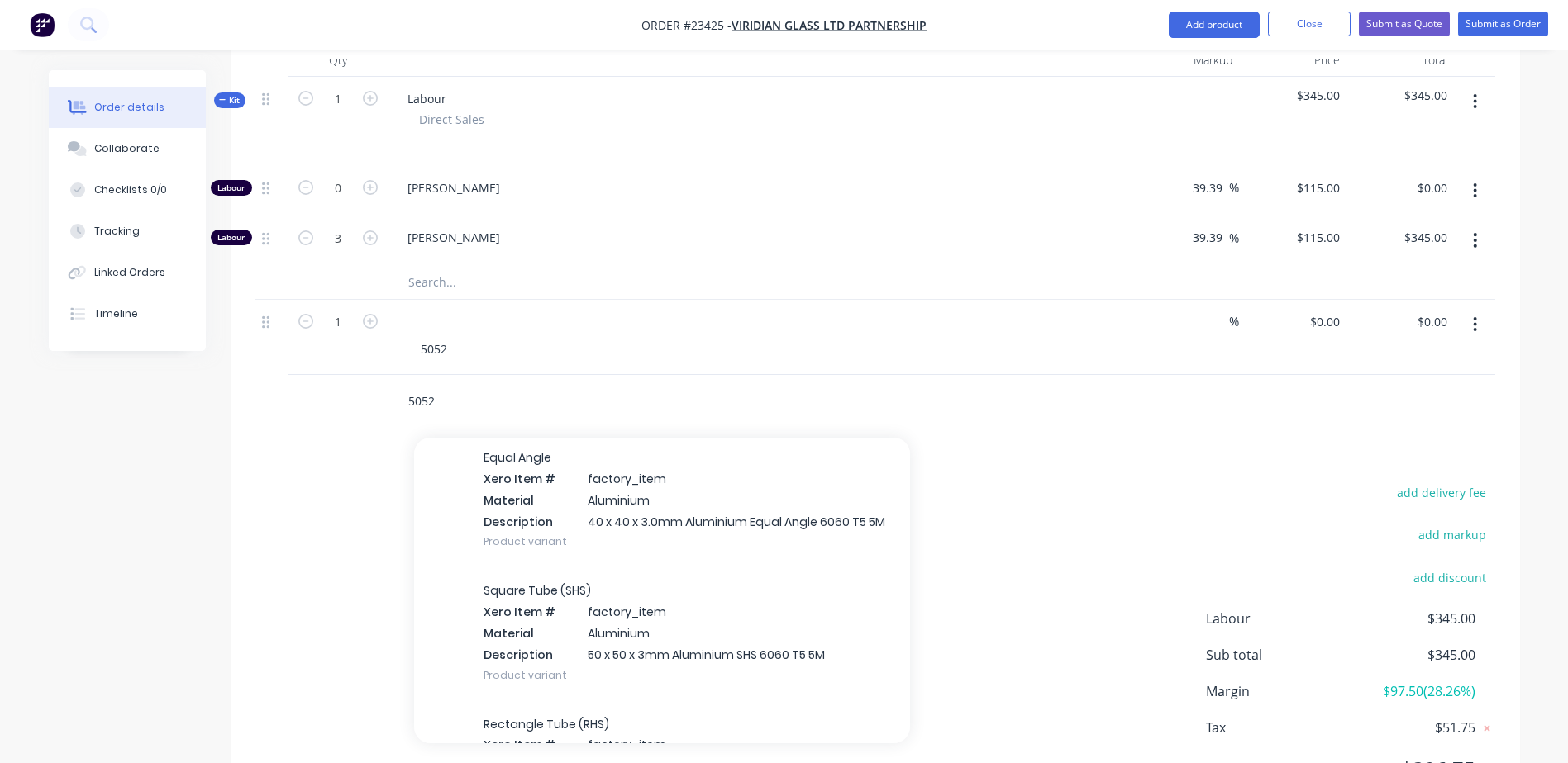
scroll to position [11087, 0]
type input "5052"
click at [561, 503] on div "Equal Angle Xero Item # factory_item Material Aluminium Description 40 x 40 x 3…" at bounding box center [661, 500] width 496 height 133
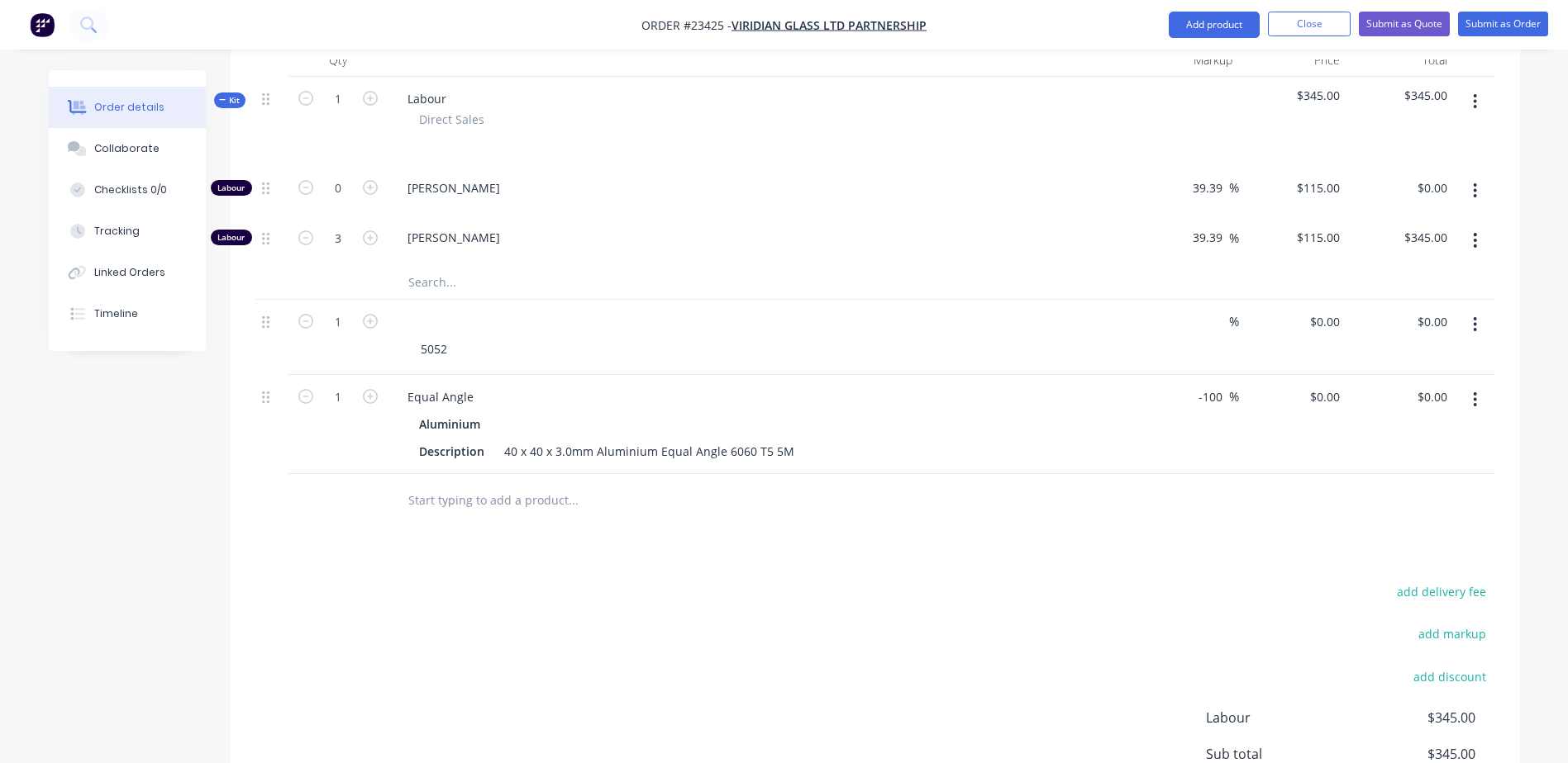
drag, startPoint x: 1212, startPoint y: 370, endPoint x: 1202, endPoint y: 369, distance: 10.0
click at [1202, 385] on input "-100" at bounding box center [1213, 396] width 32 height 24
drag, startPoint x: 1225, startPoint y: 371, endPoint x: 1190, endPoint y: 371, distance: 35.0
click at [1190, 385] on div "-100 -100 %" at bounding box center [1215, 396] width 49 height 24
type input "60"
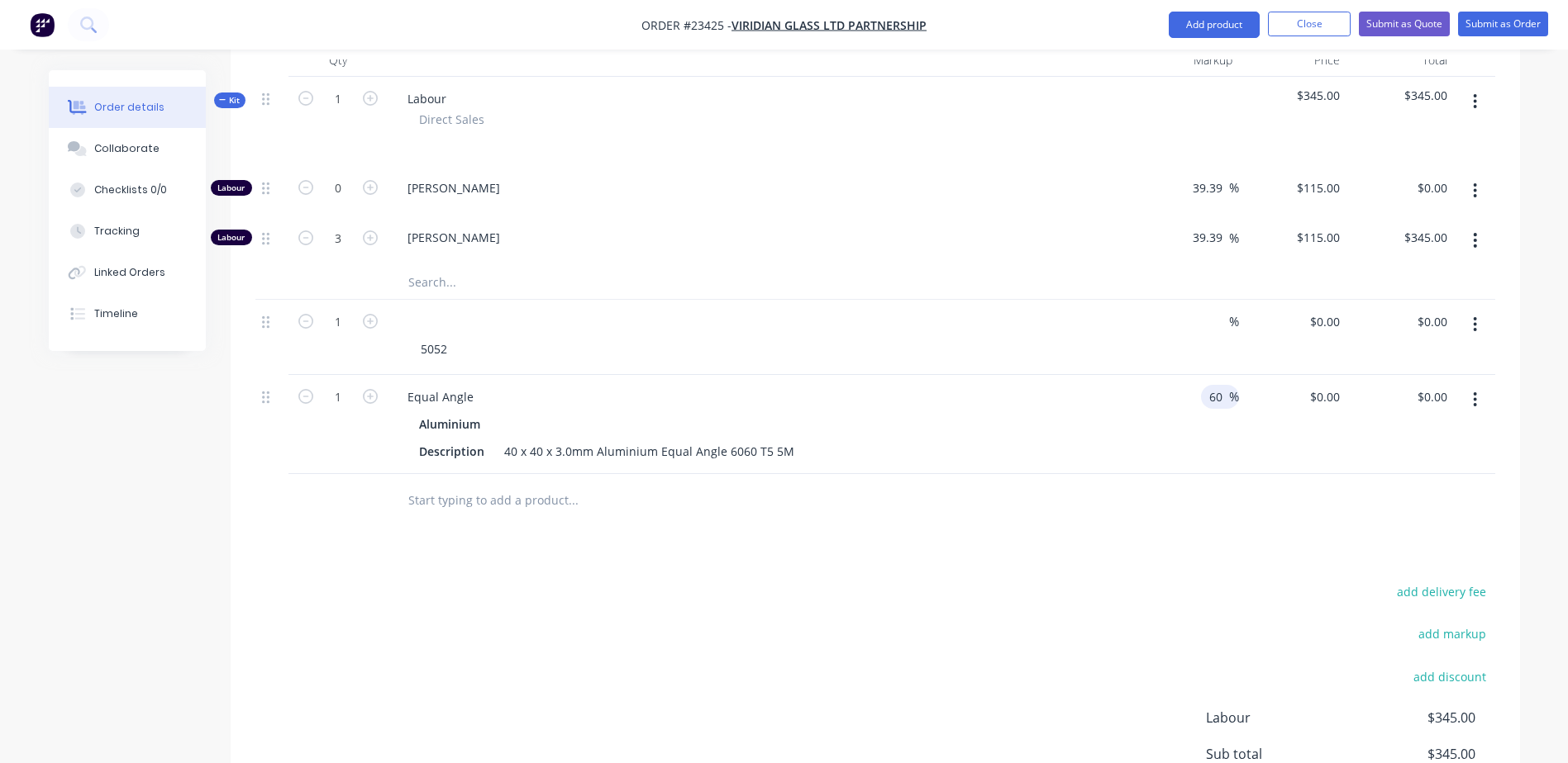
type input "$59.408"
type input "$59.41"
click at [1130, 380] on div "1 Equal Angle Aluminium Description 40 x 40 x 3.0mm Aluminium Equal Angle 6060 …" at bounding box center [875, 424] width 1240 height 99
click at [906, 484] on div at bounding box center [685, 501] width 582 height 33
drag, startPoint x: 552, startPoint y: 427, endPoint x: 571, endPoint y: 427, distance: 19.0
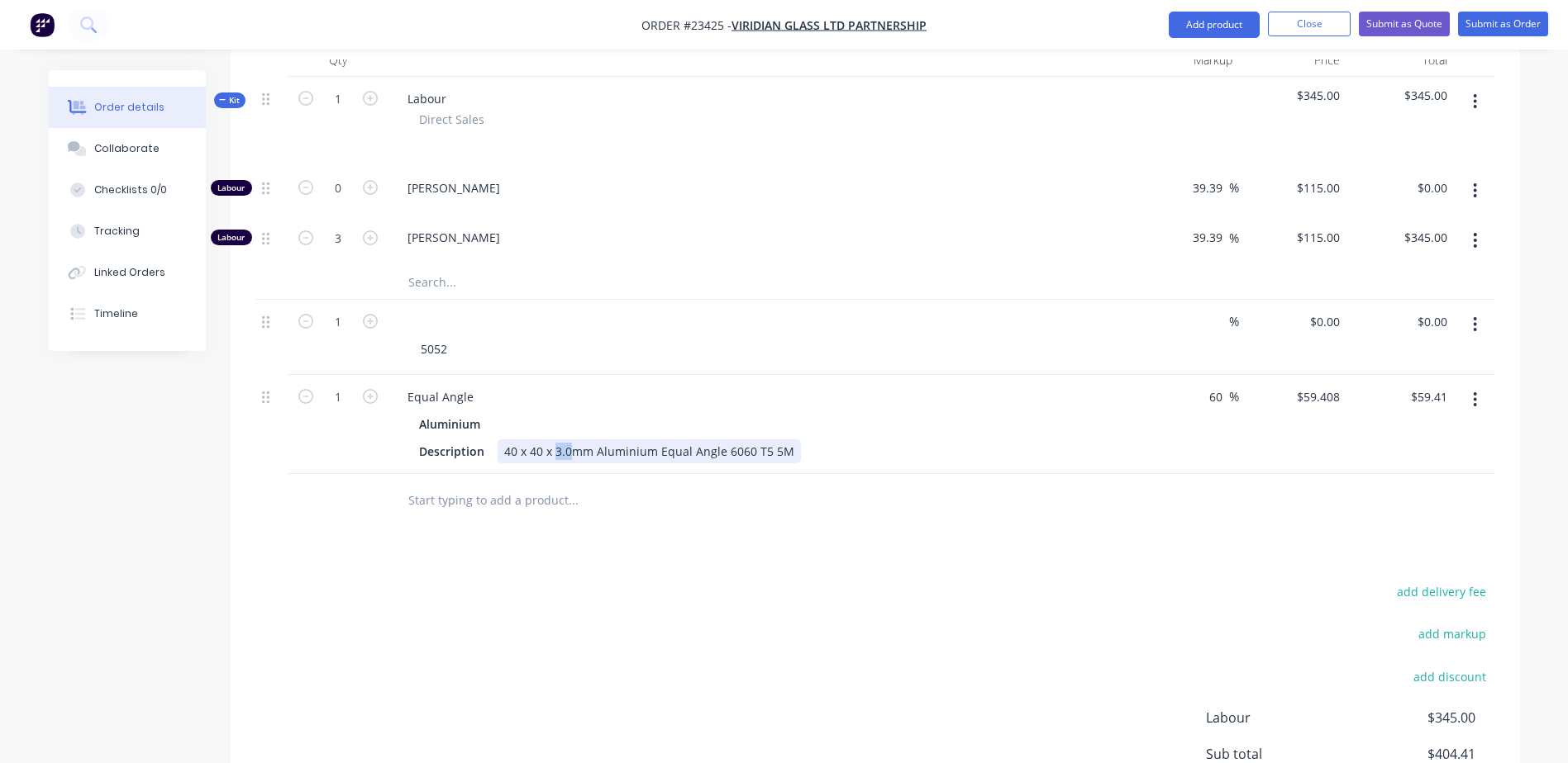
click at [571, 440] on div "40 x 40 x 3.0mm Aluminium Equal Angle 6060 T5 5M" at bounding box center [649, 451] width 303 height 24
click at [615, 484] on input "text" at bounding box center [573, 501] width 331 height 33
drag, startPoint x: 1381, startPoint y: 354, endPoint x: 1401, endPoint y: 368, distance: 24.4
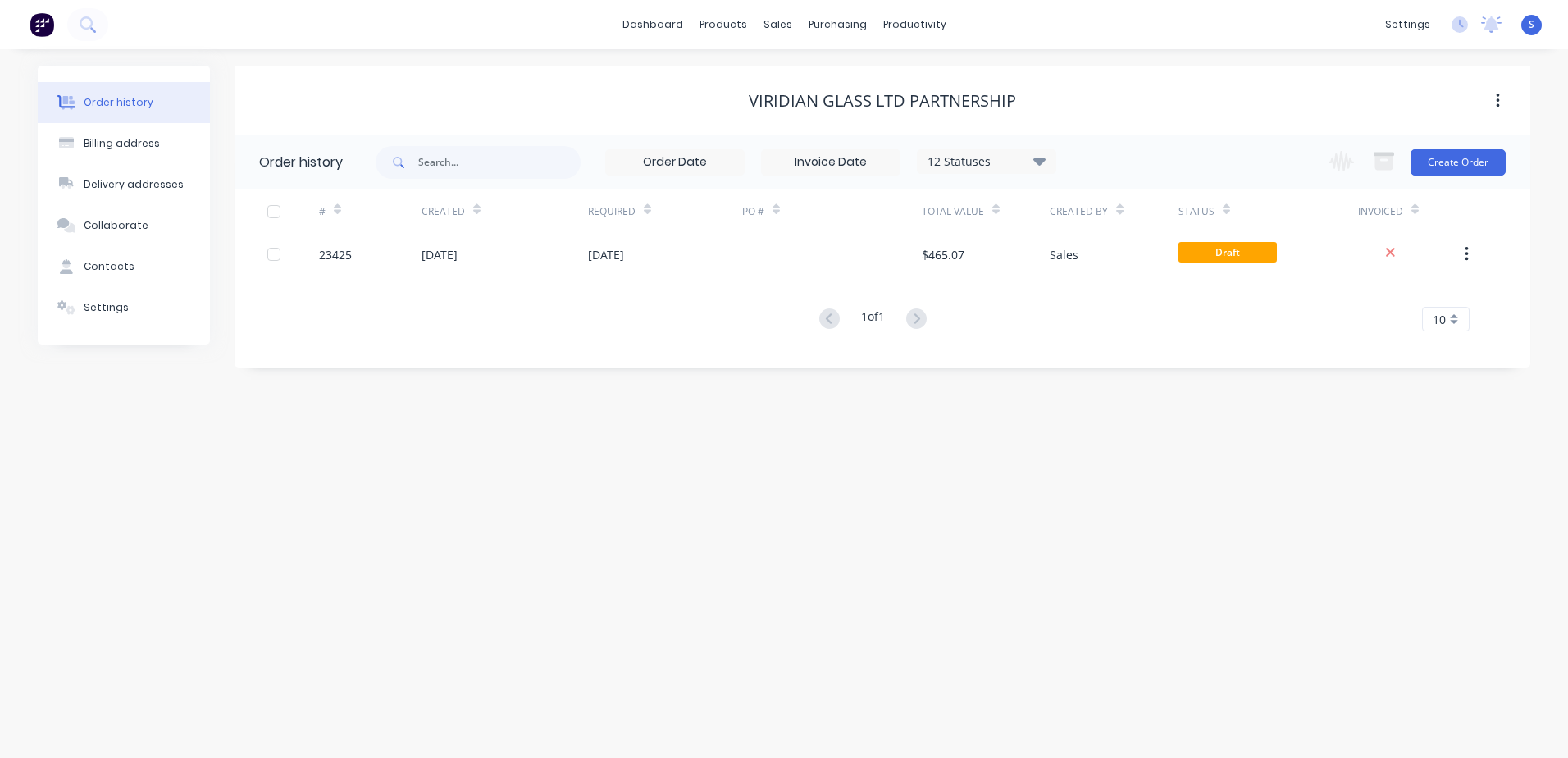
click at [383, 255] on div "23425" at bounding box center [371, 254] width 102 height 41
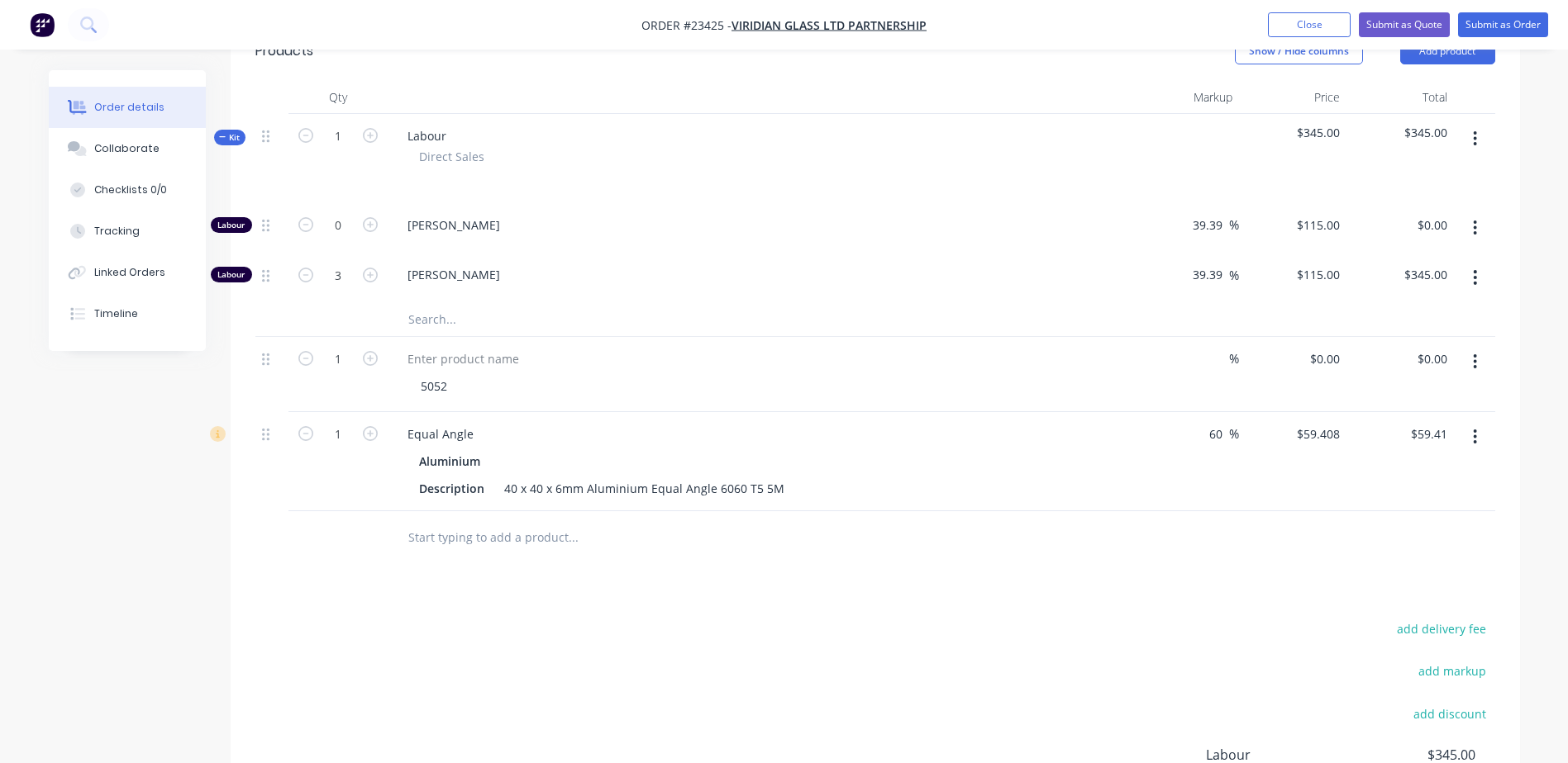
scroll to position [548, 0]
type input "59.41"
drag, startPoint x: 1411, startPoint y: 405, endPoint x: 1454, endPoint y: 402, distance: 43.1
click at [1454, 412] on div "1 Equal Angle Aluminium Description 40 x 40 x 6mm Aluminium Equal Angle 6060 T5…" at bounding box center [875, 461] width 1240 height 99
type input "115.2"
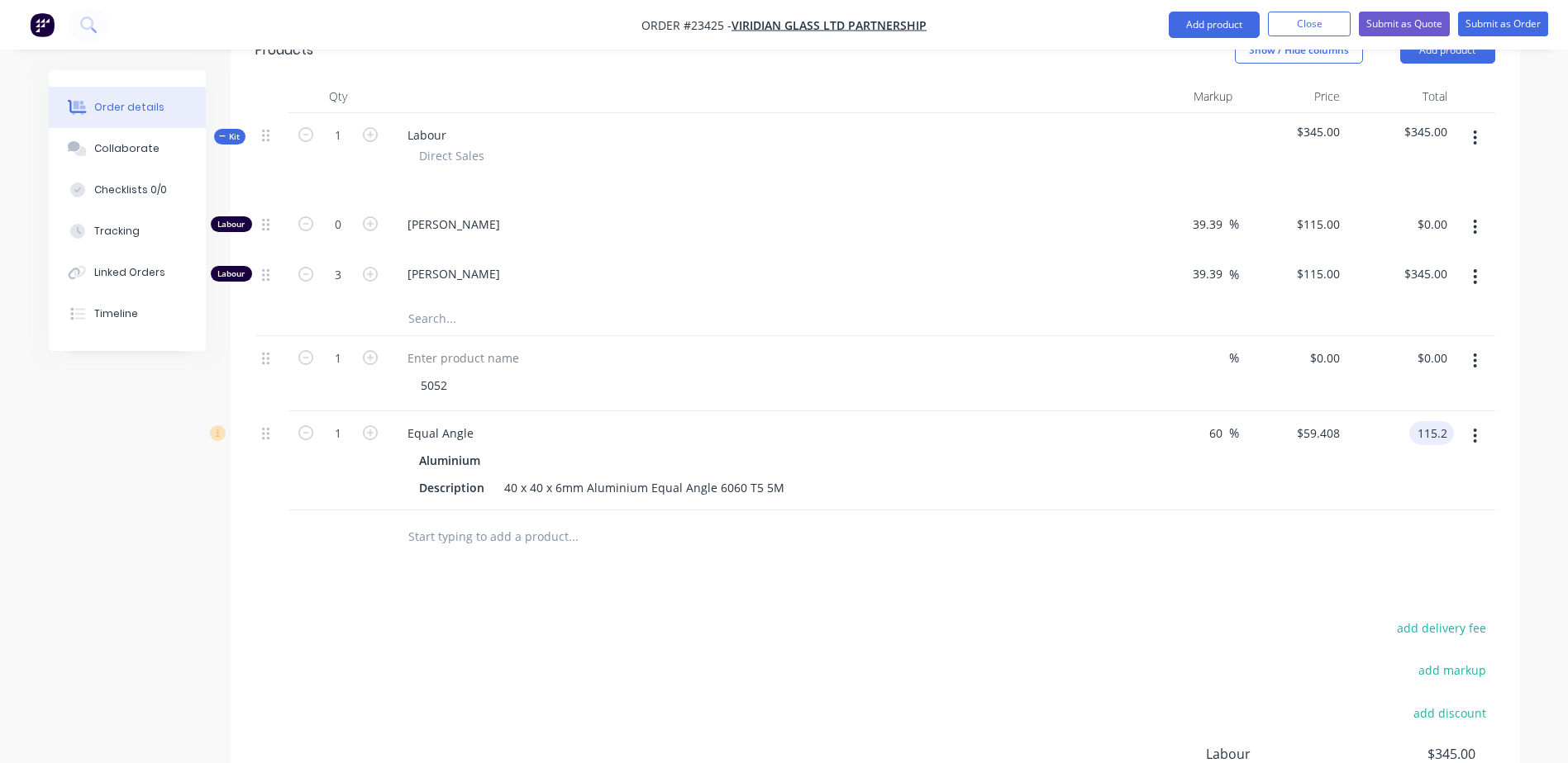
type input "210.26"
type input "$115.20"
click at [1146, 452] on div "210.26 210.26 %" at bounding box center [1185, 461] width 108 height 99
click at [369, 426] on icon "button" at bounding box center [370, 433] width 15 height 15
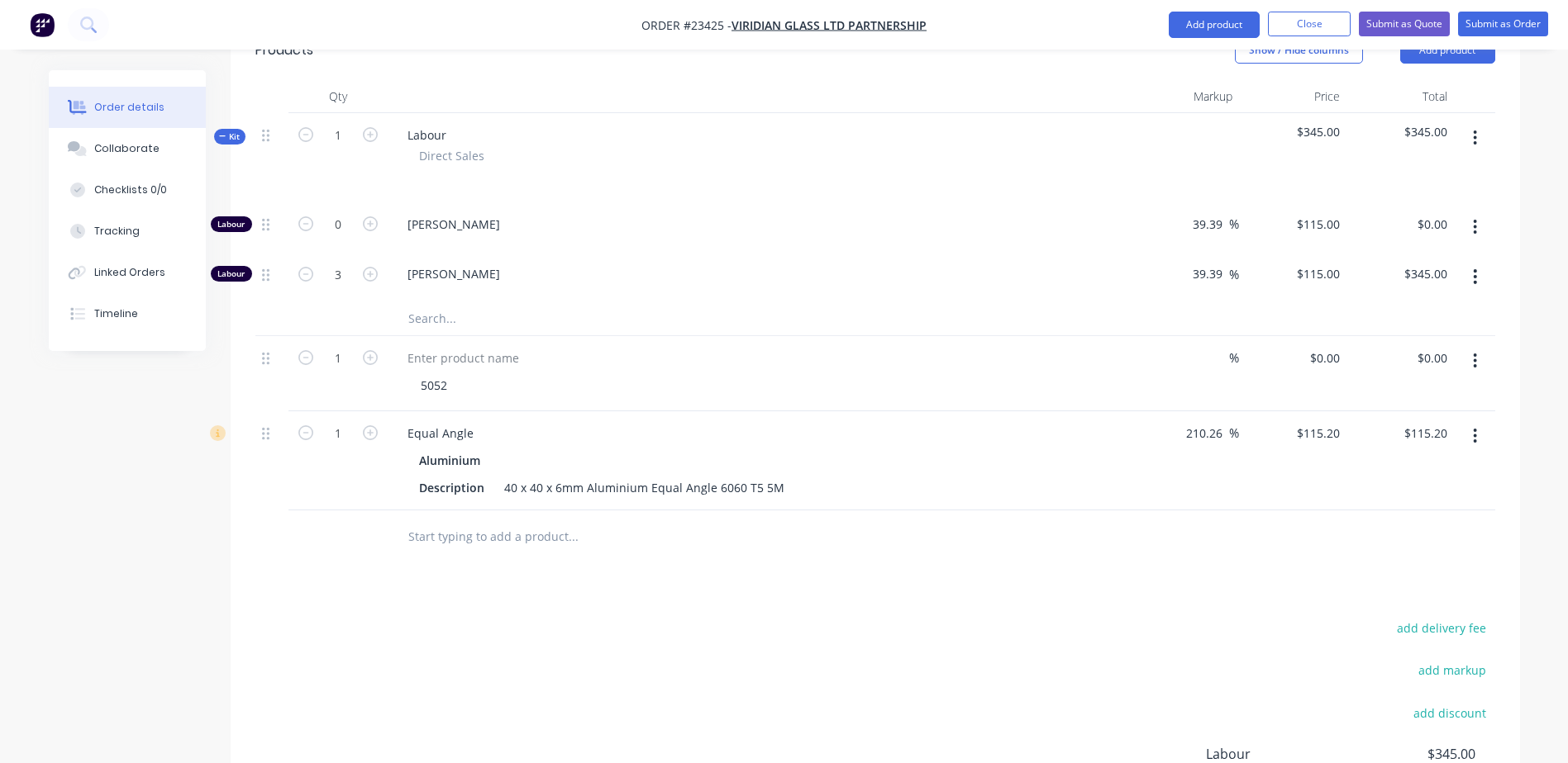
type input "2"
type input "$230.40"
click at [369, 426] on icon "button" at bounding box center [370, 433] width 15 height 15
type input "3"
type input "$345.60"
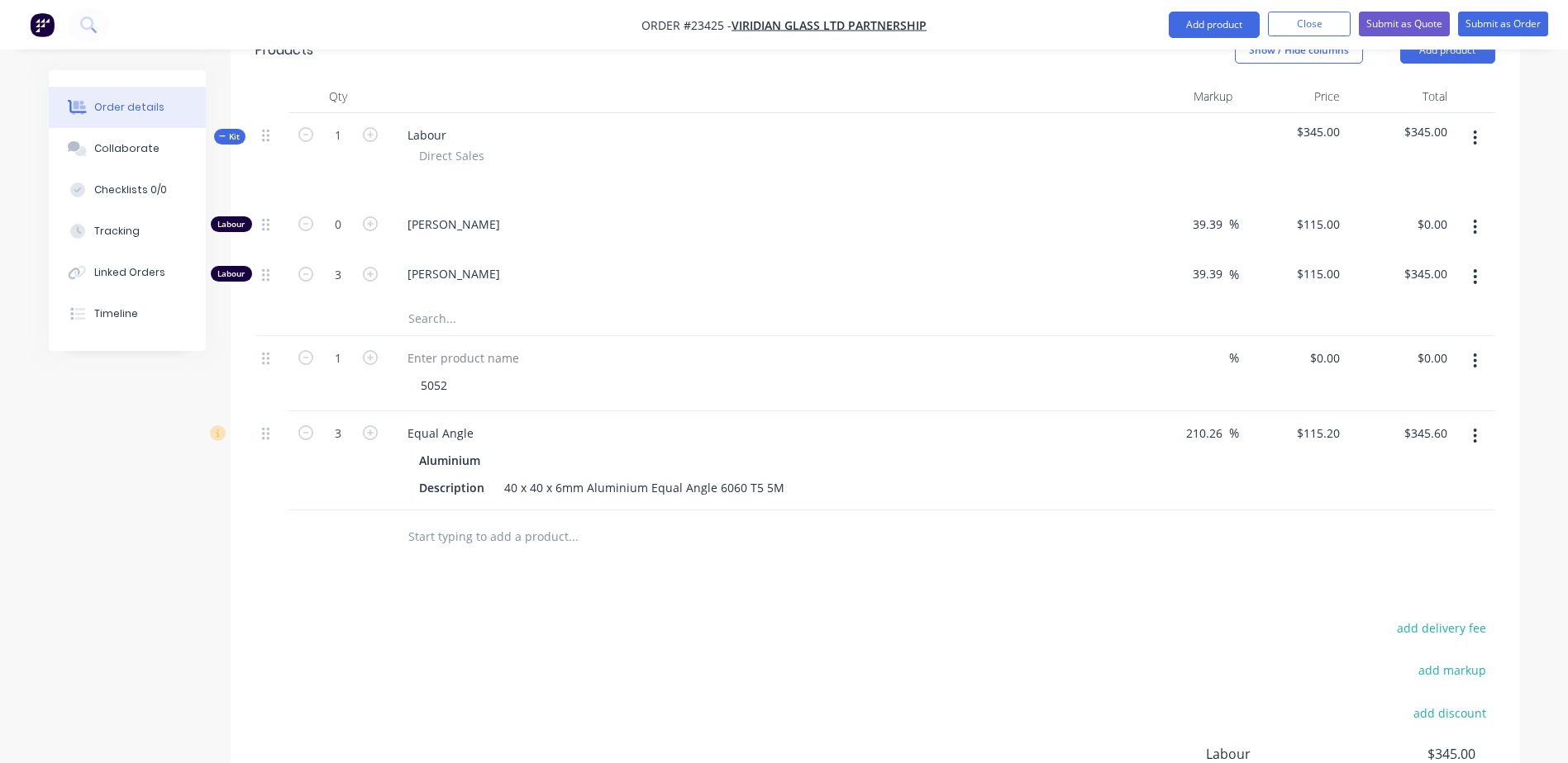
click at [1475, 352] on icon "button" at bounding box center [1474, 361] width 4 height 18
click at [1430, 491] on div "Delete" at bounding box center [1417, 503] width 128 height 24
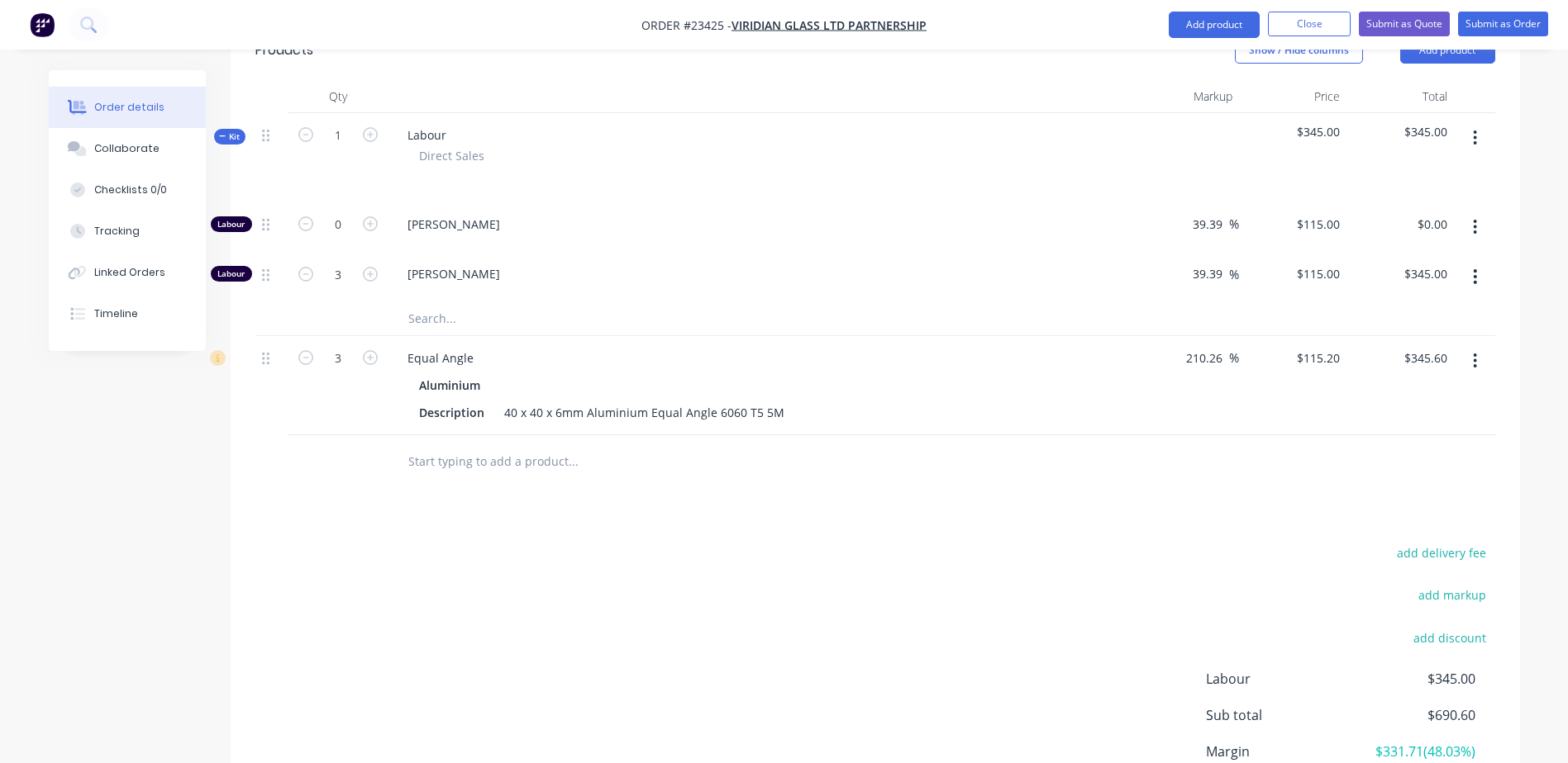
click at [451, 445] on input "text" at bounding box center [573, 461] width 331 height 33
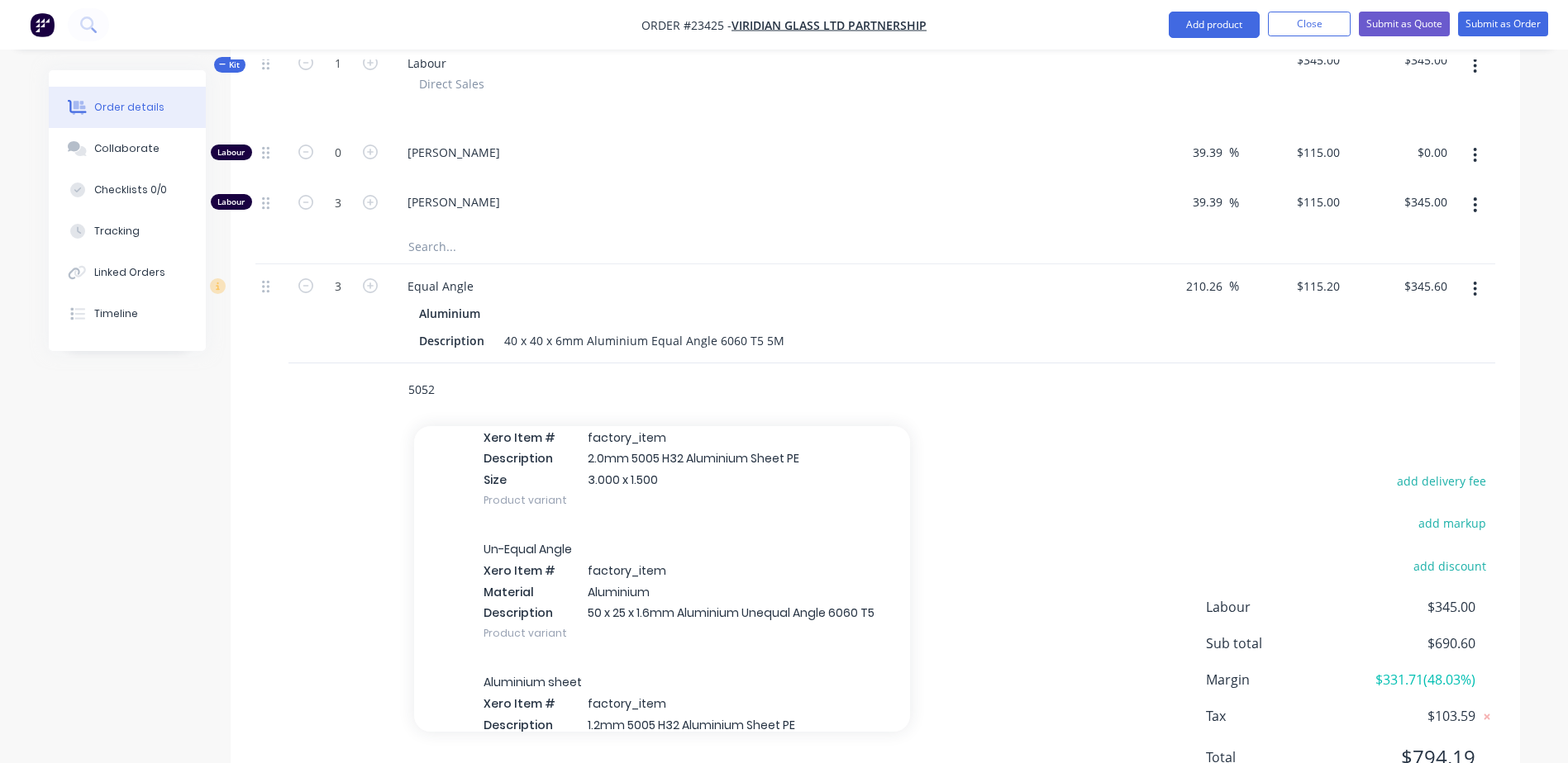
scroll to position [1523, 0]
type input "5052"
click at [607, 447] on div "Aluminium sheet Xero Item # factory_item Description 2.0mm 5005 H32 Aluminium S…" at bounding box center [661, 456] width 496 height 133
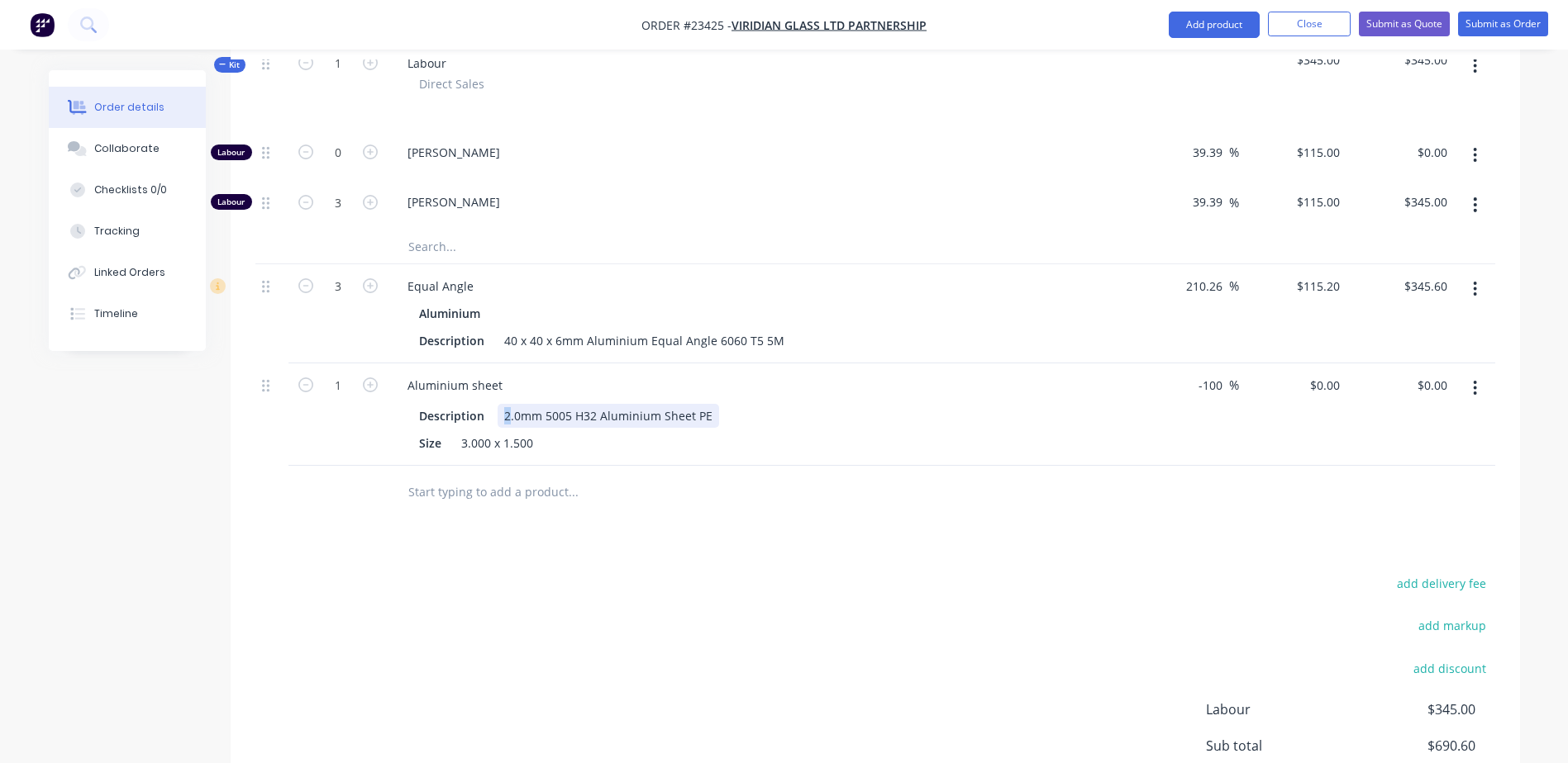
drag, startPoint x: 499, startPoint y: 390, endPoint x: 509, endPoint y: 390, distance: 10.0
click at [509, 404] on div "2.0mm 5005 H32 Aluminium Sheet PE" at bounding box center [608, 415] width 221 height 24
drag, startPoint x: 1197, startPoint y: 357, endPoint x: 1223, endPoint y: 357, distance: 26.0
click at [1223, 373] on input "-100" at bounding box center [1213, 385] width 32 height 24
type input "60"
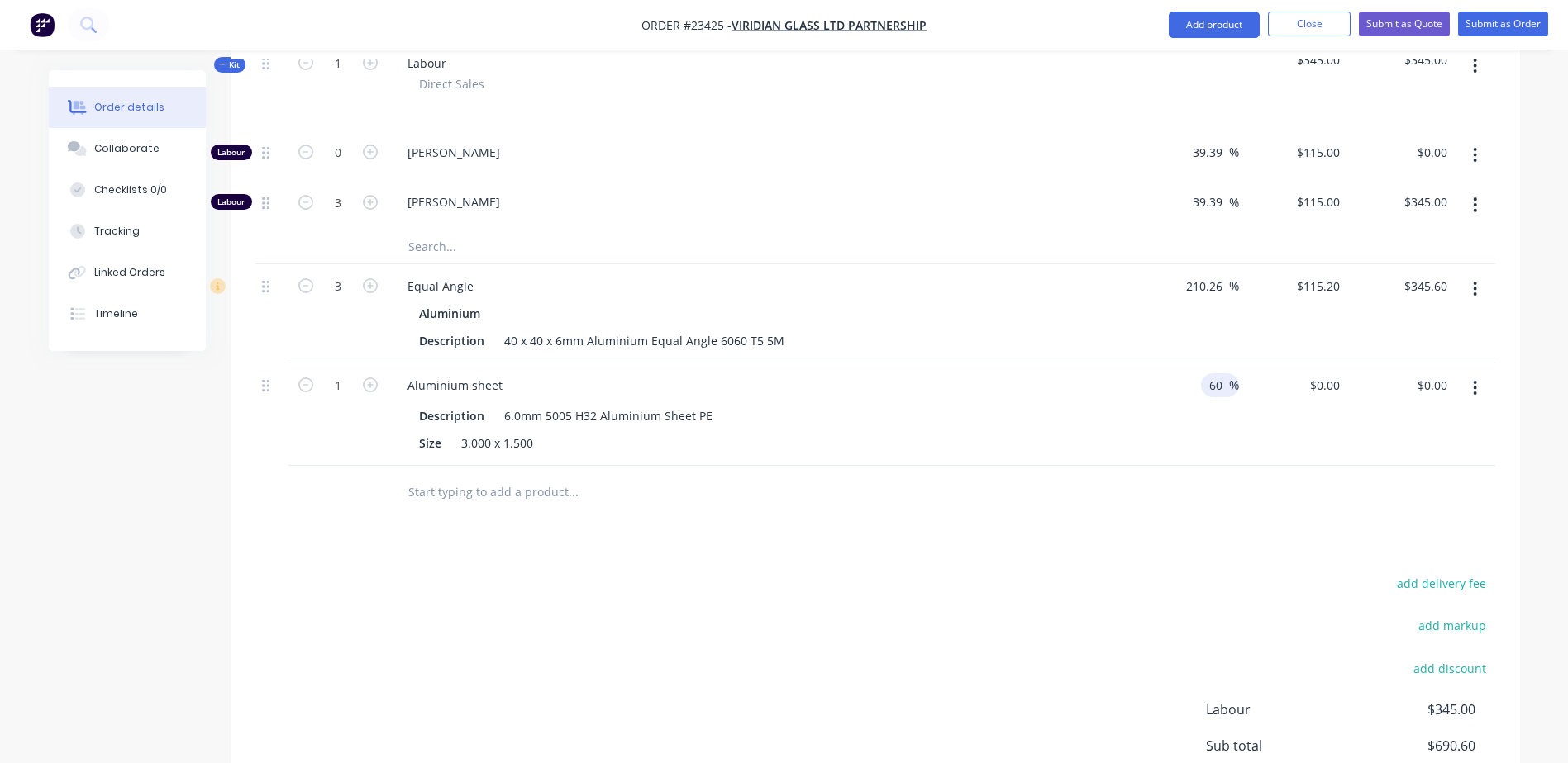
type input "$266.56"
drag, startPoint x: 1270, startPoint y: 387, endPoint x: 1252, endPoint y: 391, distance: 18.4
click at [1258, 390] on div "$266.56 $266.56" at bounding box center [1293, 414] width 108 height 102
drag, startPoint x: 1393, startPoint y: 354, endPoint x: 1427, endPoint y: 354, distance: 34.0
click at [1427, 364] on div "$266.56 $266.56" at bounding box center [1400, 414] width 108 height 102
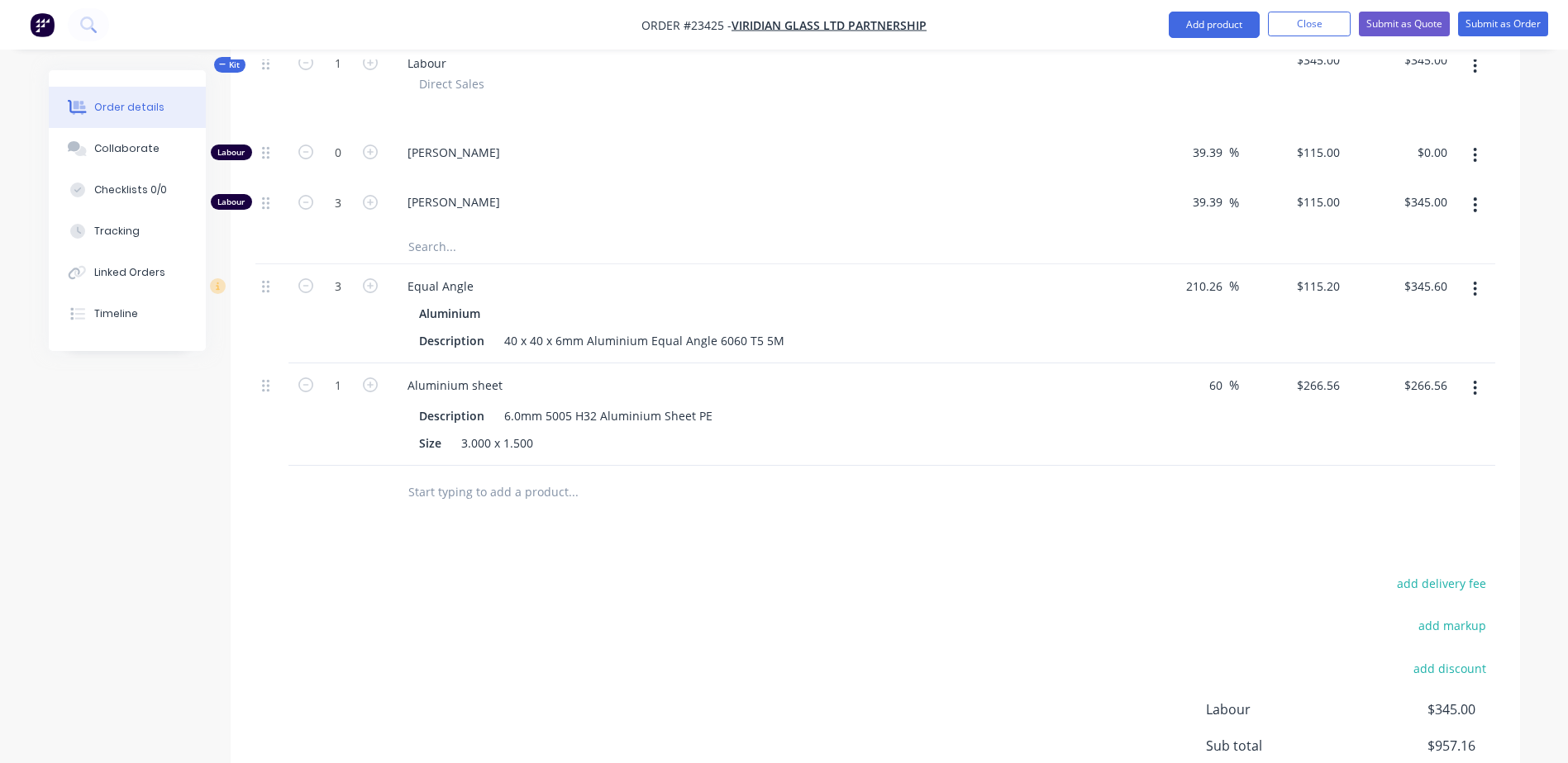
type input "266.56"
drag, startPoint x: 1444, startPoint y: 351, endPoint x: 1414, endPoint y: 352, distance: 30.0
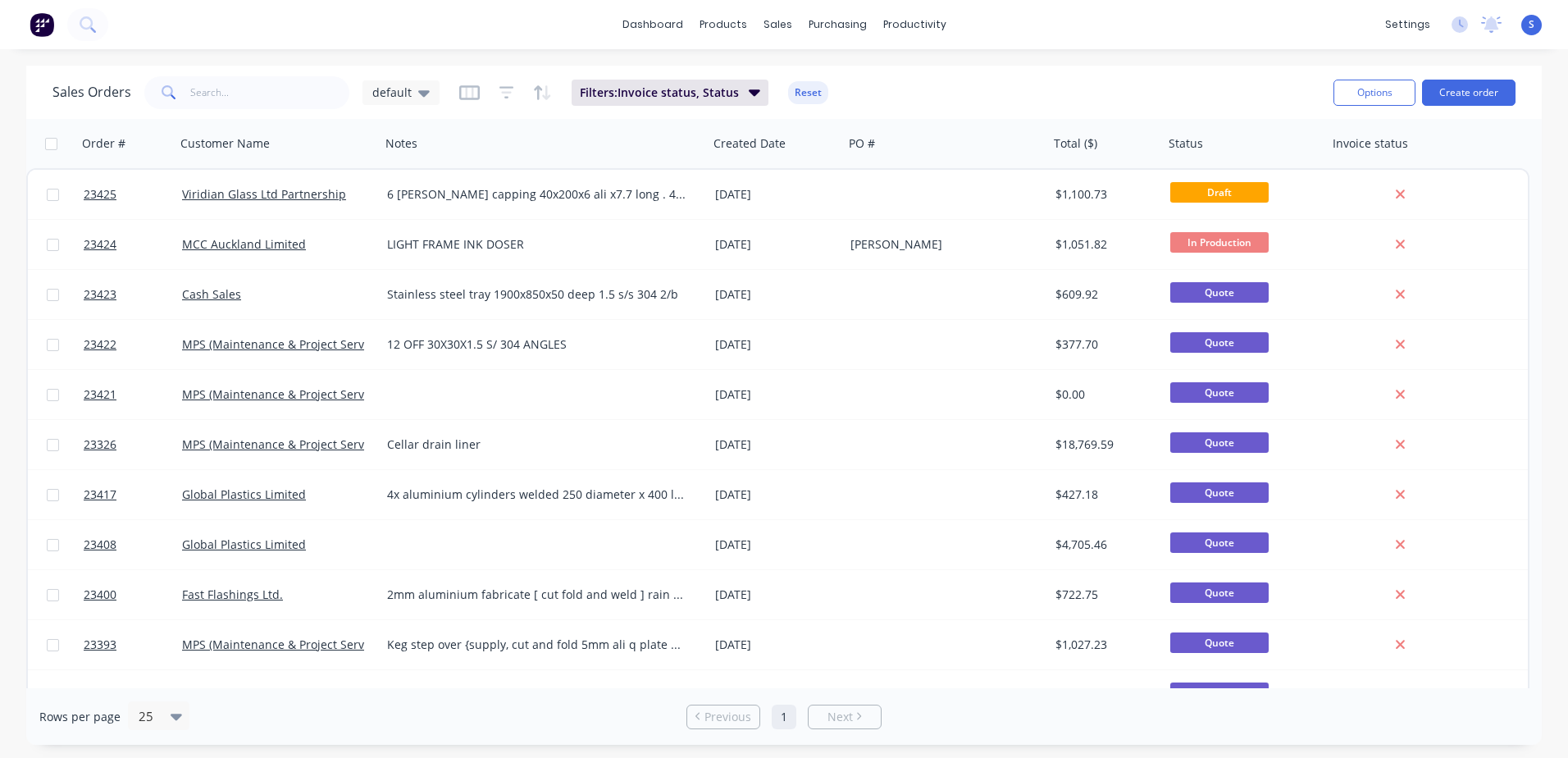
click at [340, 190] on div "Viridian Glass Ltd Partnership" at bounding box center [273, 194] width 182 height 16
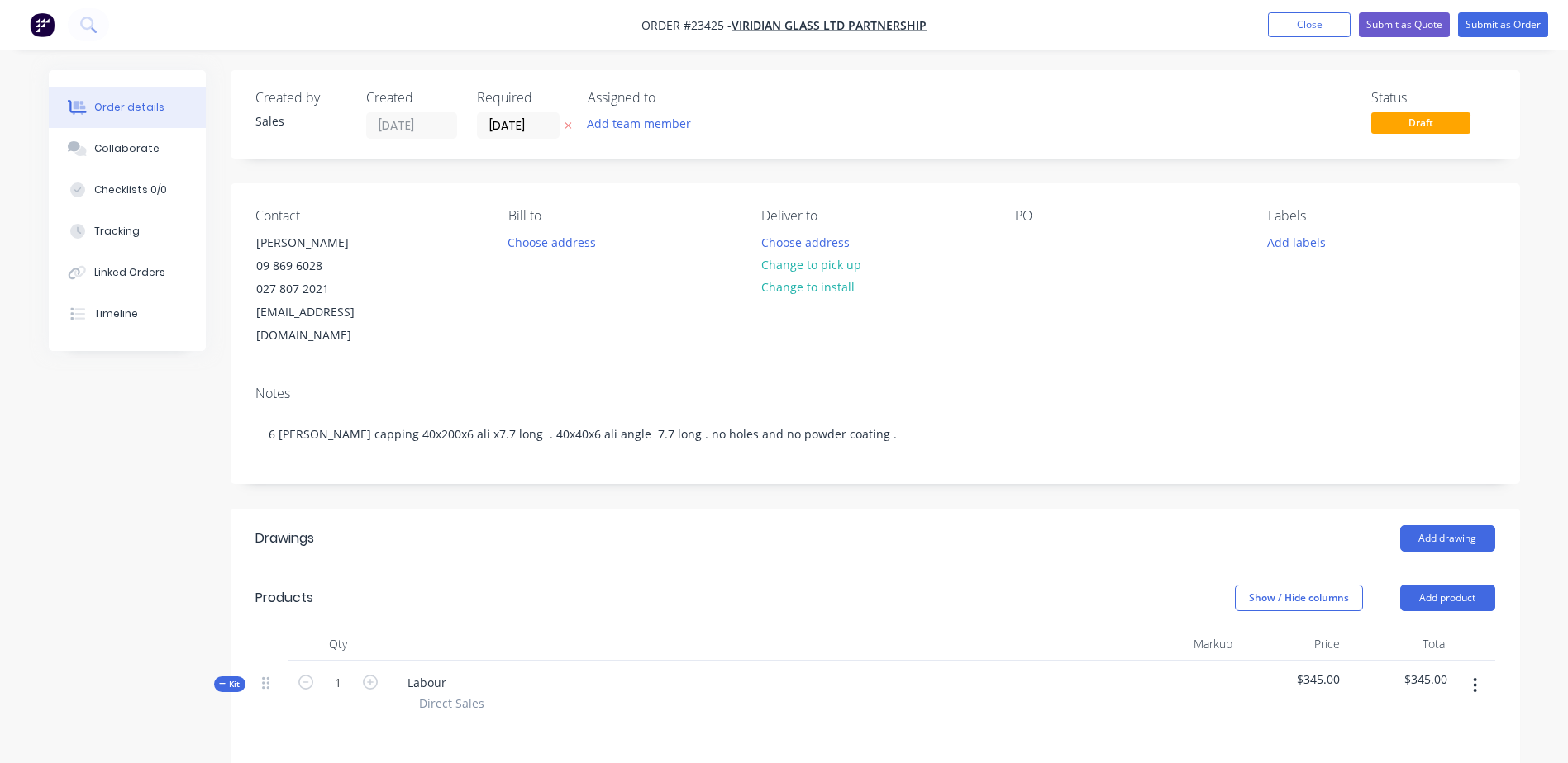
drag, startPoint x: 1369, startPoint y: 197, endPoint x: 1477, endPoint y: 28, distance: 200.6
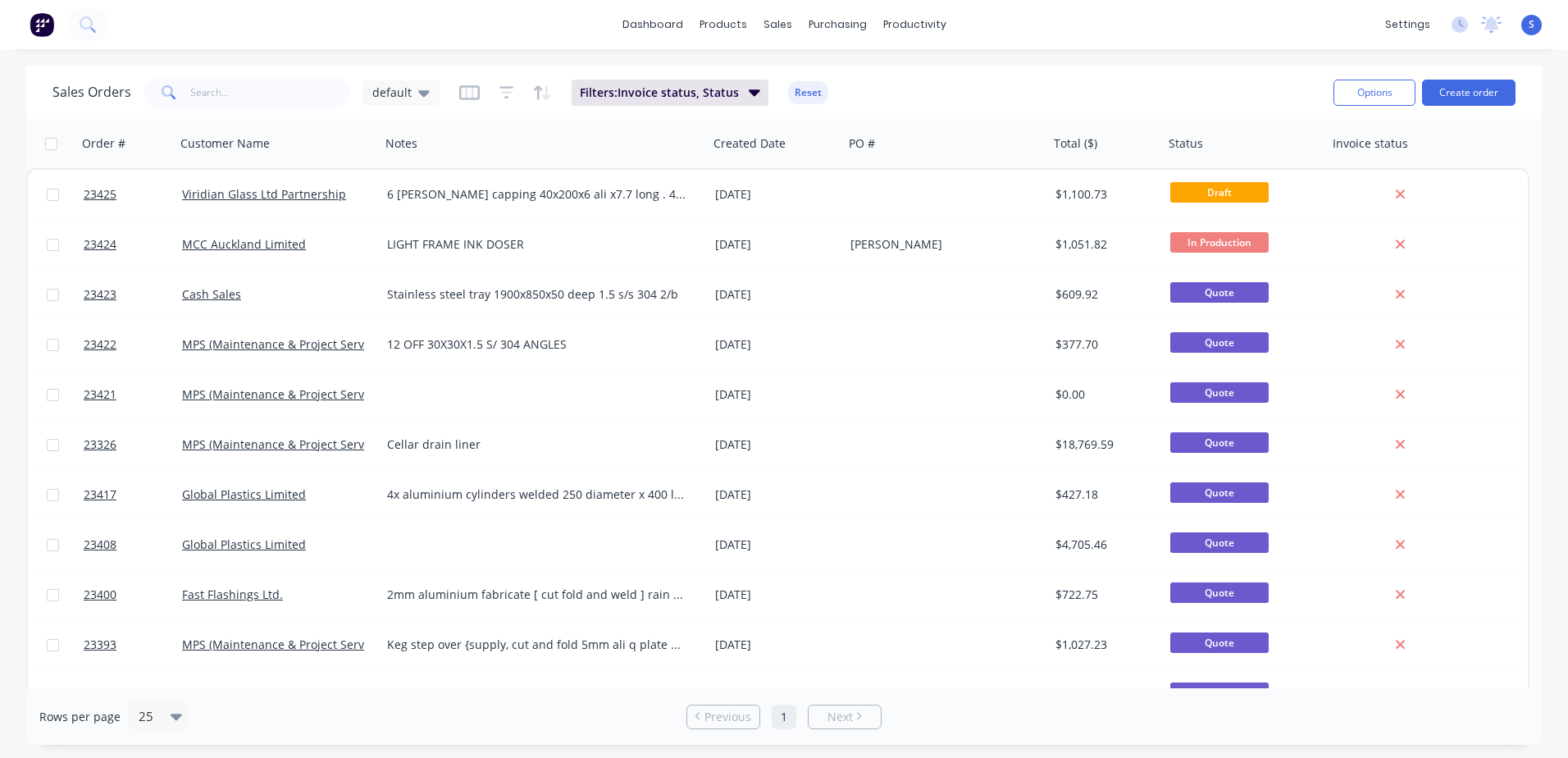
click at [364, 201] on div "Viridian Glass Ltd Partnership" at bounding box center [278, 194] width 192 height 16
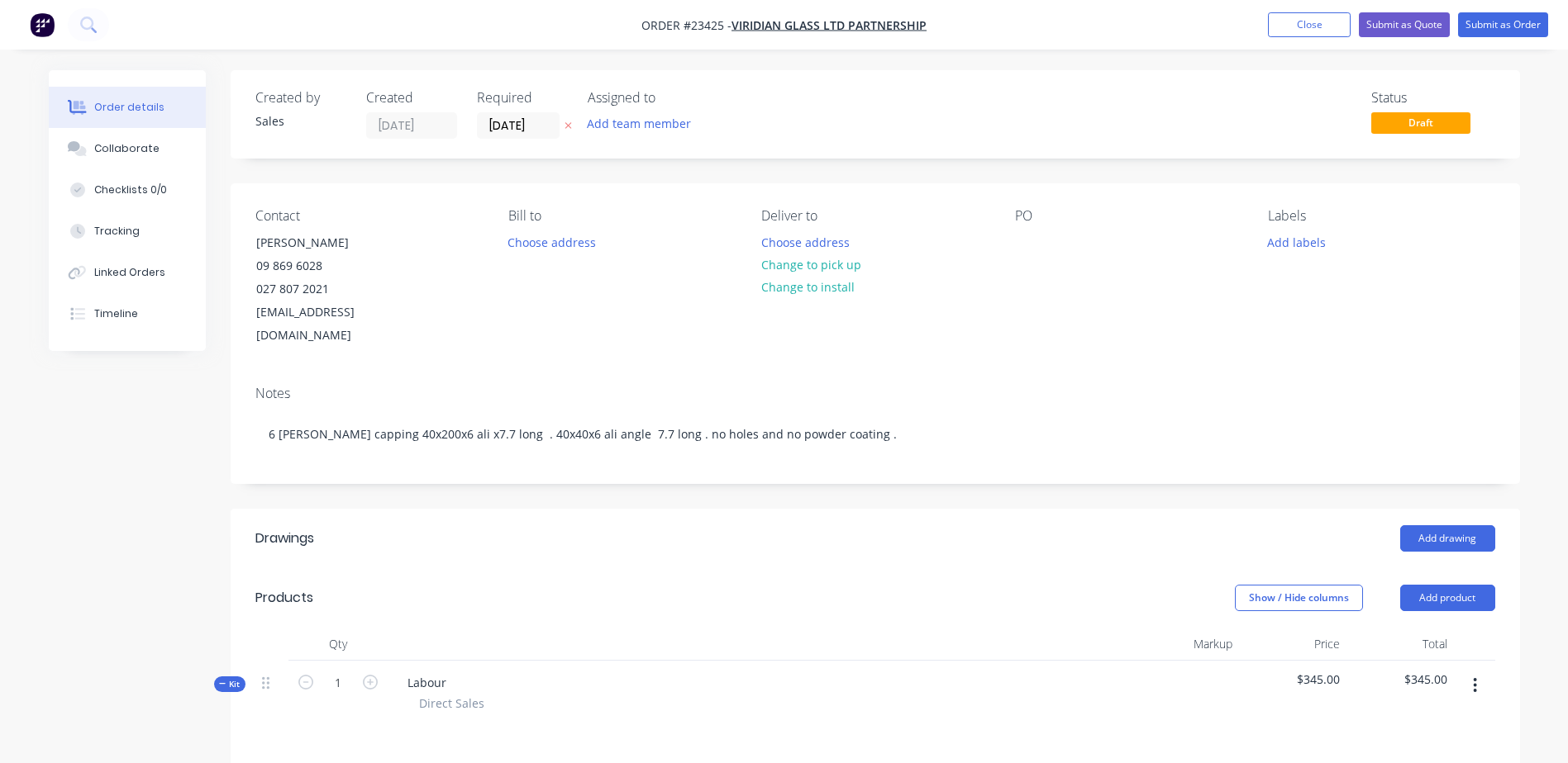
drag, startPoint x: 1426, startPoint y: 87, endPoint x: 1405, endPoint y: 35, distance: 56.1
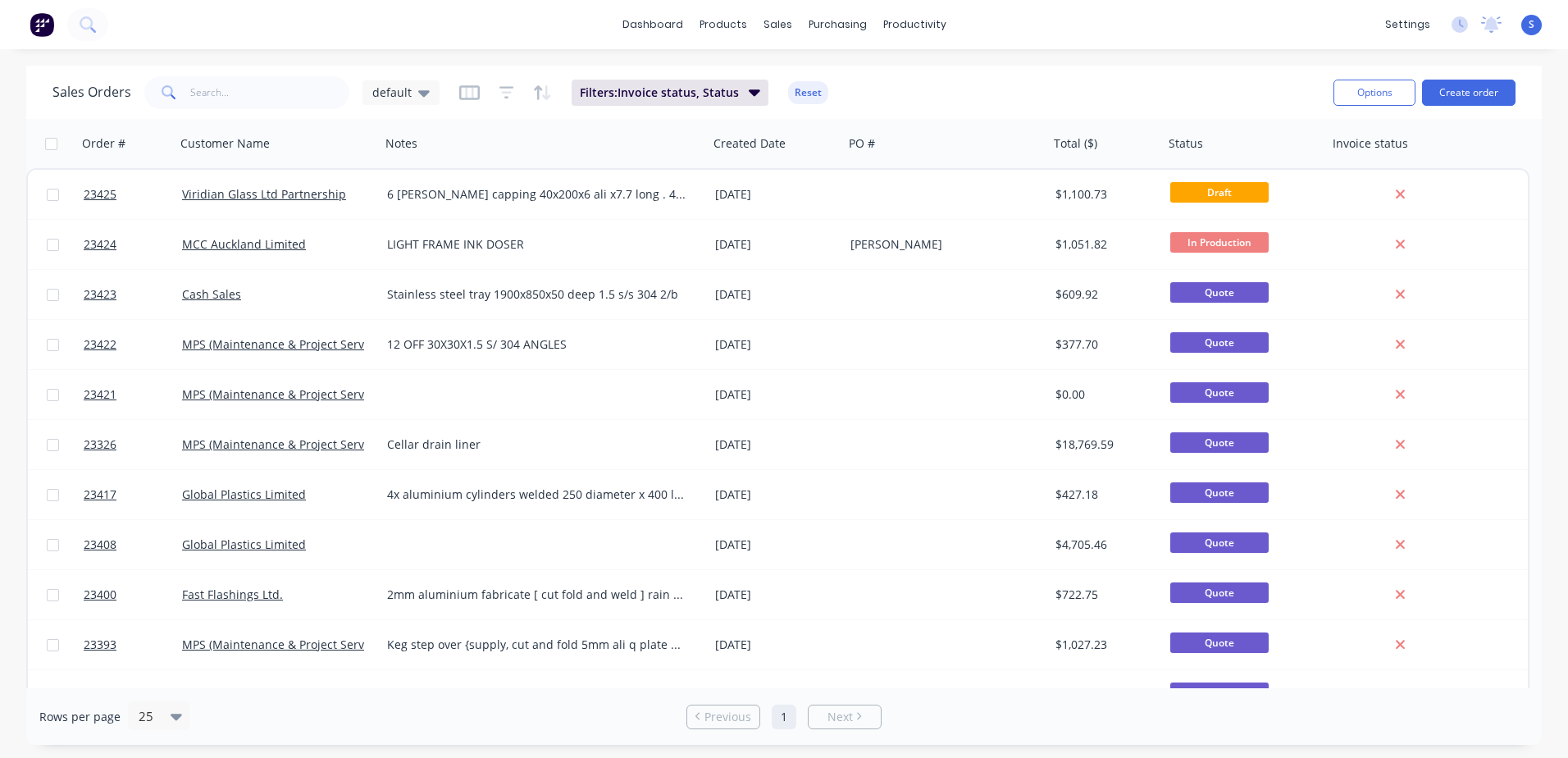
click at [305, 194] on link "Viridian Glass Ltd Partnership" at bounding box center [264, 194] width 164 height 16
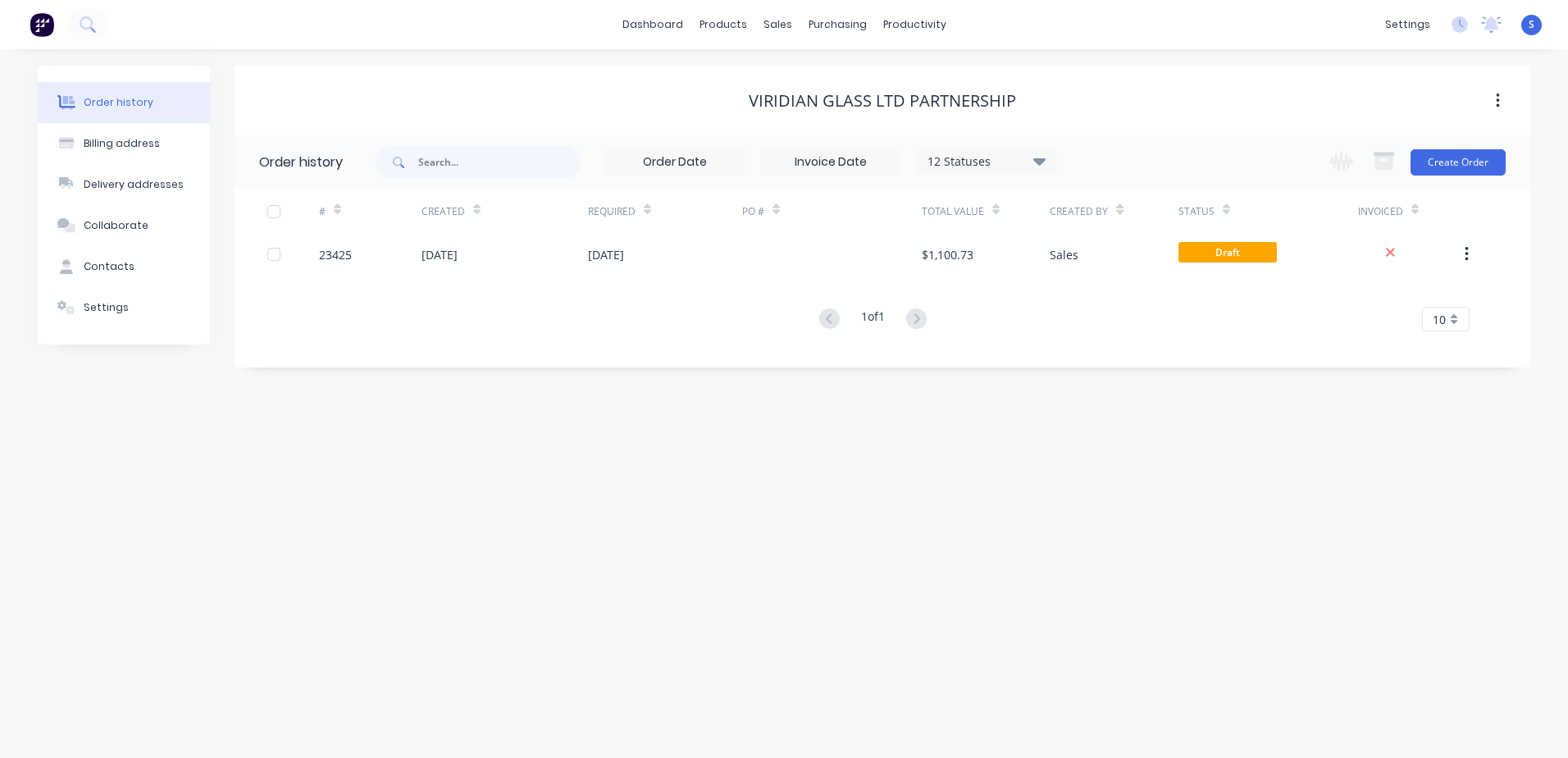
click at [1453, 159] on button "Create Order" at bounding box center [1459, 162] width 95 height 26
click at [379, 251] on div "23425" at bounding box center [371, 254] width 102 height 41
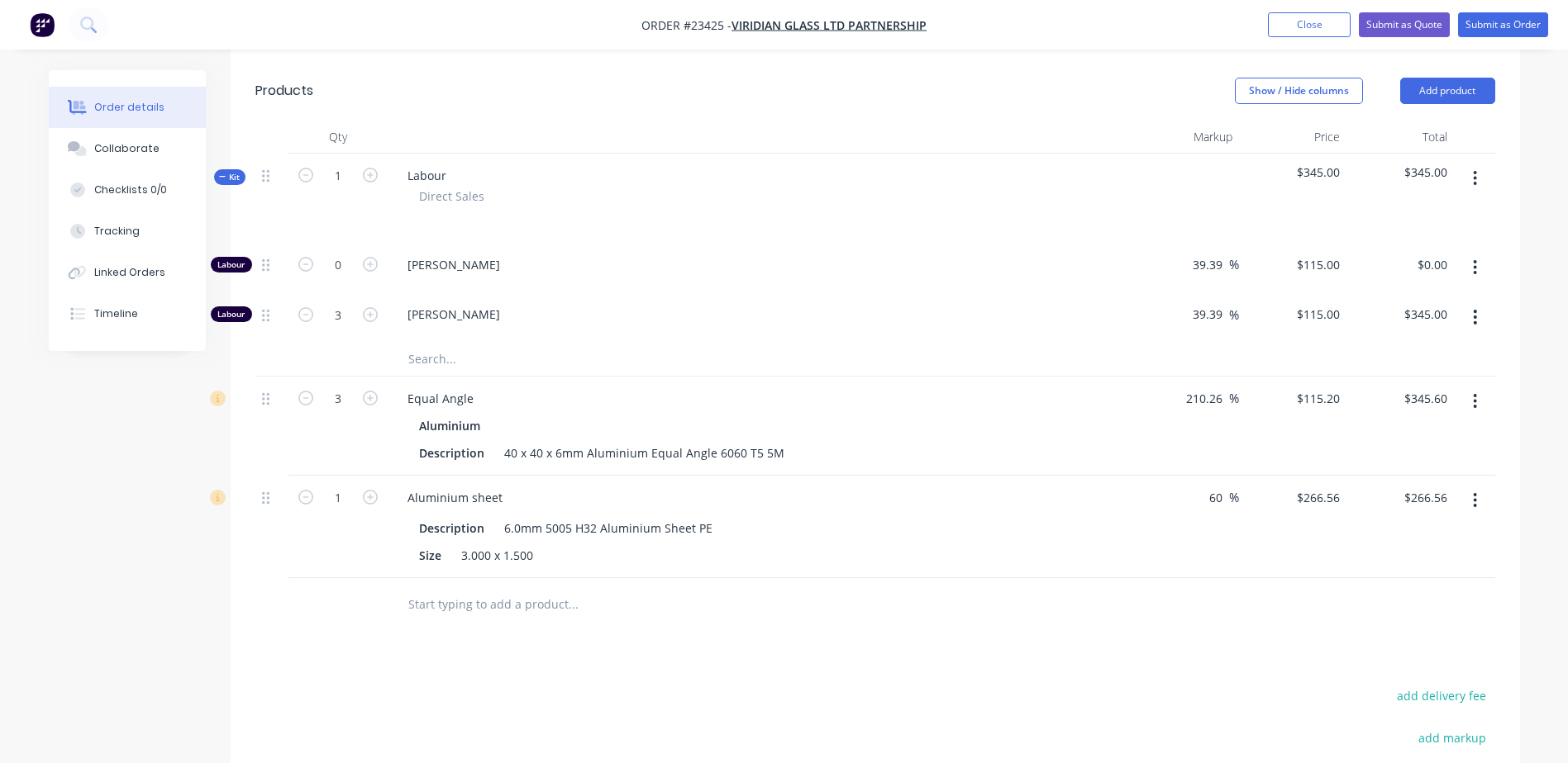
scroll to position [508, 0]
type input "$266.56"
type input "266.56"
drag, startPoint x: 1404, startPoint y: 468, endPoint x: 1453, endPoint y: 468, distance: 49.0
click at [1453, 475] on div "1 Aluminium sheet Description 6.0mm 5005 H32 Aluminium Sheet PE Size 3.000 x 1.…" at bounding box center [875, 525] width 1240 height 102
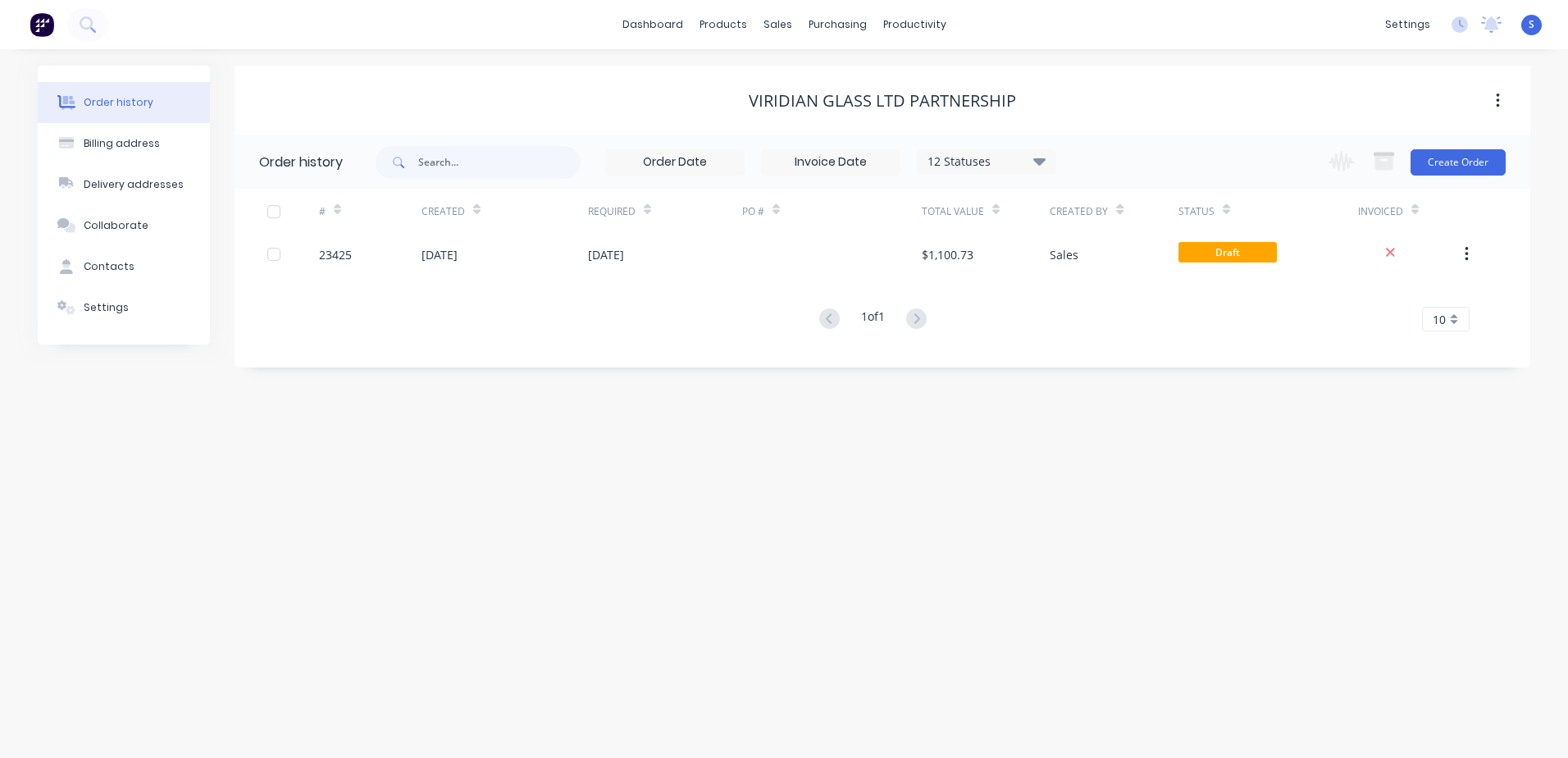
click at [330, 252] on div "23425" at bounding box center [336, 255] width 33 height 17
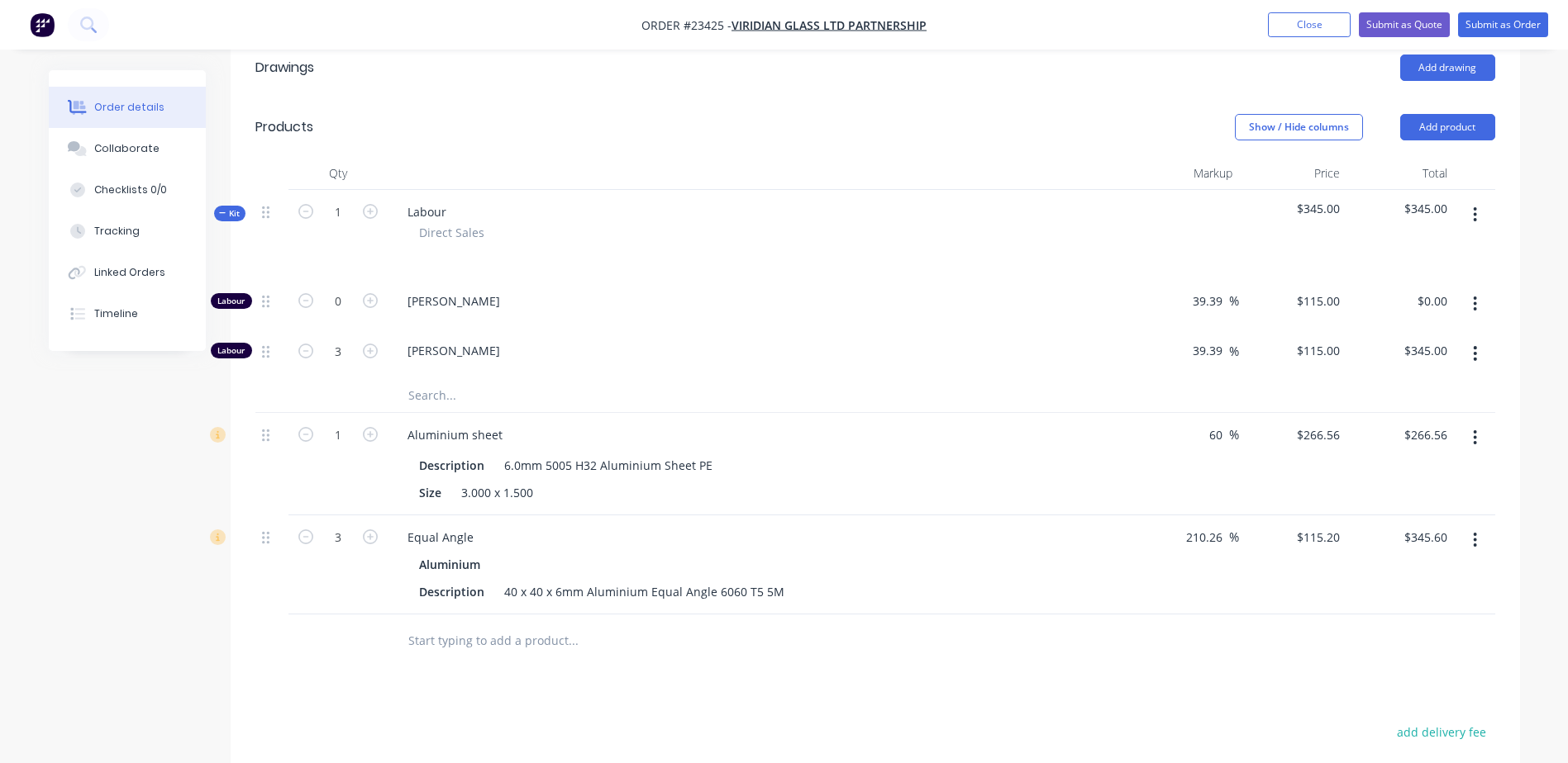
scroll to position [505, 0]
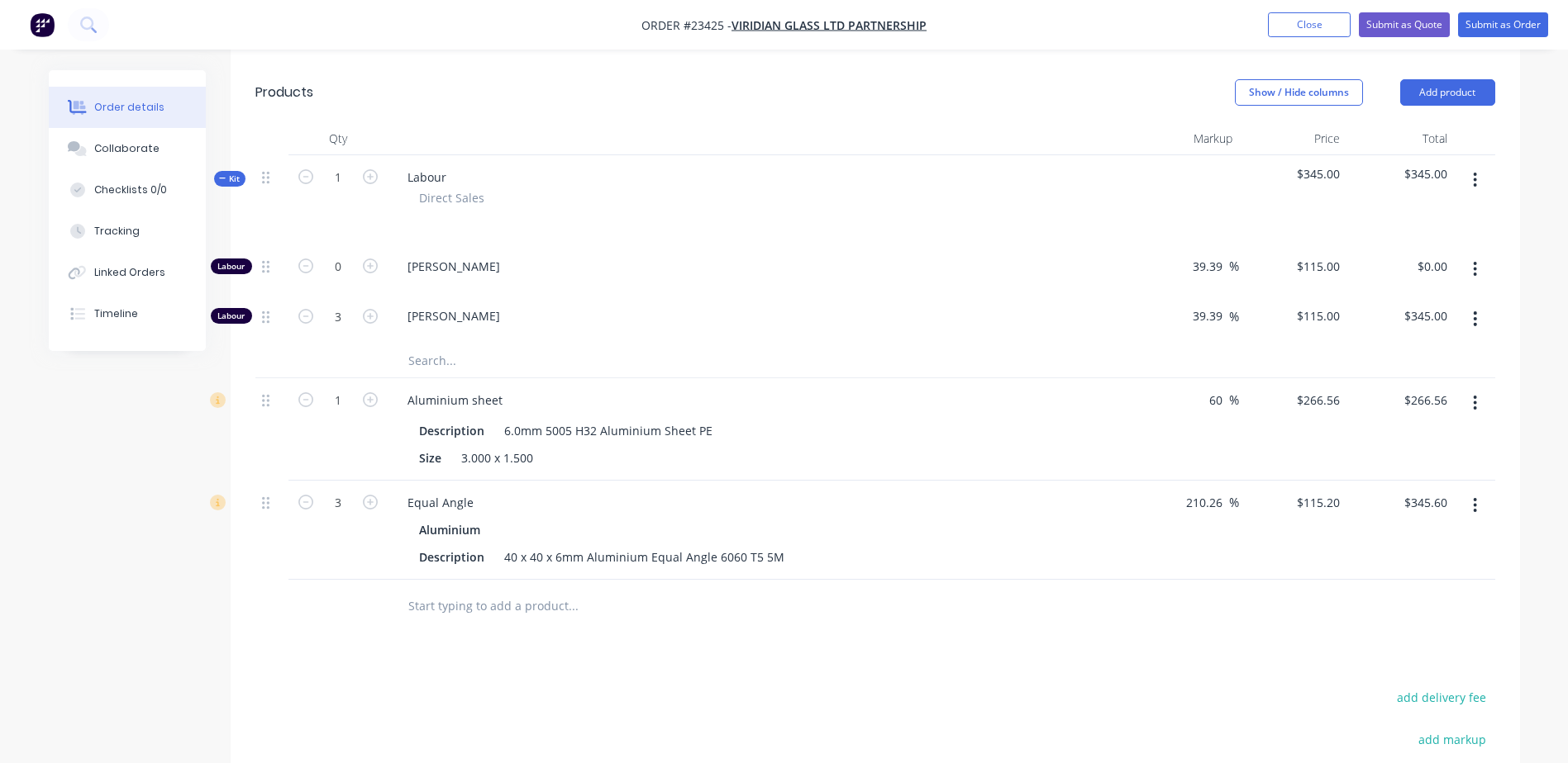
drag, startPoint x: 1450, startPoint y: 364, endPoint x: 1422, endPoint y: 364, distance: 28.0
click at [1422, 378] on div "$266.56 $266.56" at bounding box center [1400, 429] width 108 height 102
type input "266.56"
drag, startPoint x: 1402, startPoint y: 369, endPoint x: 1455, endPoint y: 369, distance: 53.0
click at [1454, 378] on div "1 Aluminium sheet Description 6.0mm 5005 H32 Aluminium Sheet PE Size 3.000 x 1.…" at bounding box center [875, 429] width 1240 height 102
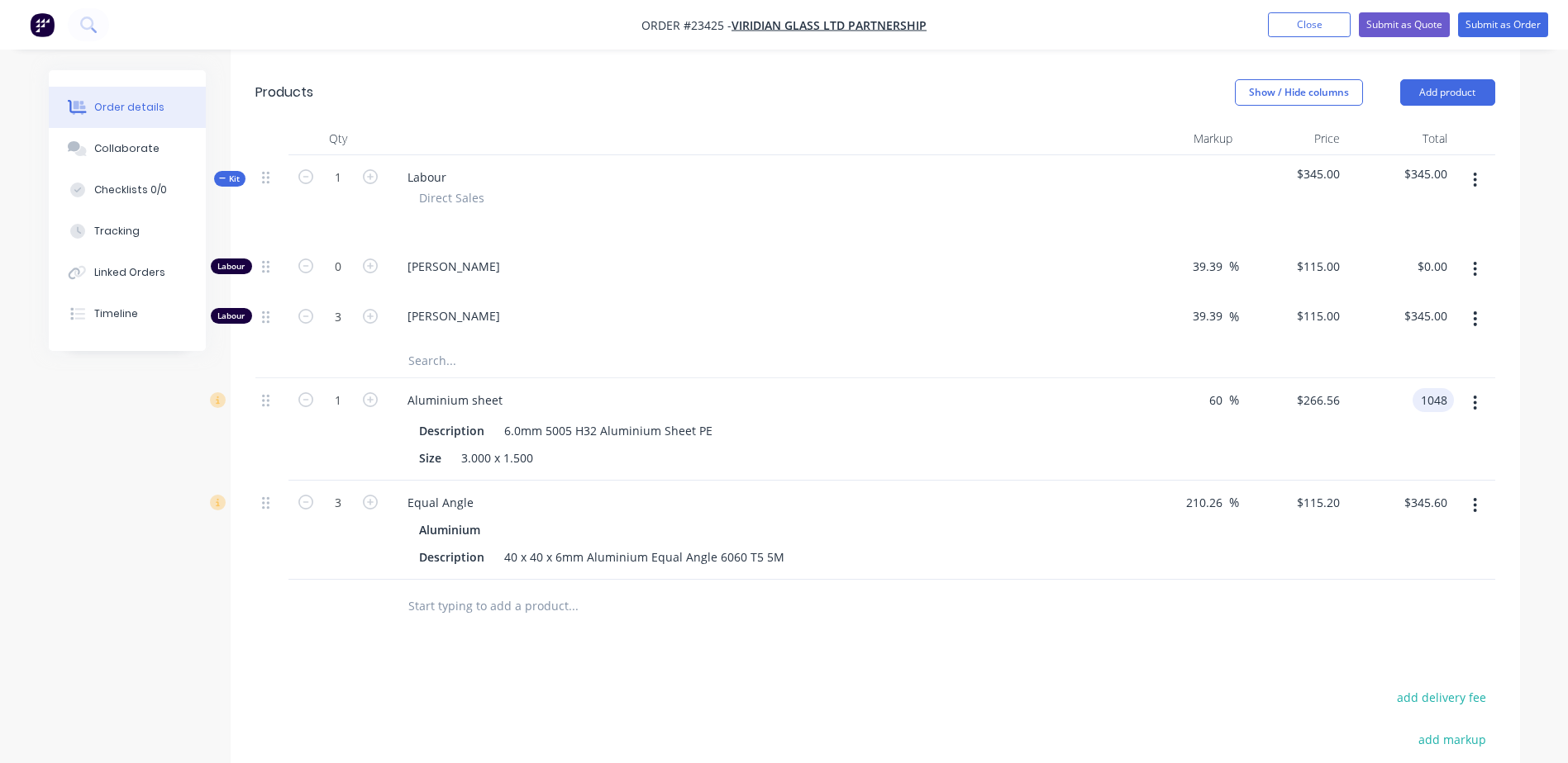
type input "1048"
type input "529.05"
type input "$1,048.00"
click at [1419, 388] on div "1048.00 1048" at bounding box center [1437, 399] width 35 height 24
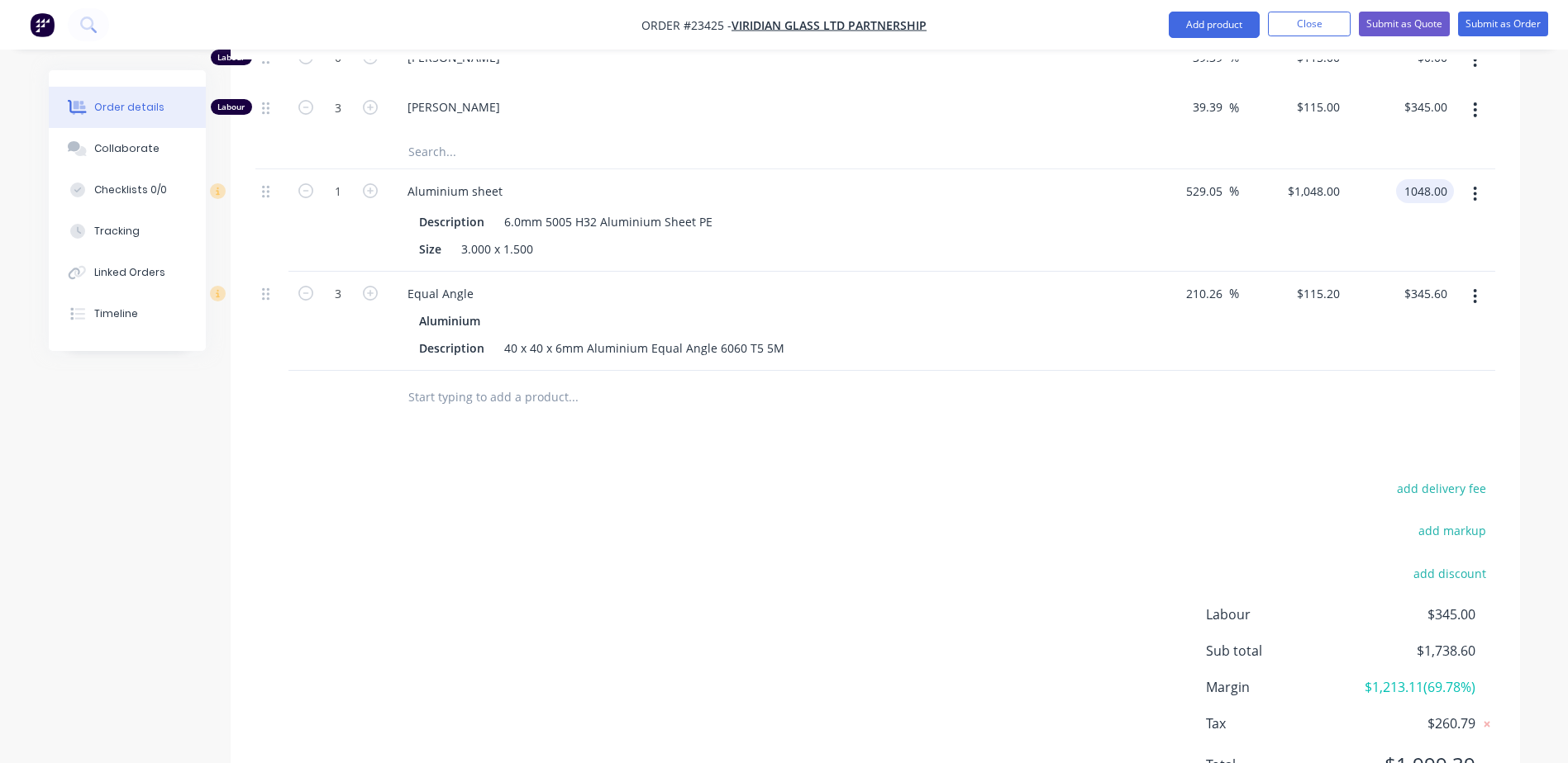
scroll to position [714, 0]
type input "$1,048.00"
click at [1407, 17] on button "Submit as Quote" at bounding box center [1404, 24] width 91 height 24
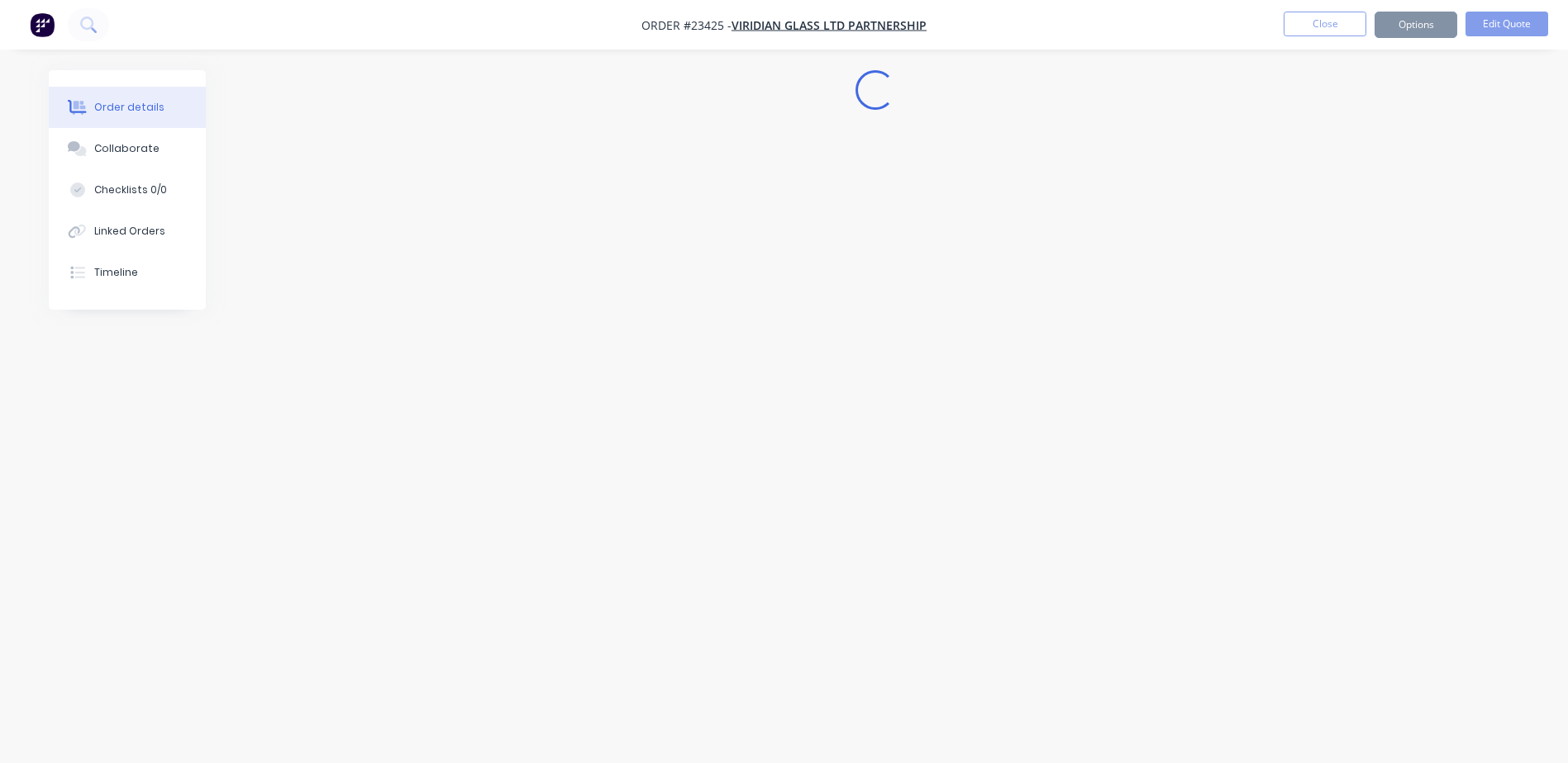
scroll to position [0, 0]
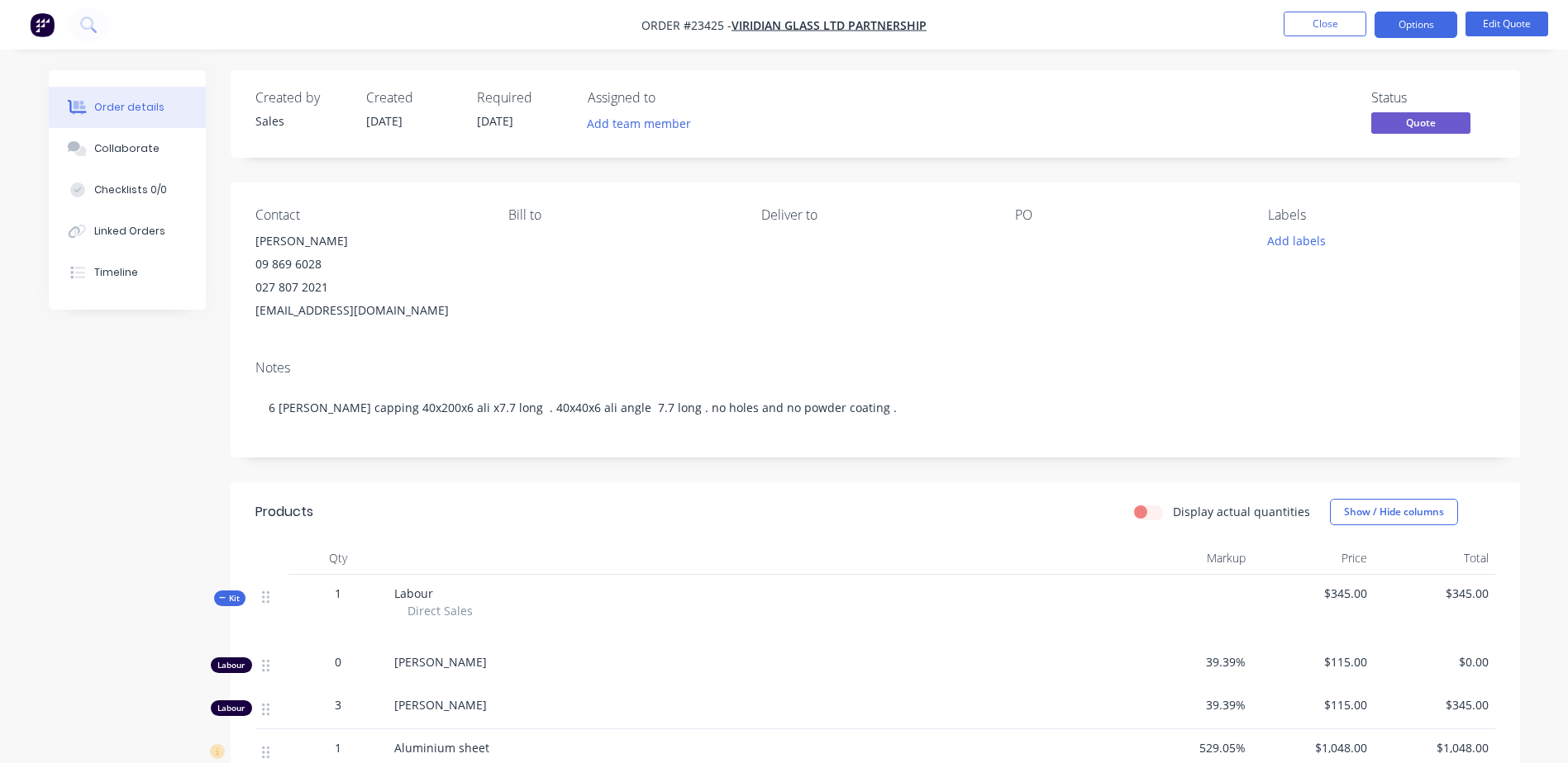
click at [1404, 20] on button "Options" at bounding box center [1416, 24] width 83 height 26
click at [1380, 90] on div "Quote" at bounding box center [1366, 100] width 152 height 24
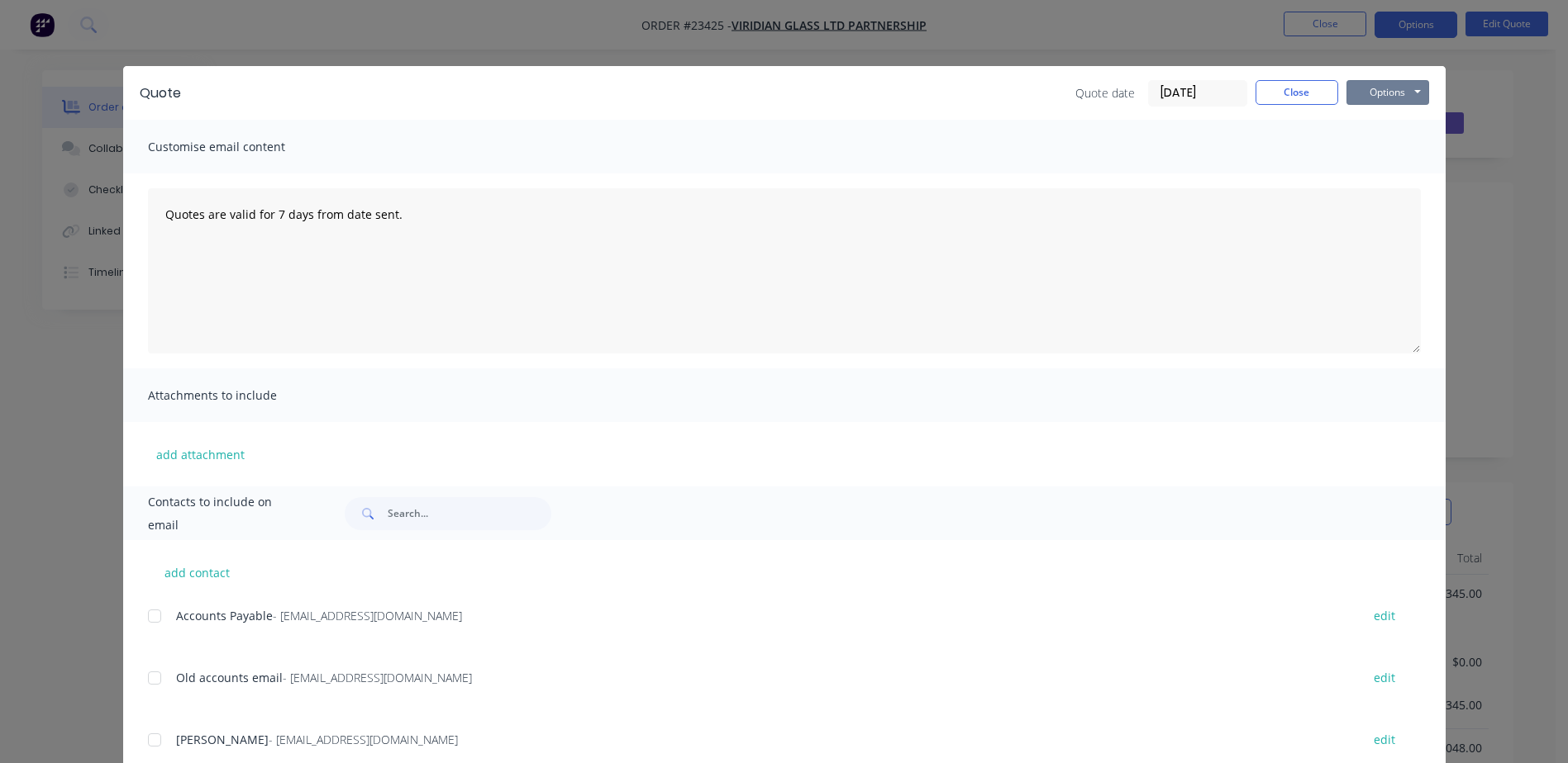
click at [1384, 90] on button "Options" at bounding box center [1388, 93] width 83 height 24
click at [1389, 117] on button "Preview" at bounding box center [1399, 121] width 106 height 27
click at [1287, 87] on button "Close" at bounding box center [1297, 93] width 83 height 24
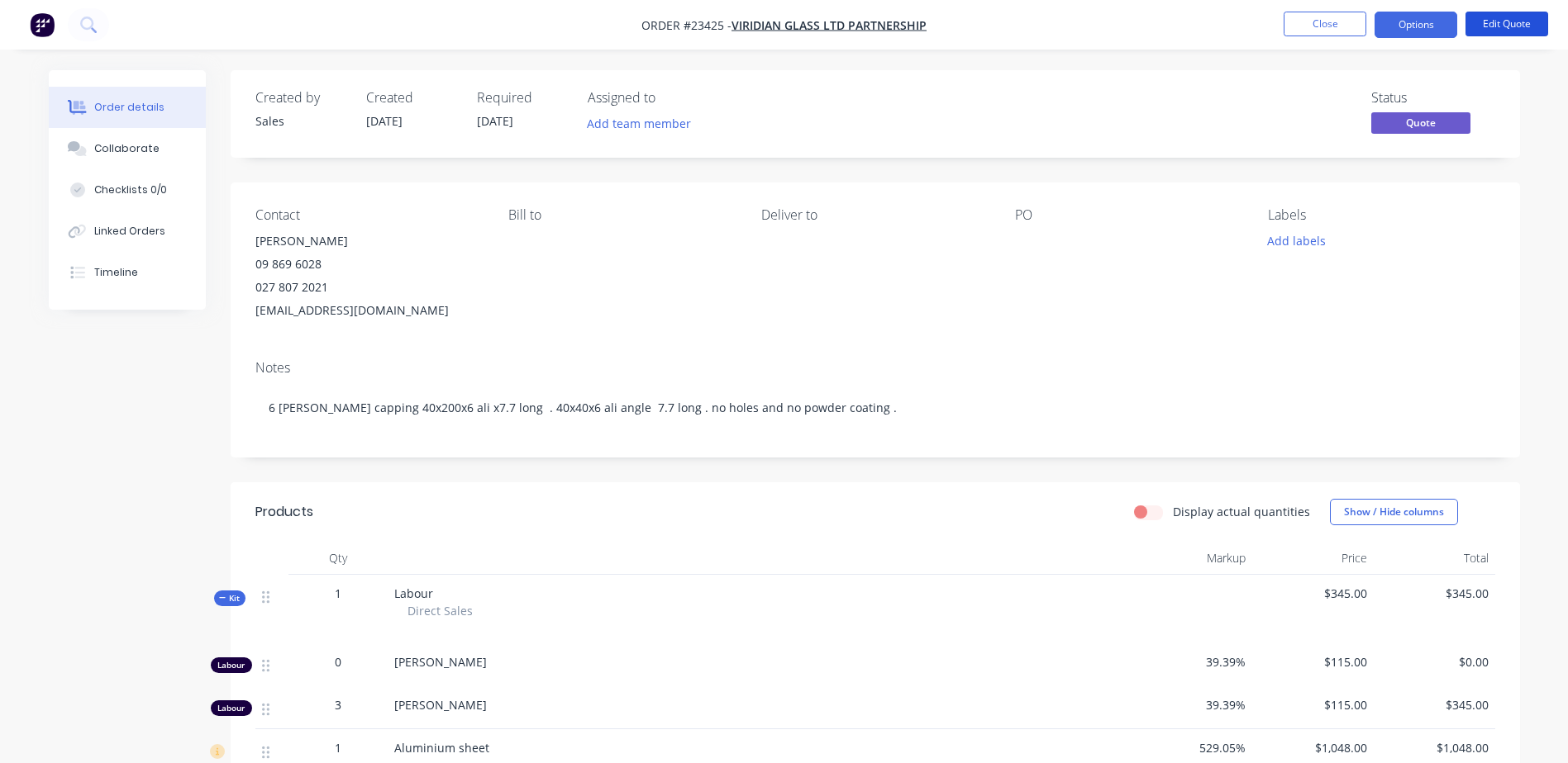
click at [1485, 24] on button "Edit Quote" at bounding box center [1507, 24] width 83 height 24
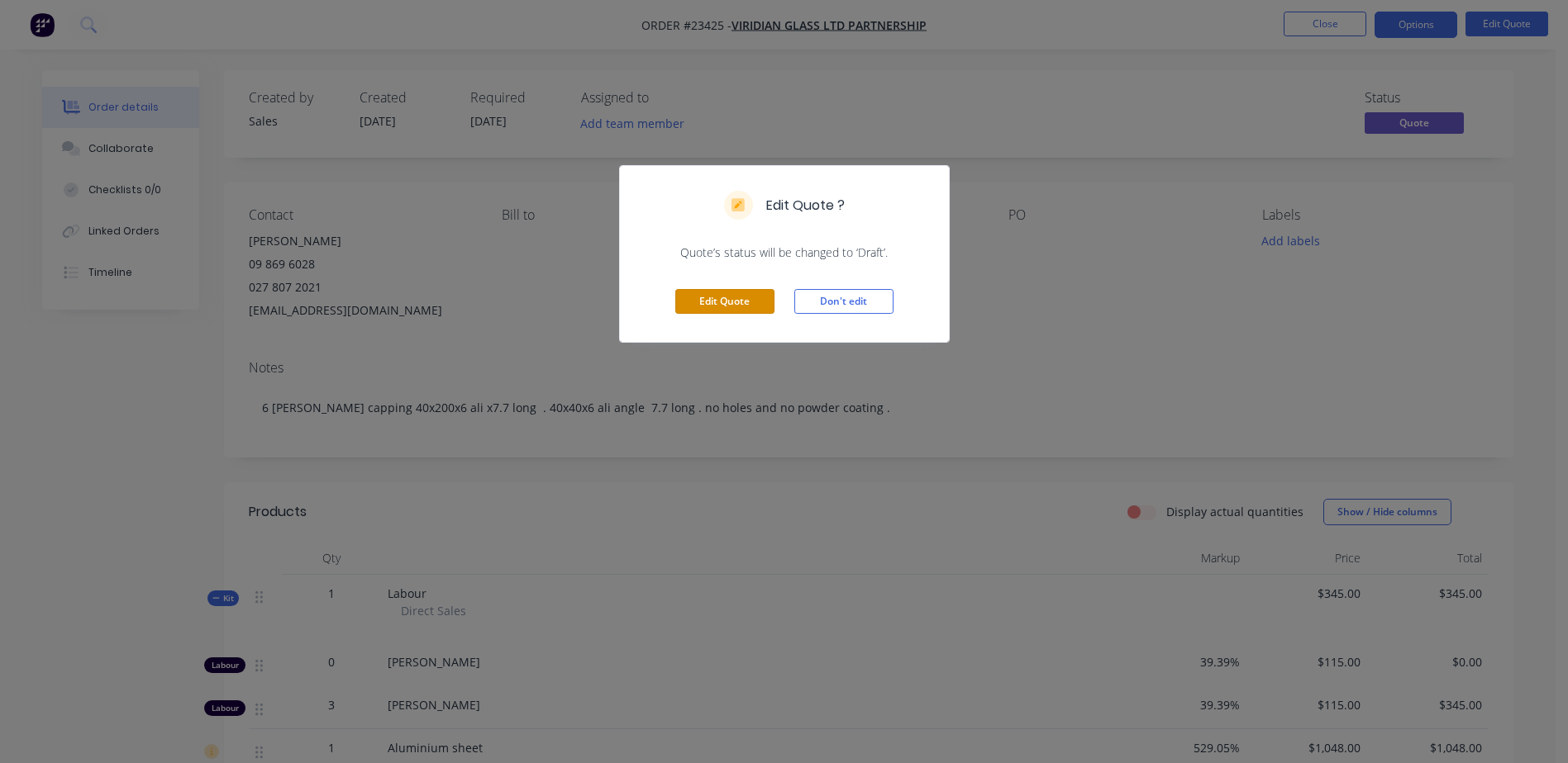
click at [728, 302] on button "Edit Quote" at bounding box center [724, 302] width 99 height 24
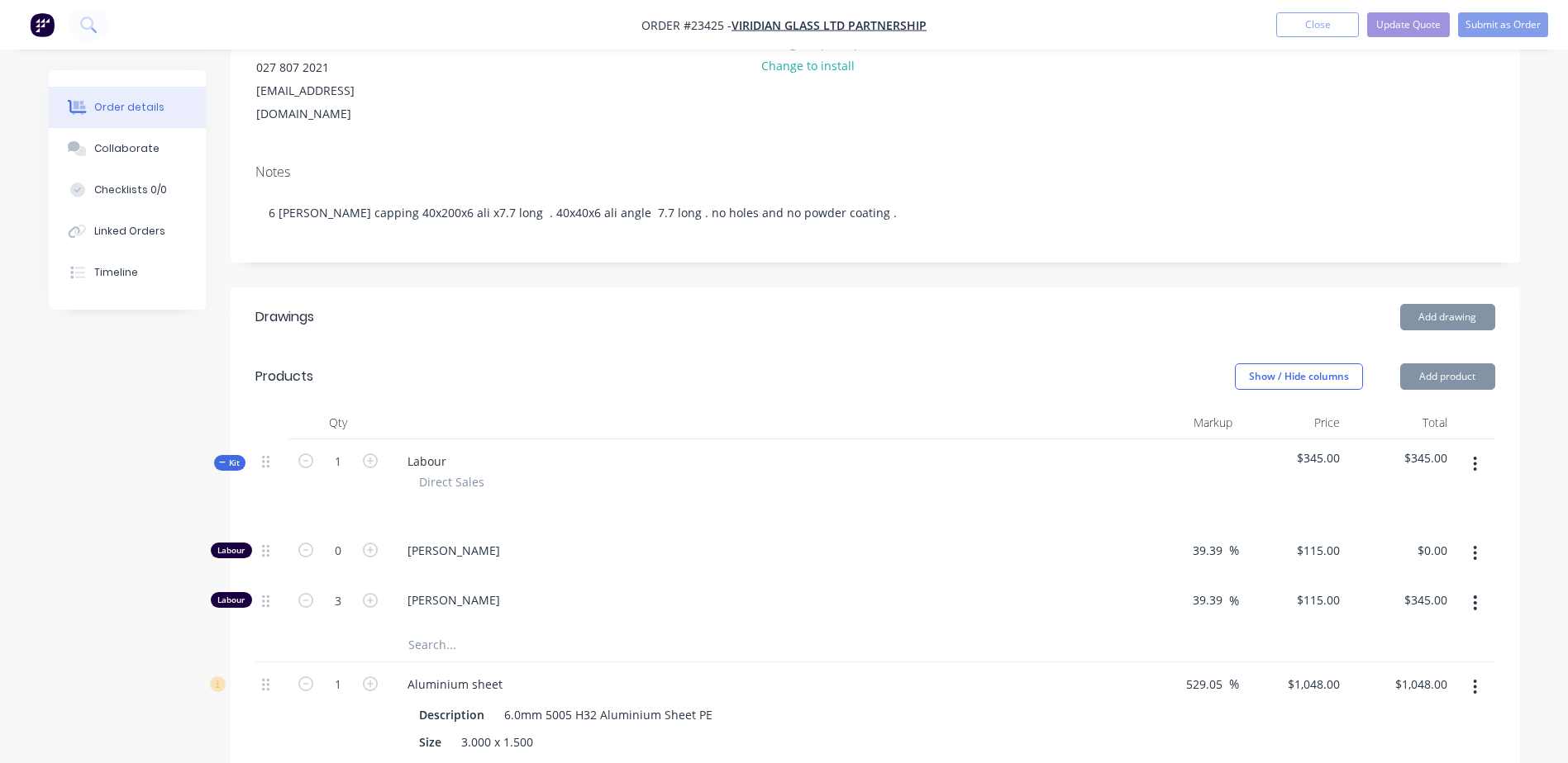
scroll to position [247, 0]
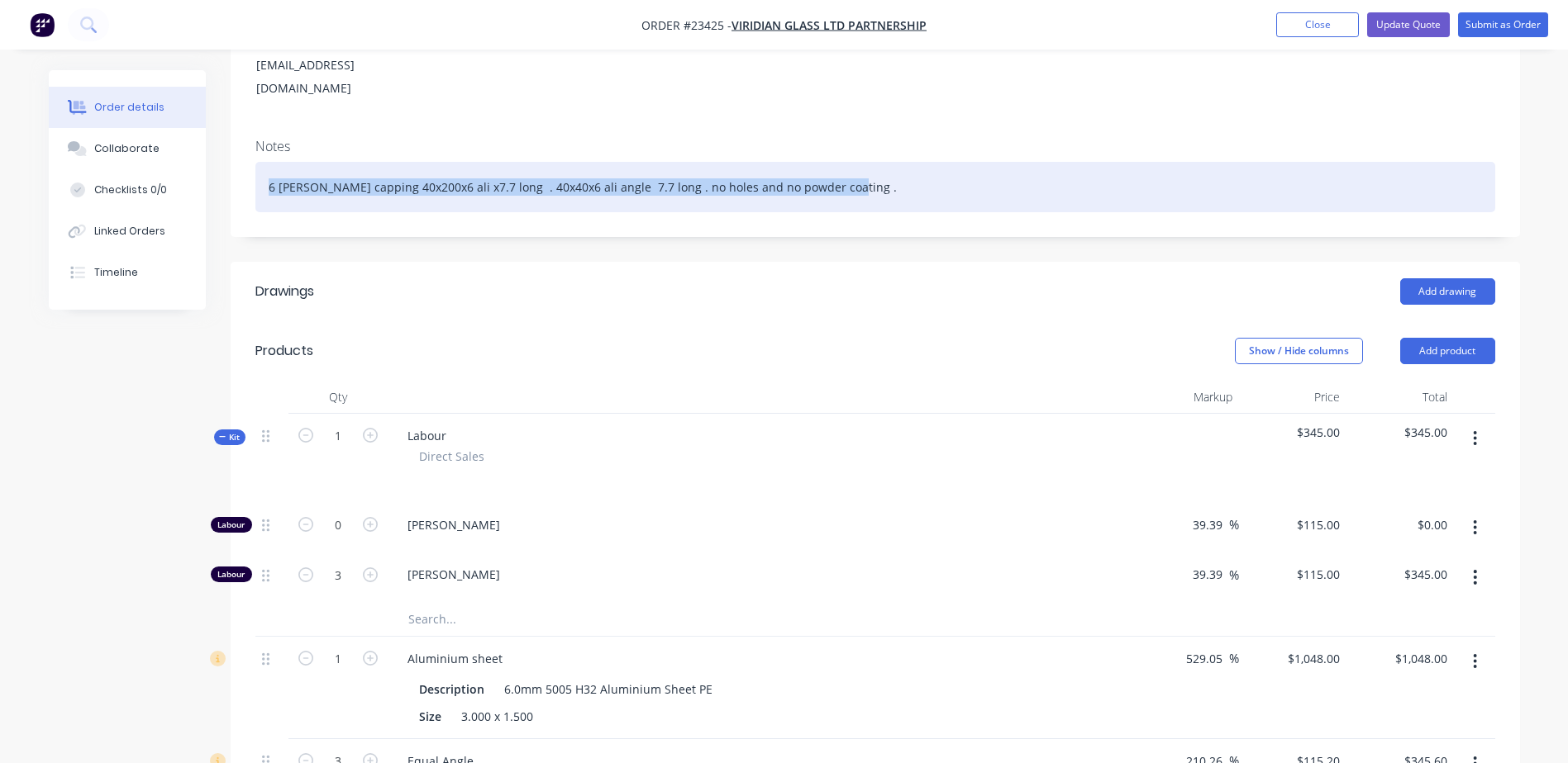
drag, startPoint x: 828, startPoint y: 160, endPoint x: 260, endPoint y: 158, distance: 568.0
click at [260, 162] on div "6 [PERSON_NAME] capping 40x200x6 ali x7.7 long . 40x40x6 ali angle 7.7 long . n…" at bounding box center [875, 187] width 1240 height 51
copy div "6 [PERSON_NAME] capping 40x200x6 ali x7.7 long . 40x40x6 ali angle 7.7 long . n…"
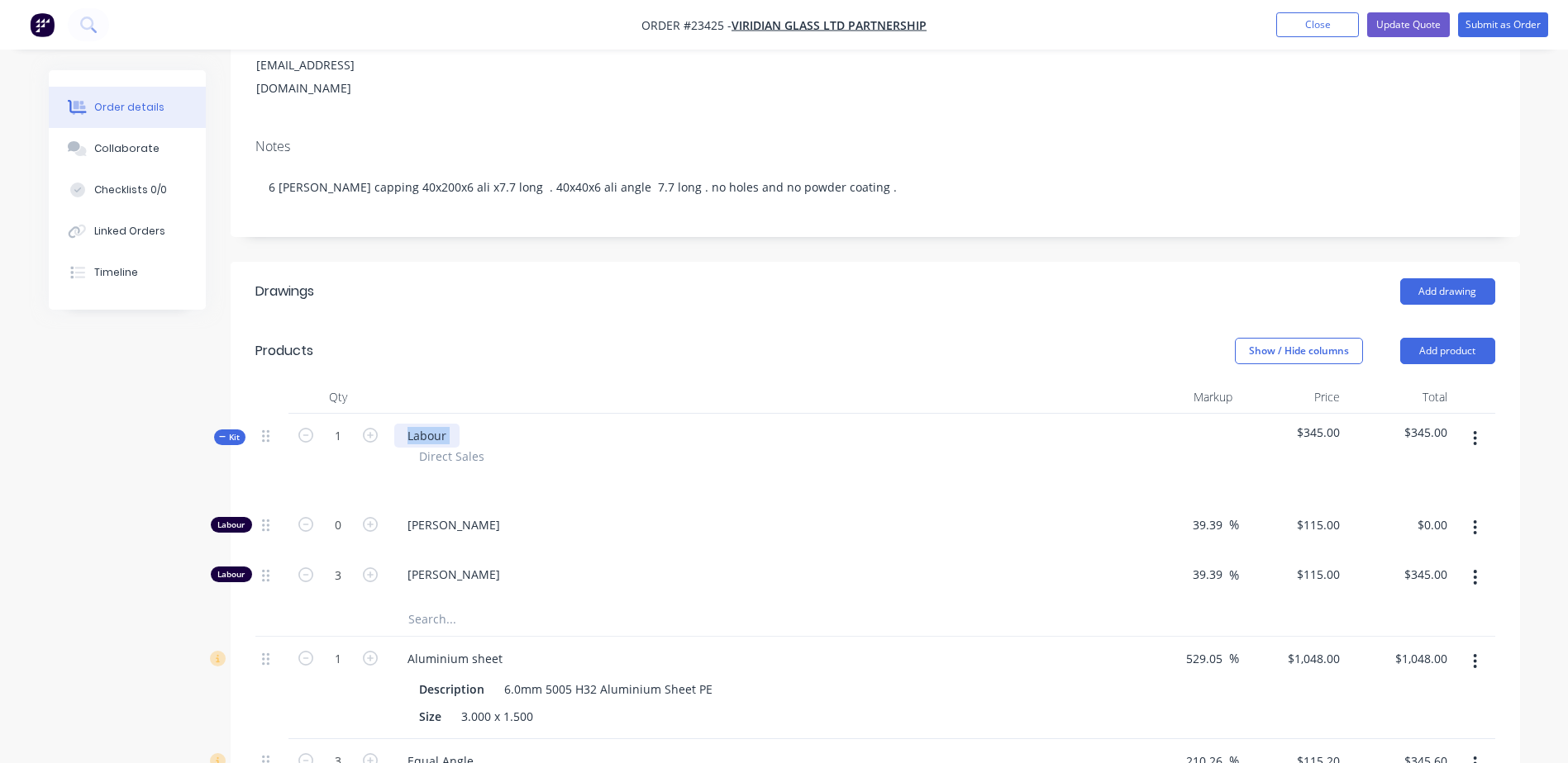
drag, startPoint x: 473, startPoint y: 405, endPoint x: 376, endPoint y: 408, distance: 97.0
click at [376, 413] on div "Kit 1 Labour Direct Sales $345.00 $345.00" at bounding box center [875, 458] width 1240 height 89
drag, startPoint x: 396, startPoint y: 408, endPoint x: 459, endPoint y: 410, distance: 63.0
click at [459, 413] on div "Labour Direct Sales" at bounding box center [759, 458] width 744 height 89
paste div
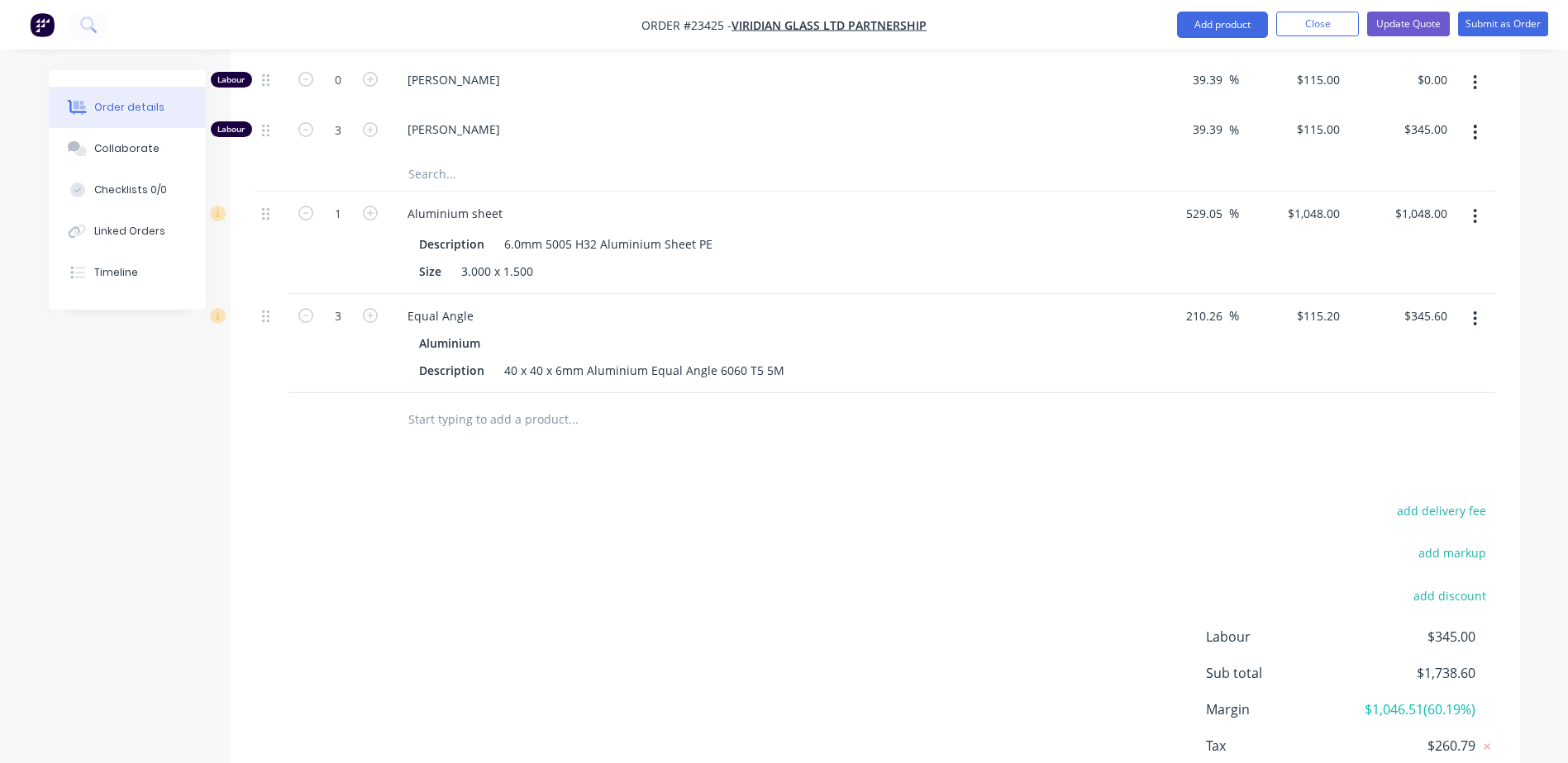
scroll to position [689, 0]
click at [1408, 23] on button "Update Quote" at bounding box center [1408, 24] width 83 height 24
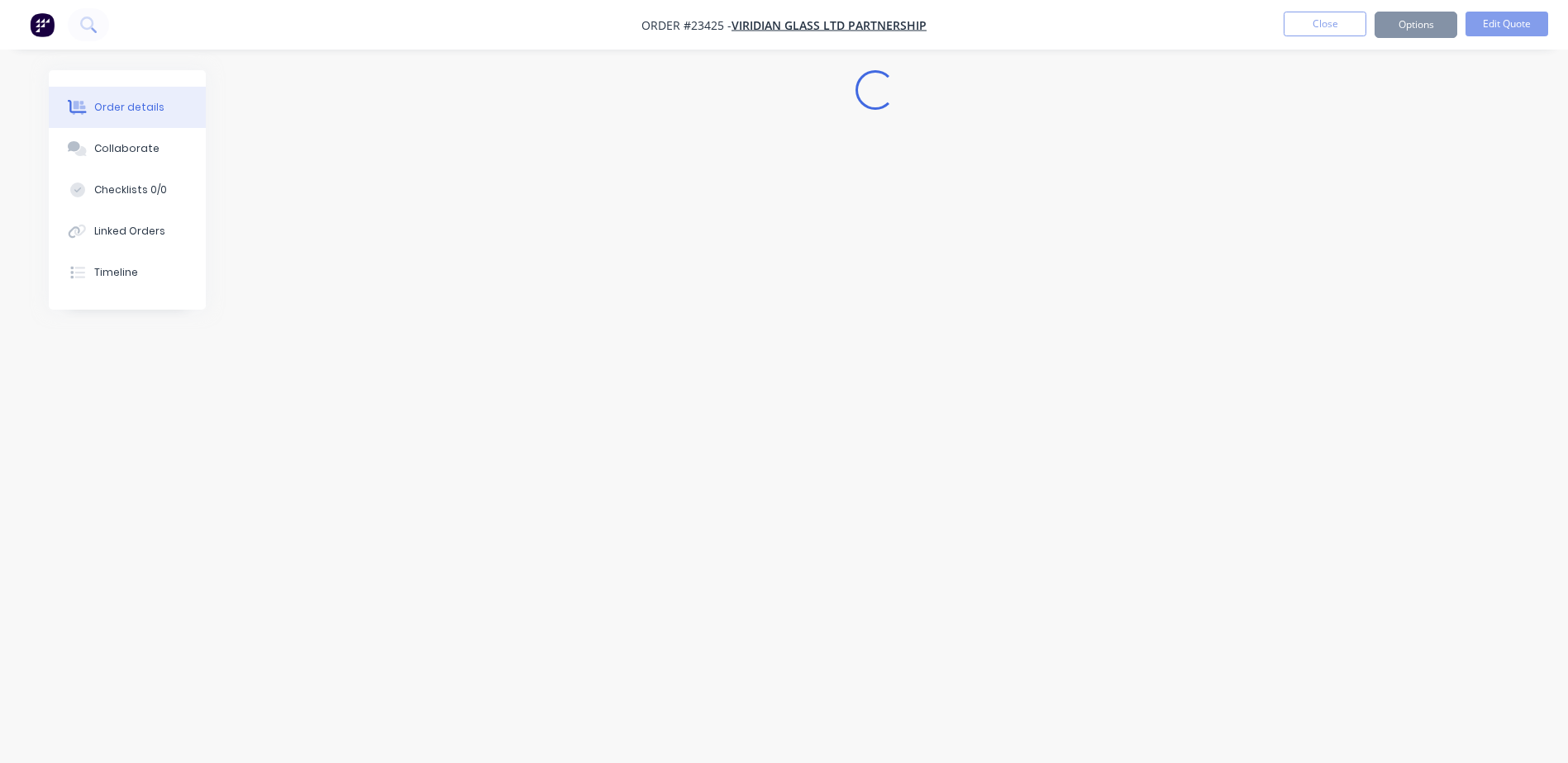
scroll to position [0, 0]
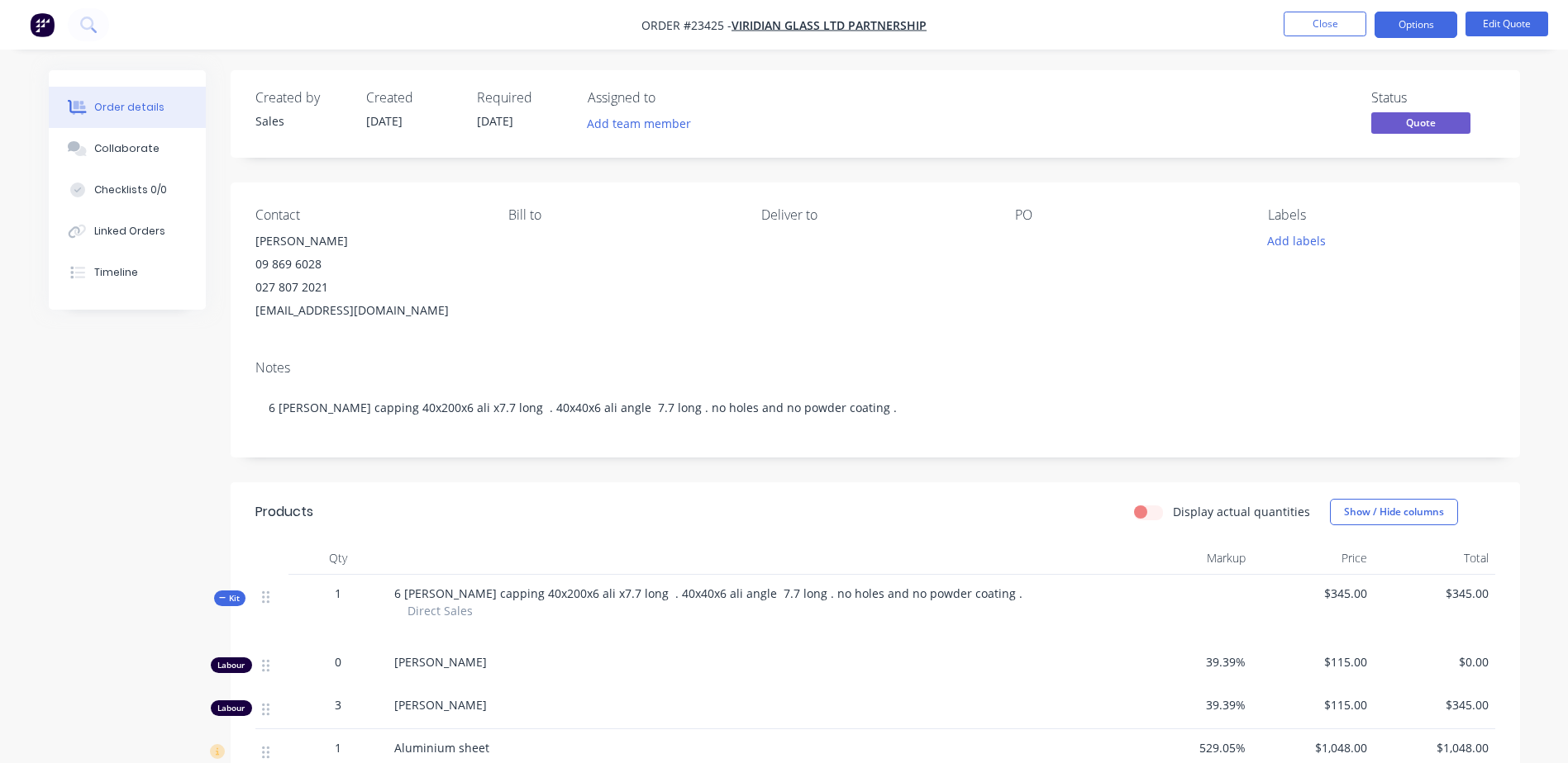
click at [1410, 25] on button "Options" at bounding box center [1416, 24] width 83 height 26
click at [1367, 100] on div "Quote" at bounding box center [1366, 100] width 152 height 24
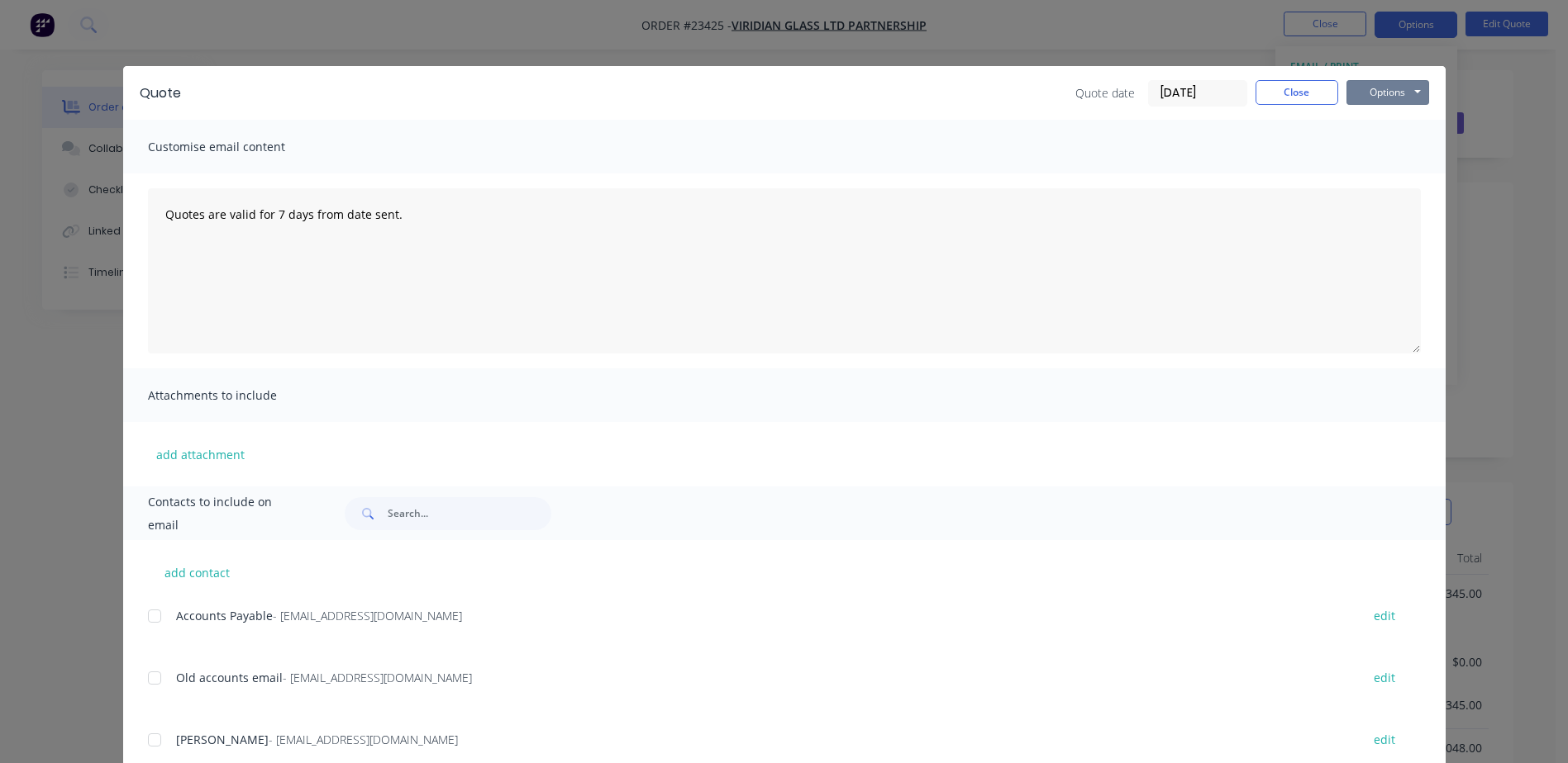
click at [1374, 87] on button "Options" at bounding box center [1388, 93] width 83 height 24
click at [1378, 123] on button "Preview" at bounding box center [1399, 121] width 106 height 27
click at [1368, 94] on button "Options" at bounding box center [1388, 93] width 83 height 24
click at [1390, 173] on button "Email" at bounding box center [1399, 176] width 106 height 27
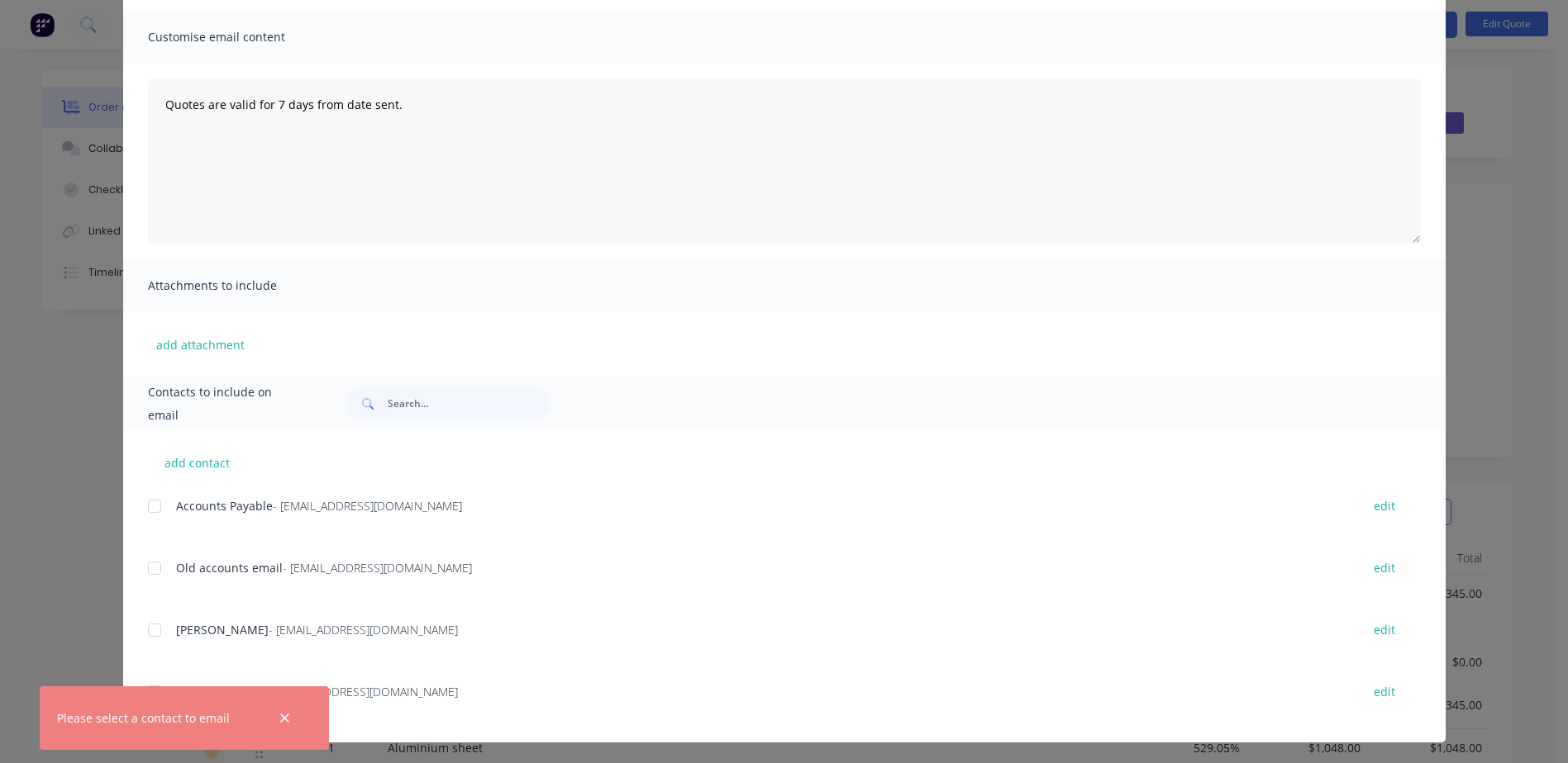
scroll to position [113, 0]
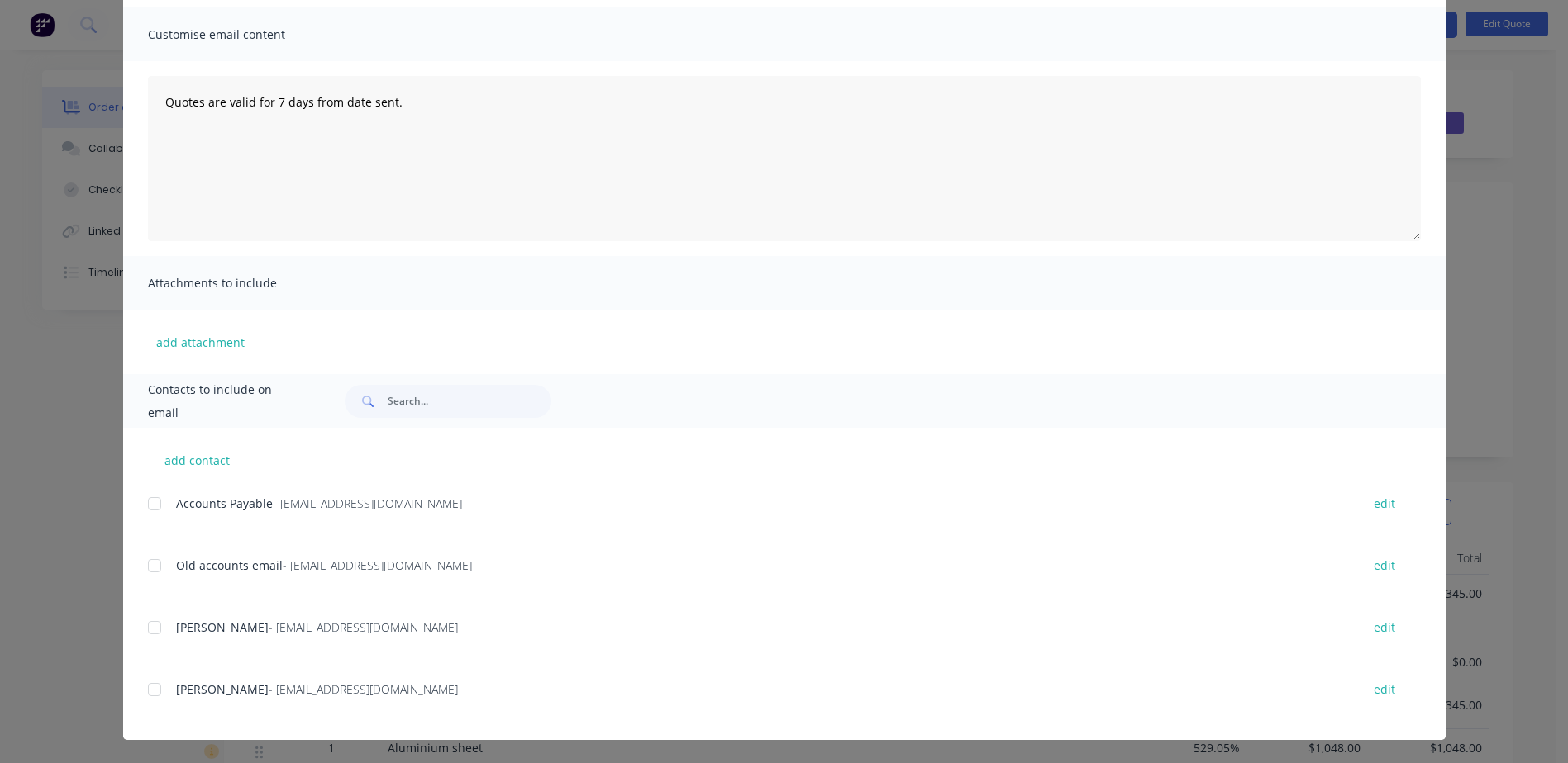
click at [150, 688] on div at bounding box center [155, 690] width 33 height 33
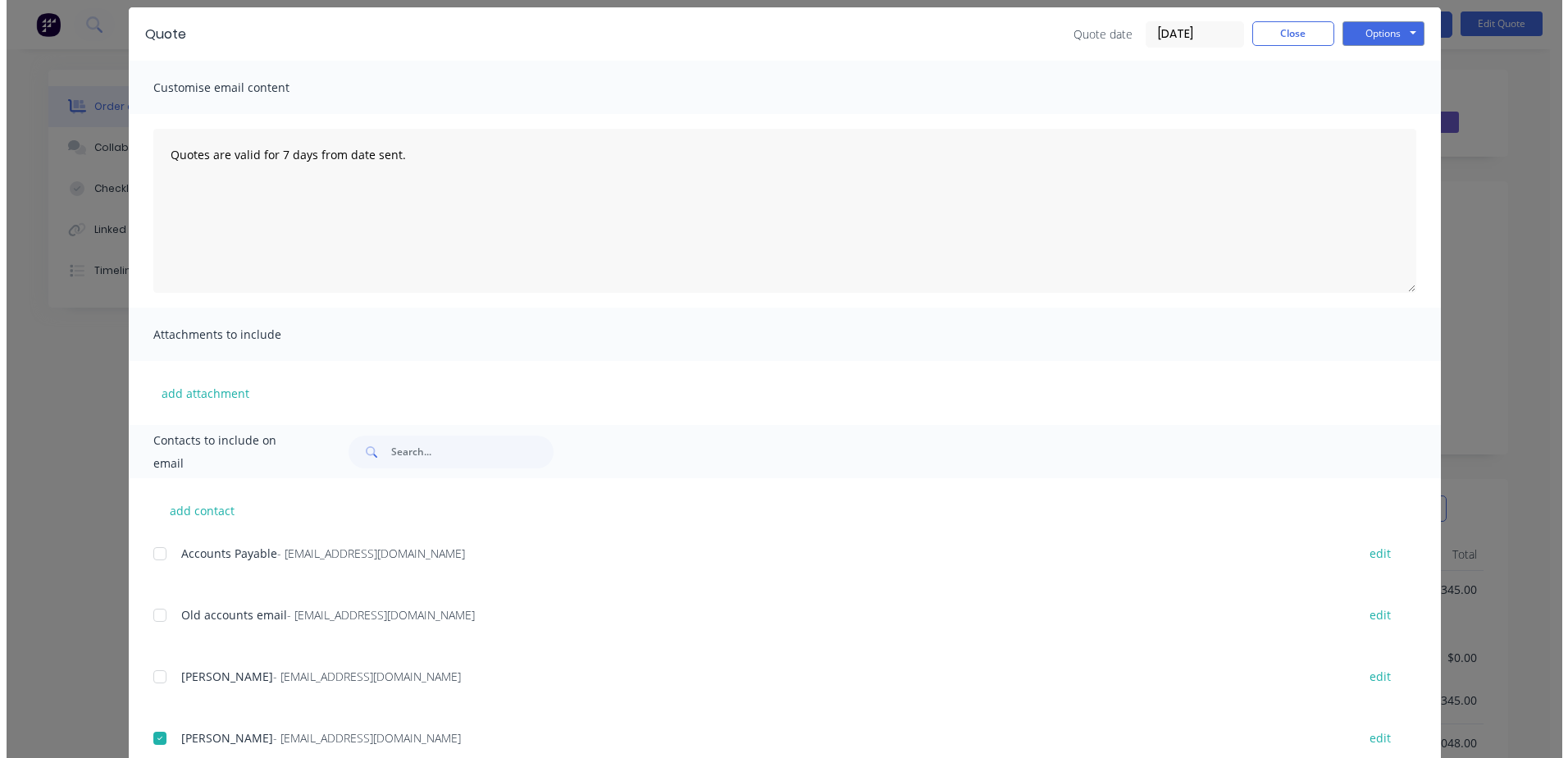
scroll to position [0, 0]
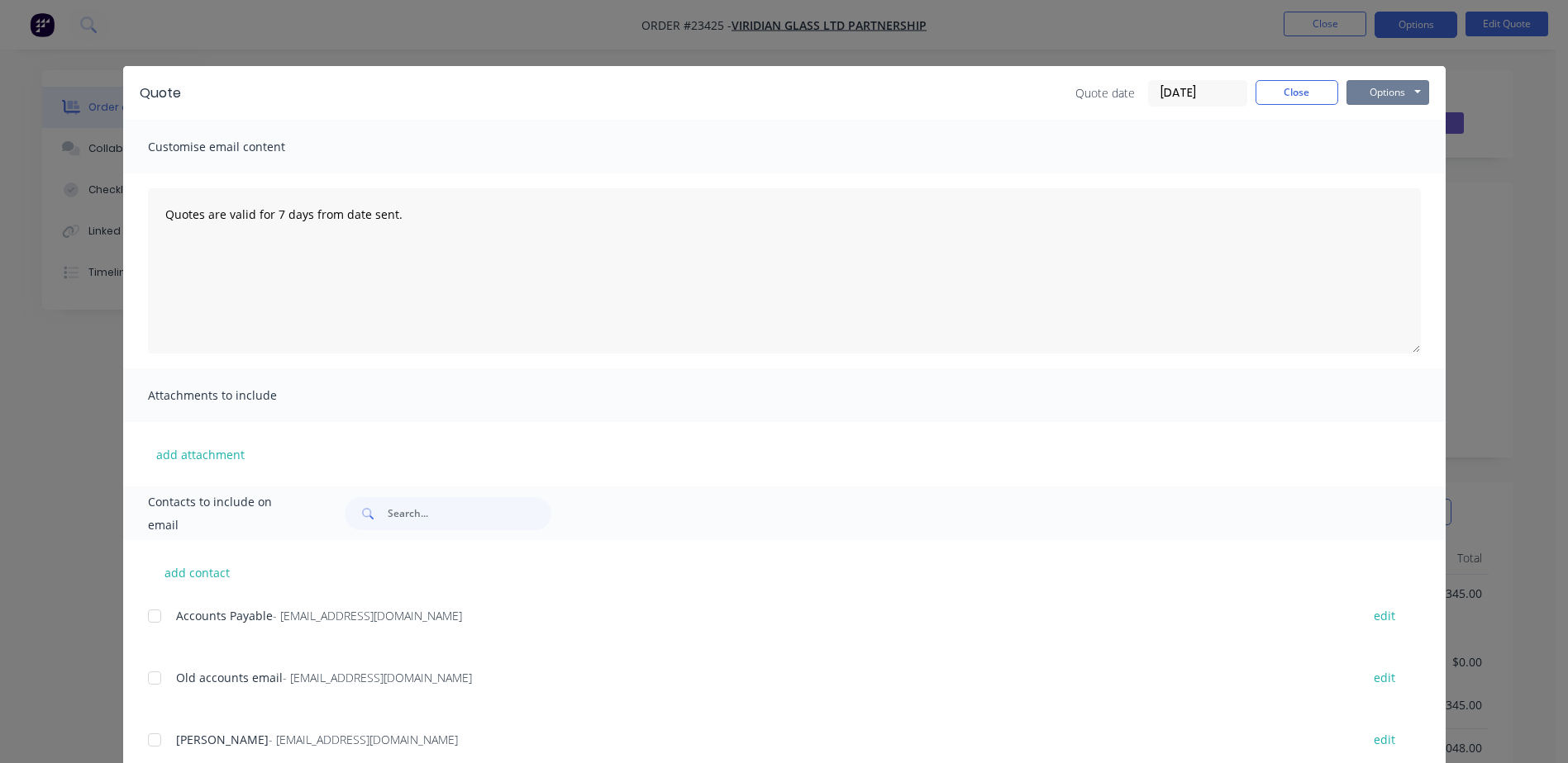
click at [1376, 96] on button "Options" at bounding box center [1388, 93] width 83 height 24
click at [1381, 177] on button "Email" at bounding box center [1399, 176] width 106 height 27
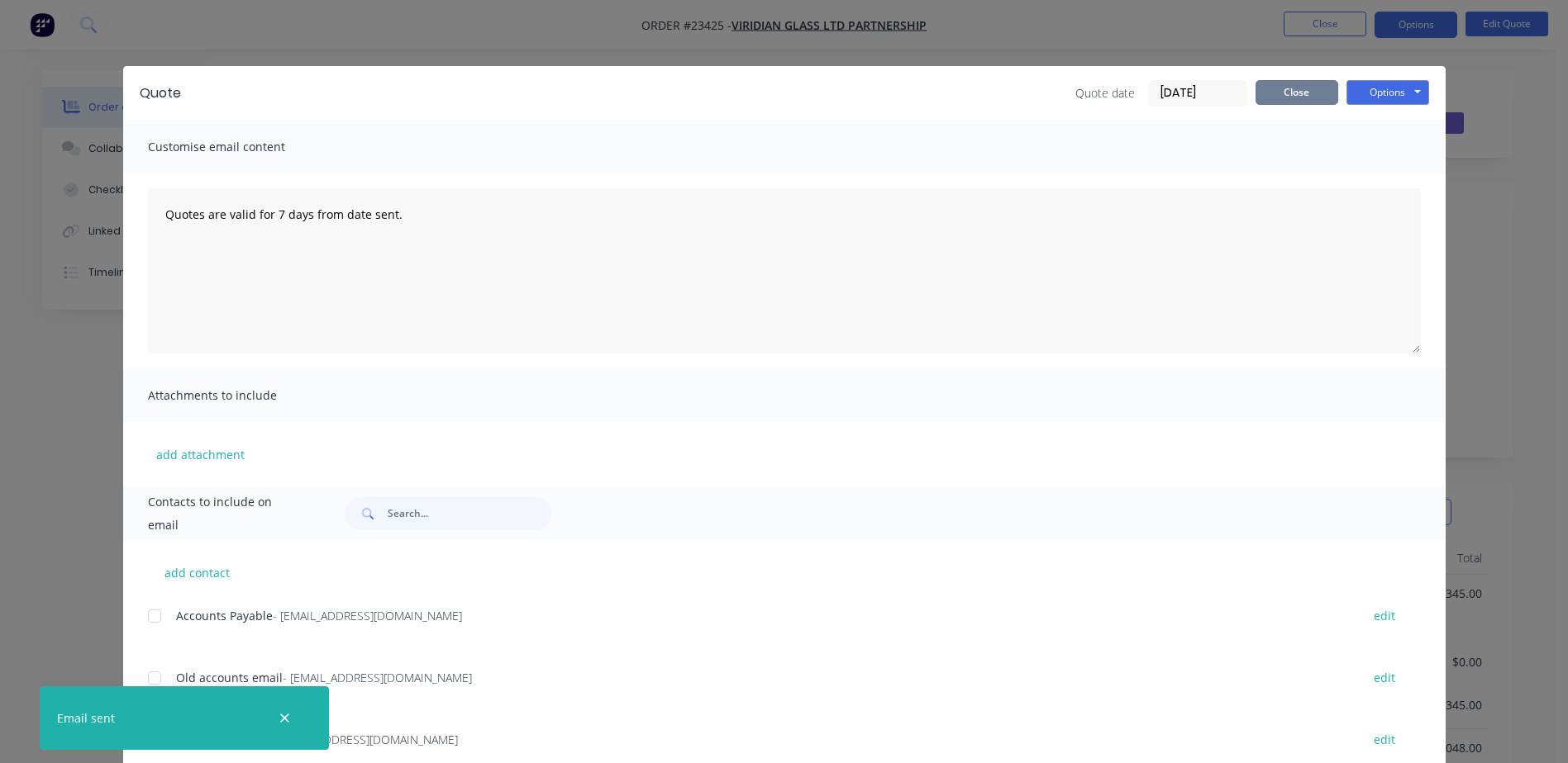
click at [1286, 91] on button "Close" at bounding box center [1297, 93] width 83 height 24
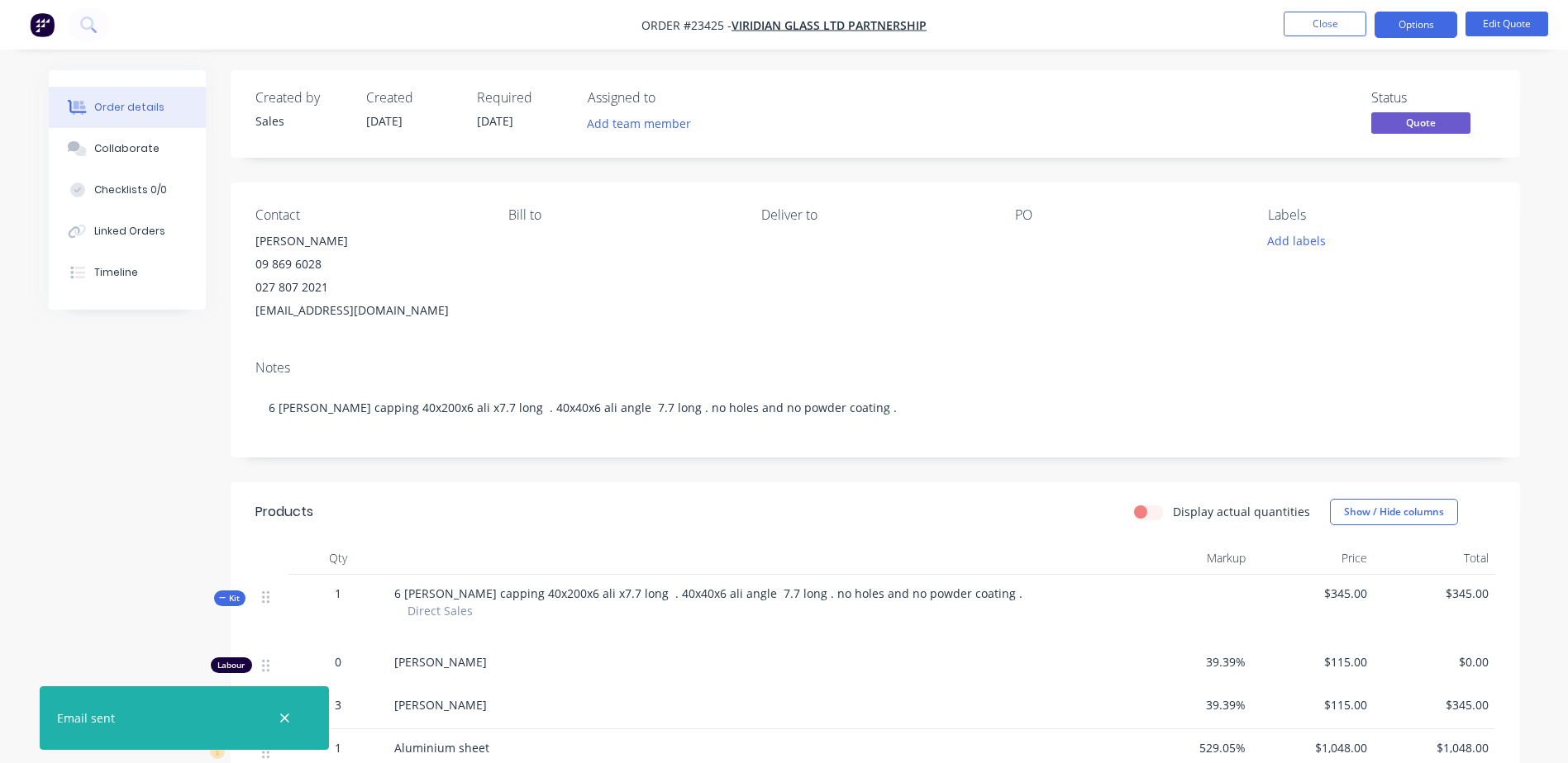
click at [1322, 21] on button "Close" at bounding box center [1325, 24] width 83 height 24
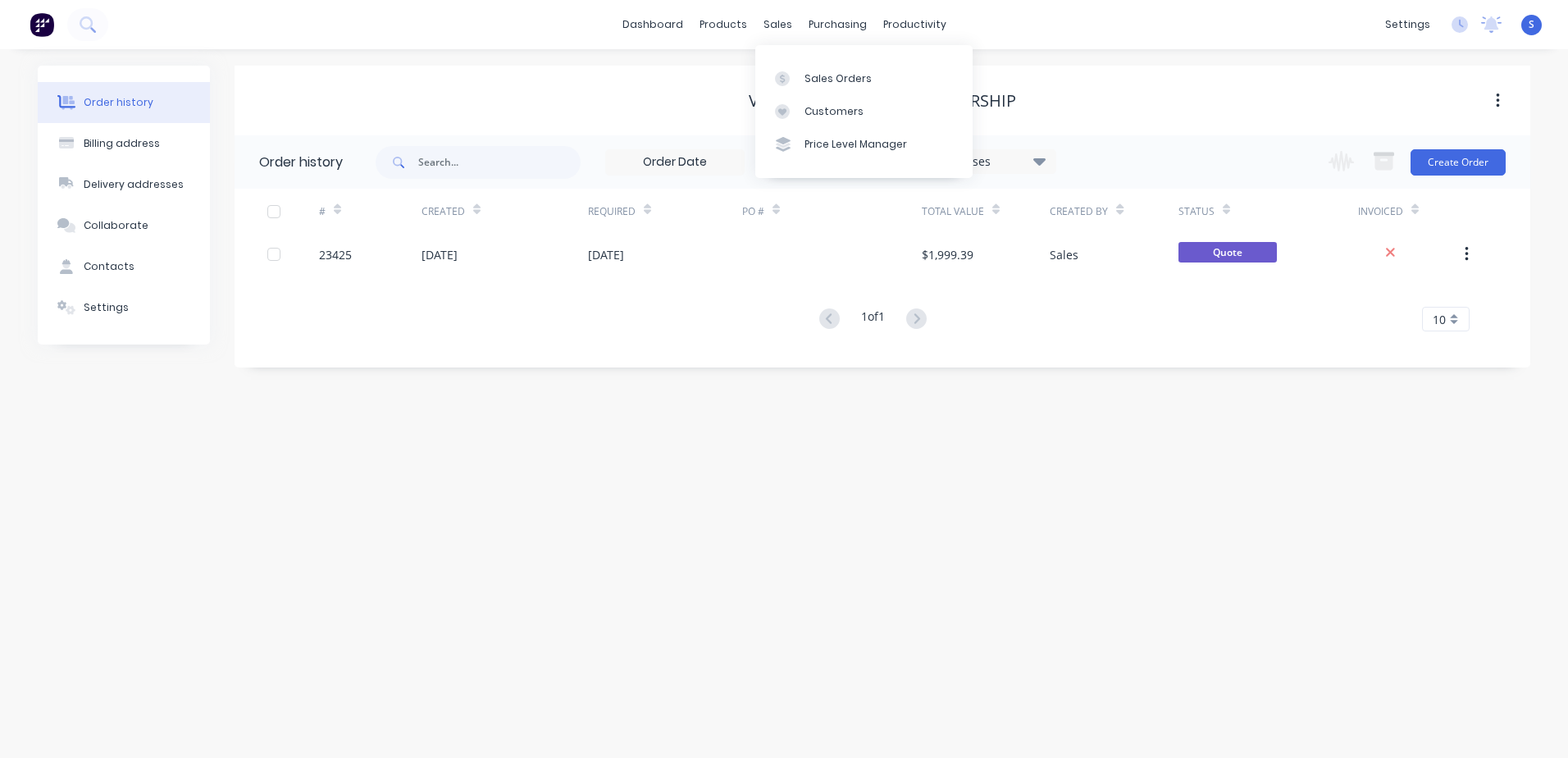
click at [801, 82] on link "Sales Orders" at bounding box center [863, 78] width 217 height 33
